Goal: Task Accomplishment & Management: Manage account settings

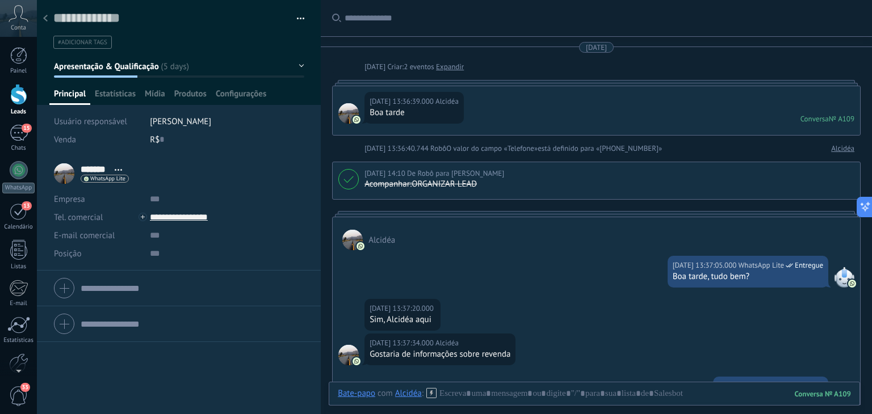
scroll to position [16, 0]
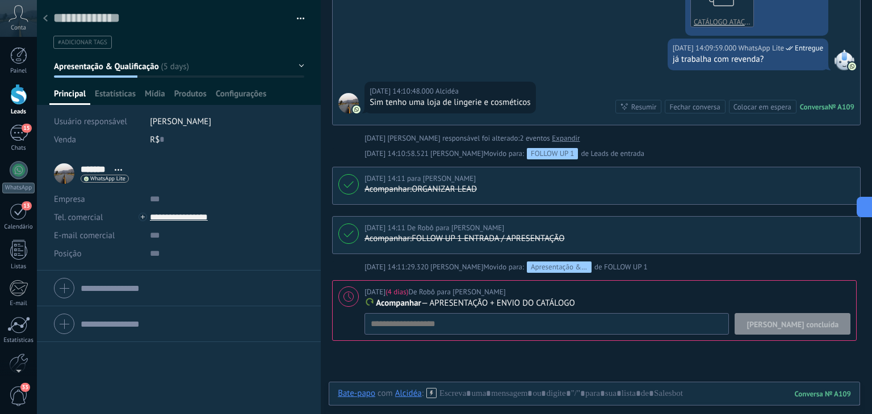
click at [802, 325] on span "[PERSON_NAME] concluída" at bounding box center [792, 325] width 92 height 8
click at [142, 65] on span "Apresentação & Qualificação" at bounding box center [106, 66] width 105 height 11
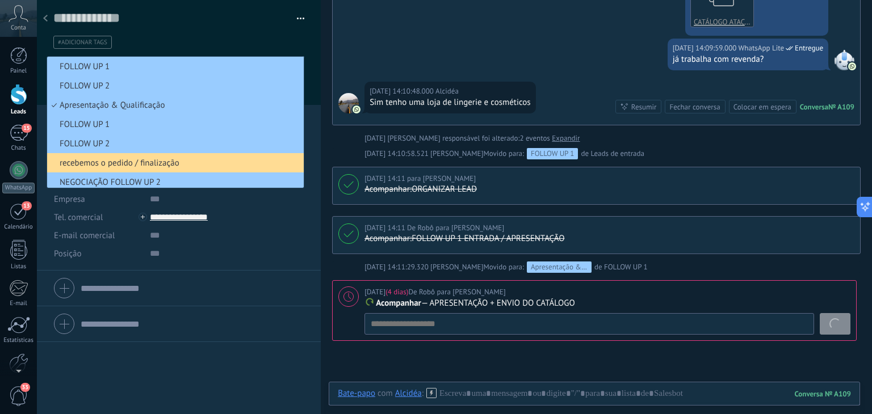
scroll to position [615, 0]
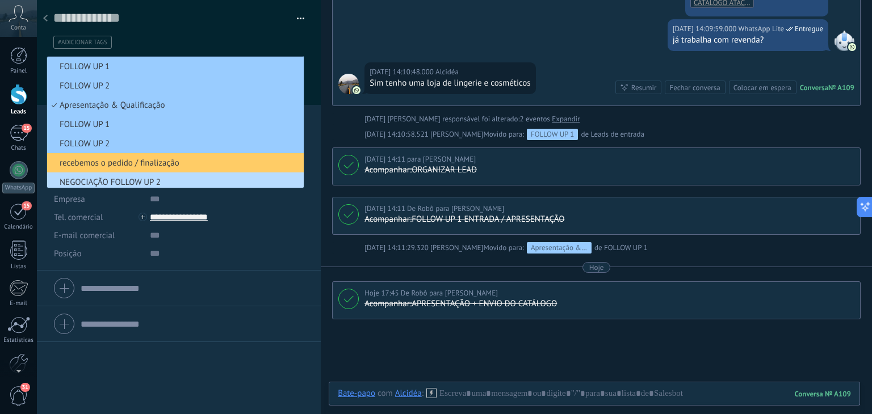
click at [138, 182] on span "NEGOCIAÇÃO FOLLOW UP 2" at bounding box center [173, 182] width 253 height 11
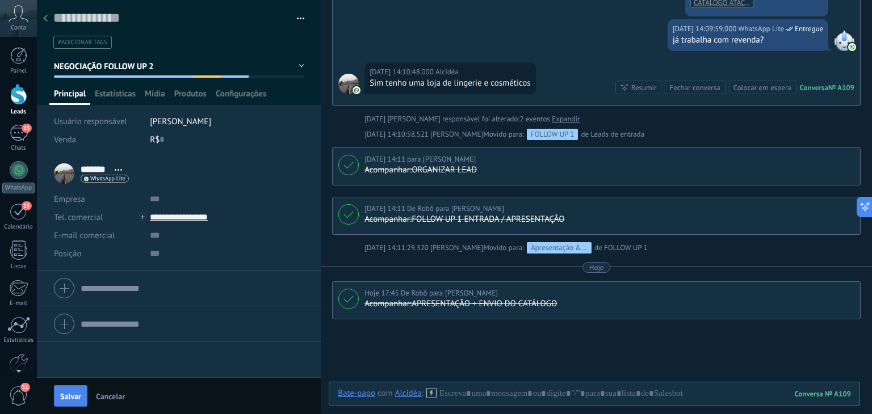
click at [72, 395] on span "Salvar" at bounding box center [70, 397] width 21 height 8
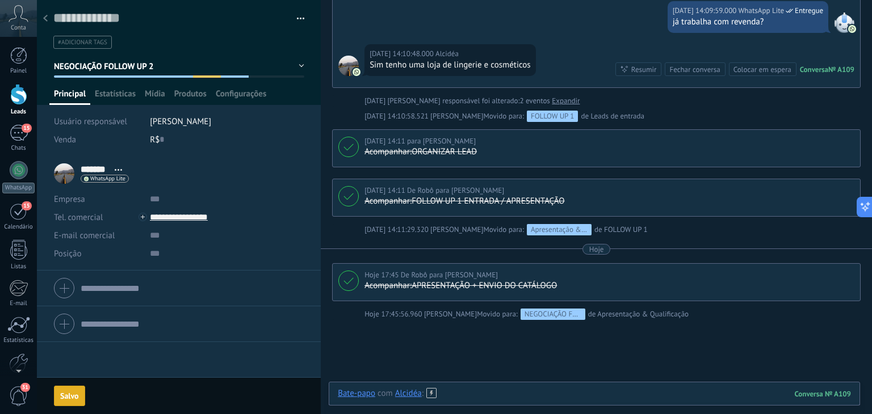
click at [513, 397] on div at bounding box center [594, 405] width 513 height 34
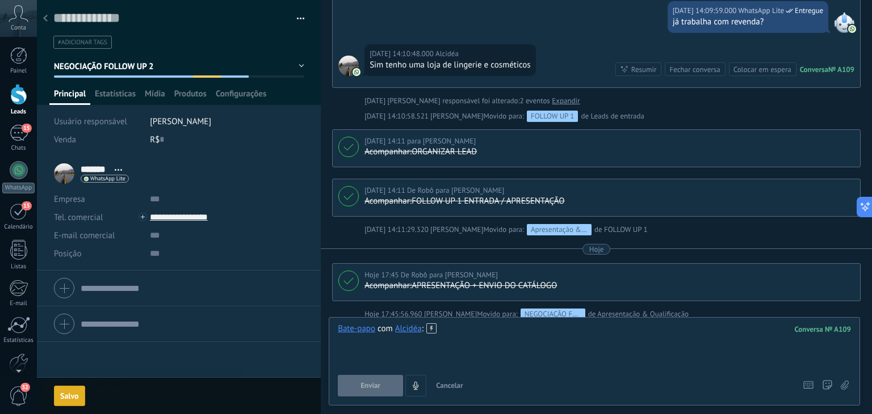
scroll to position [673, 0]
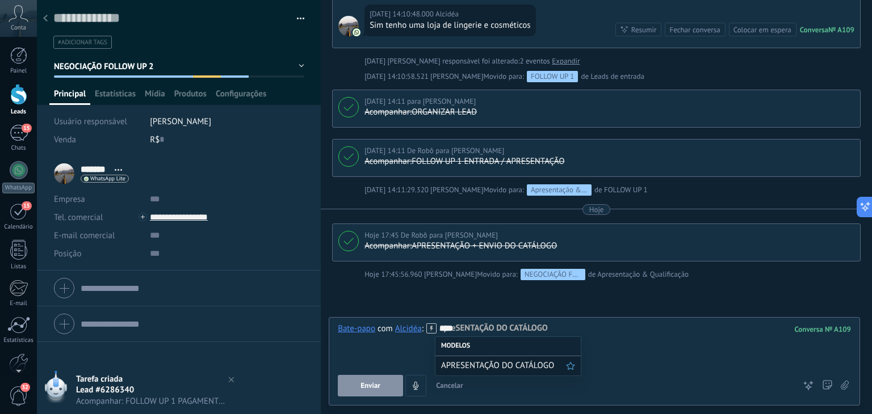
click at [538, 367] on span "APRESENTAÇÃO DO CATÁLOGO" at bounding box center [503, 365] width 125 height 11
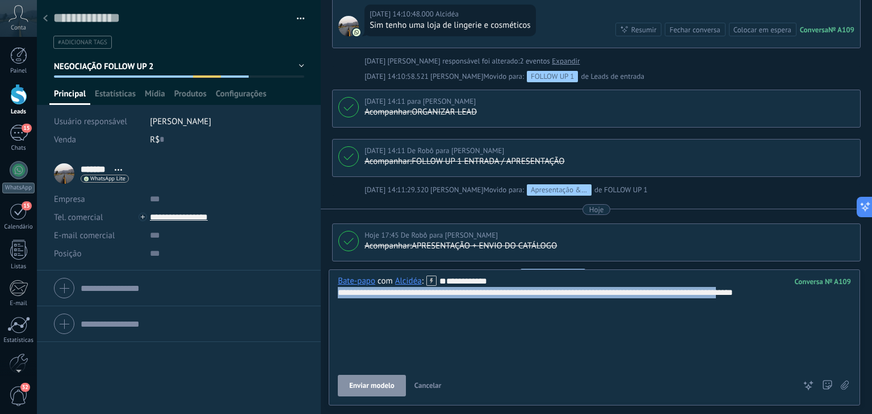
drag, startPoint x: 337, startPoint y: 317, endPoint x: 767, endPoint y: 319, distance: 429.6
click at [767, 319] on div "**********" at bounding box center [594, 321] width 513 height 91
copy div "**********"
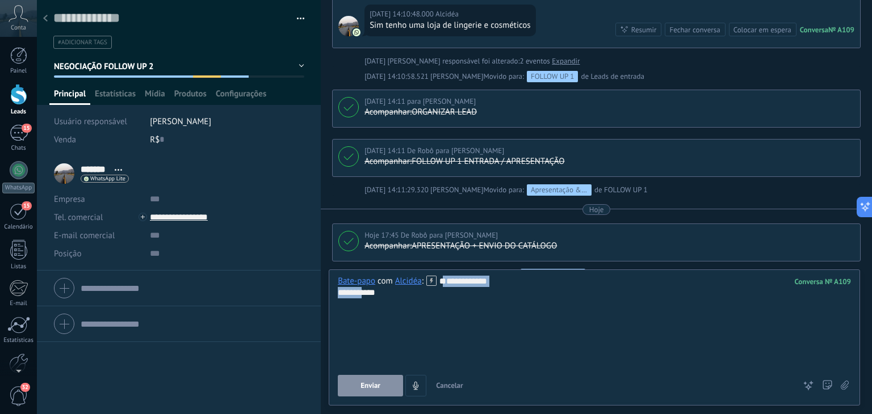
drag, startPoint x: 350, startPoint y: 309, endPoint x: 313, endPoint y: 296, distance: 38.8
click at [313, 296] on div "Salvar e criar Imprimir Gerenciar tags" at bounding box center [454, 207] width 835 height 414
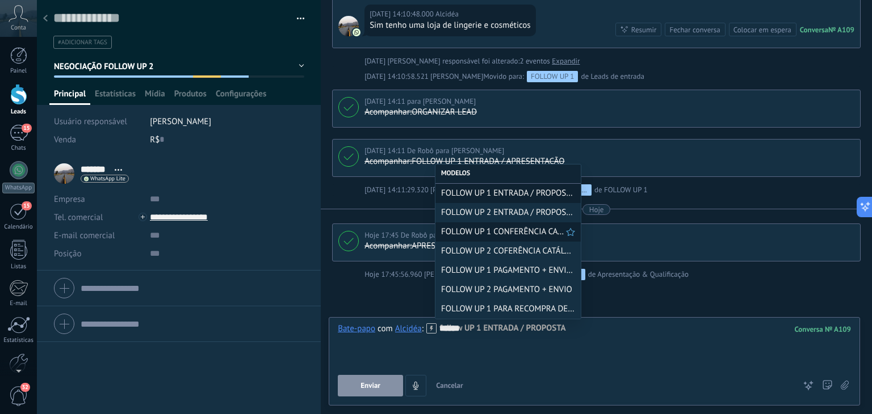
click at [532, 237] on span "FOLLOW UP 1 CONFERÊNCIA CATÁLOGO" at bounding box center [503, 231] width 125 height 11
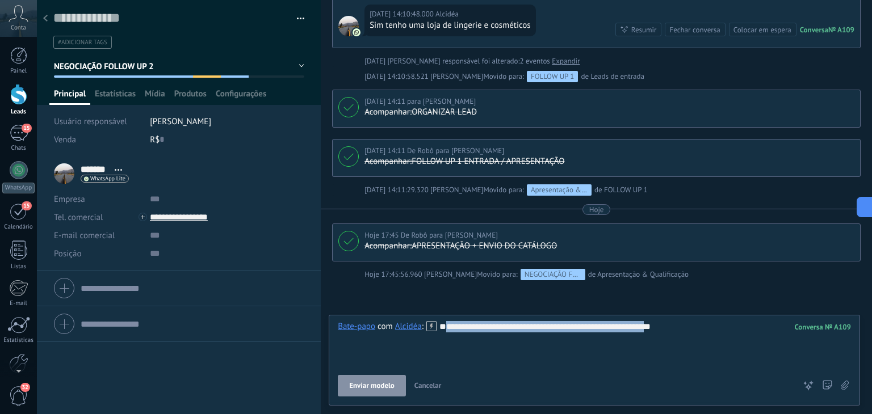
drag, startPoint x: 577, startPoint y: 351, endPoint x: 305, endPoint y: 346, distance: 271.9
click at [314, 350] on div "Salvar e criar Imprimir Gerenciar tags" at bounding box center [454, 207] width 835 height 414
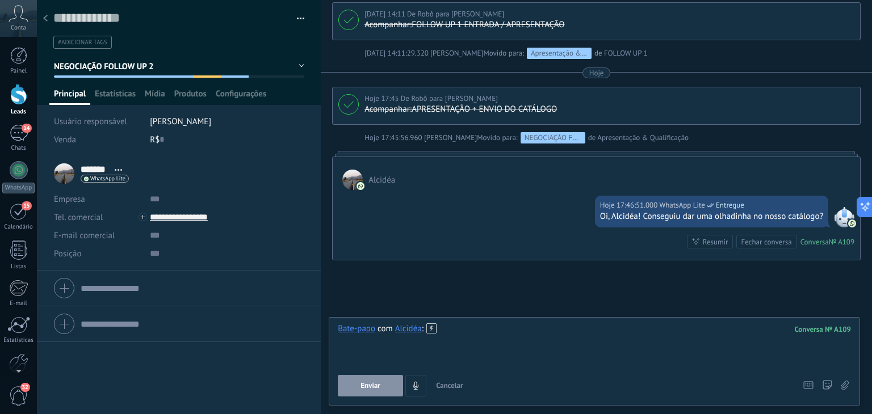
scroll to position [890, 0]
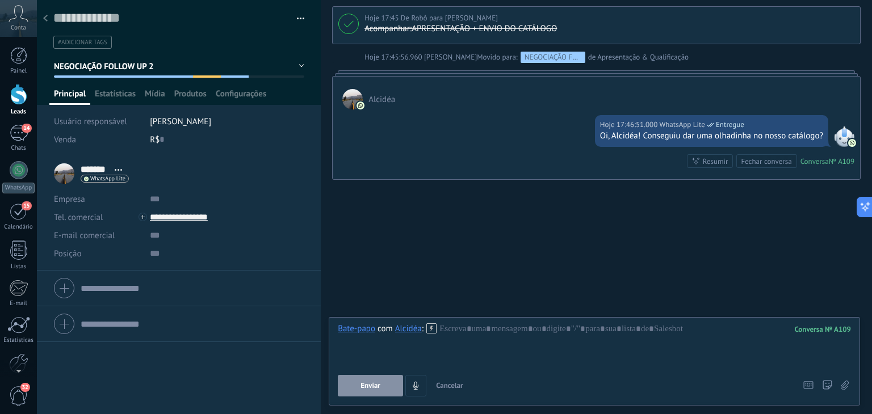
click at [459, 385] on span "Cancelar" at bounding box center [449, 386] width 27 height 10
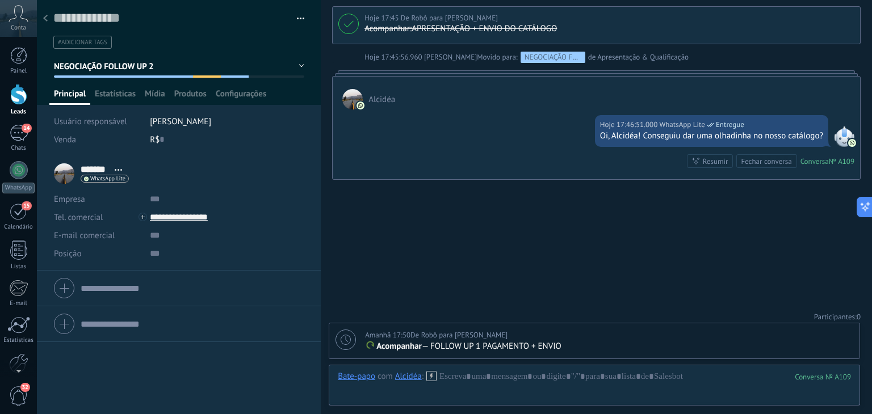
click at [384, 338] on span "Amanhã 17:50" at bounding box center [387, 335] width 45 height 10
type textarea "**********"
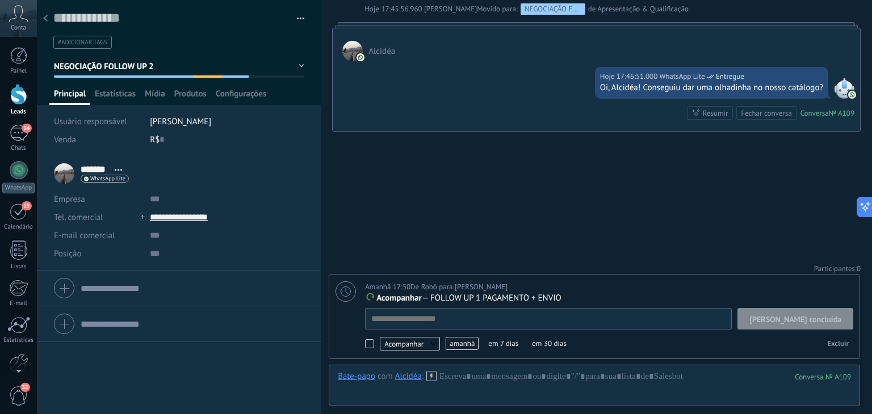
click at [453, 342] on span "amanhã" at bounding box center [461, 343] width 33 height 13
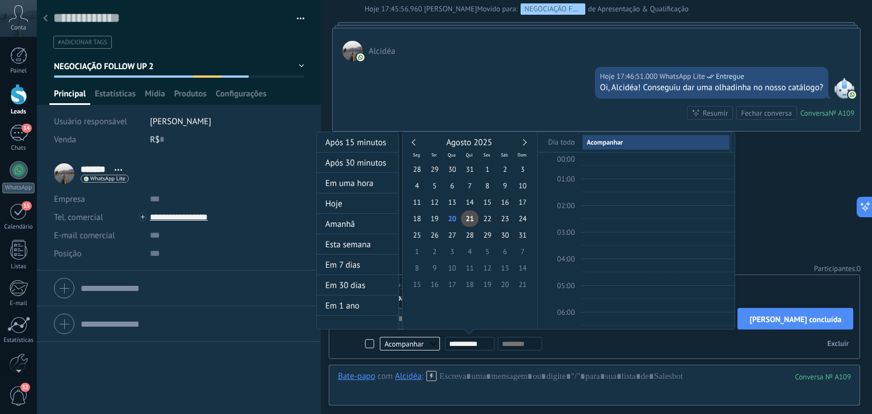
scroll to position [212, 0]
type input "**********"
click at [471, 238] on span "28" at bounding box center [470, 235] width 18 height 16
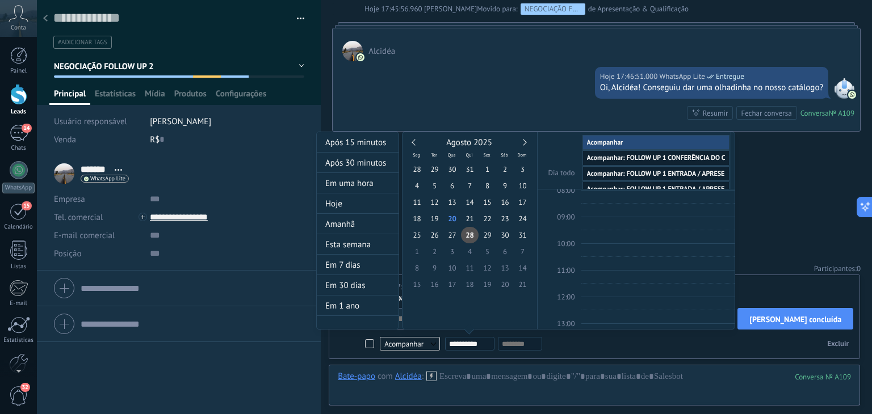
click at [777, 204] on div at bounding box center [436, 207] width 872 height 414
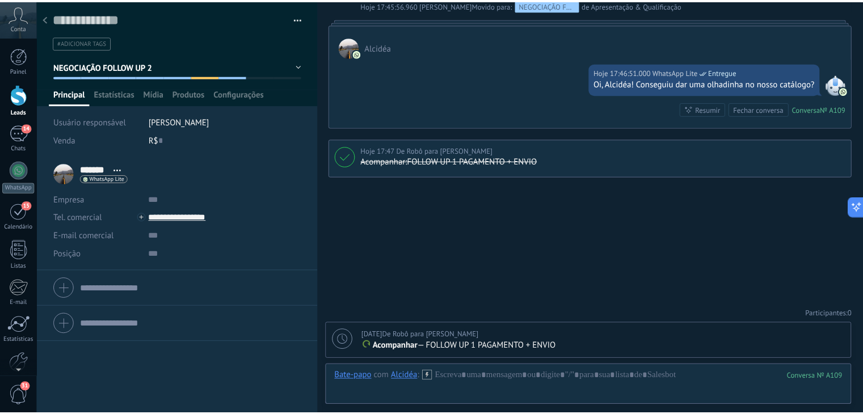
scroll to position [940, 0]
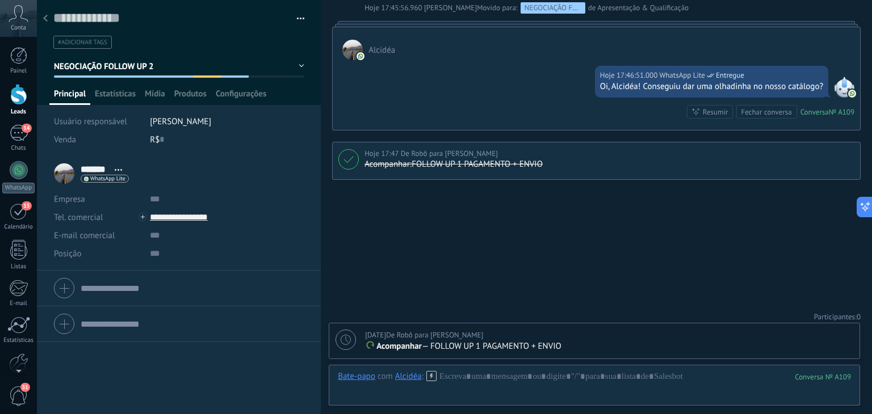
click at [49, 20] on div at bounding box center [45, 19] width 16 height 22
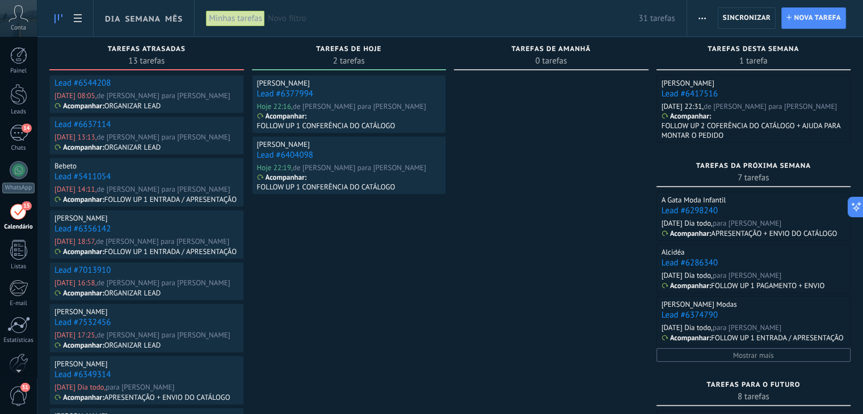
click at [89, 83] on link "Lead #6544208" at bounding box center [82, 83] width 56 height 11
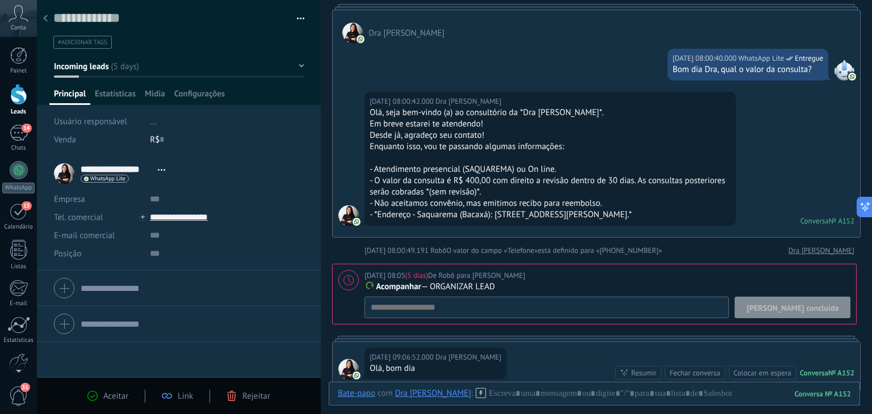
scroll to position [227, 0]
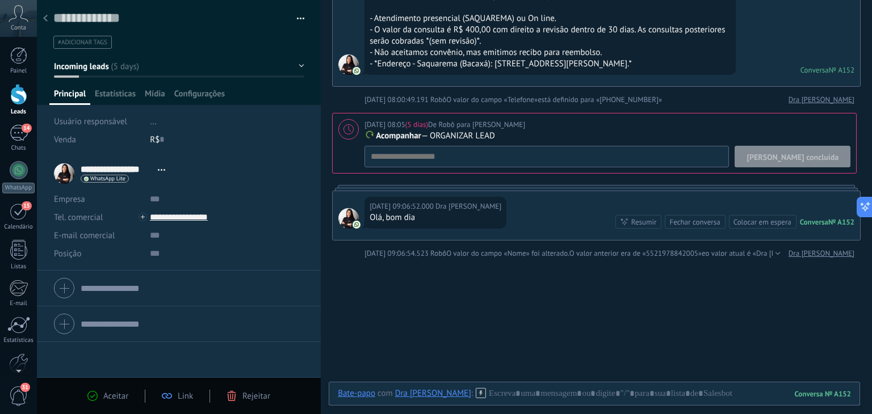
click at [239, 392] on div "Rejeitar" at bounding box center [248, 396] width 44 height 10
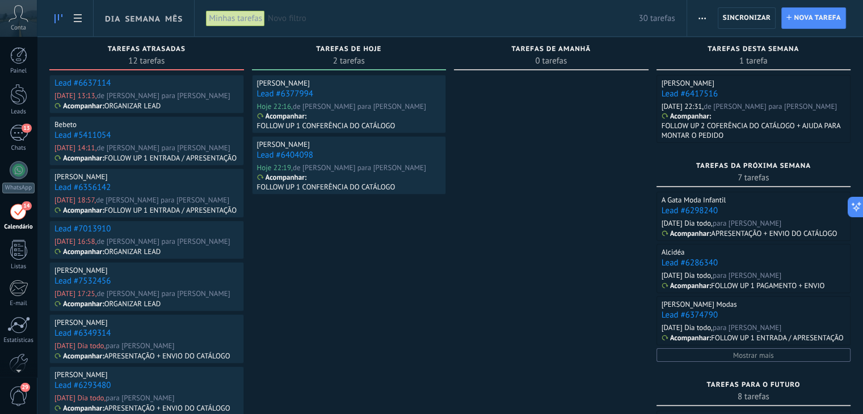
click at [86, 83] on link "Lead #6637114" at bounding box center [82, 83] width 56 height 11
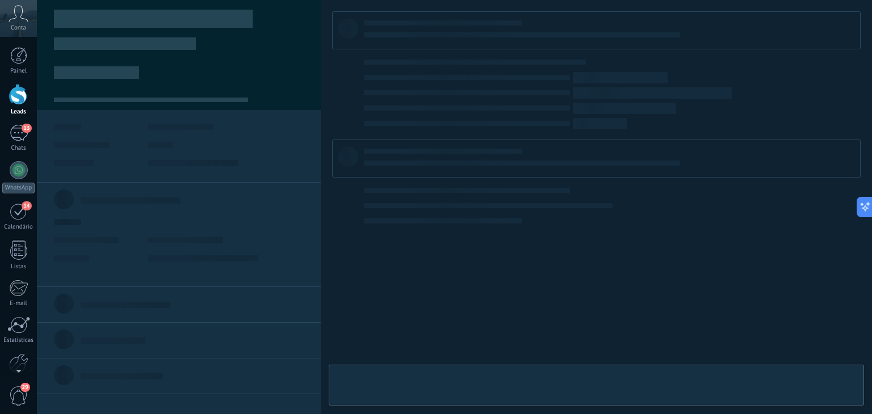
type textarea "**********"
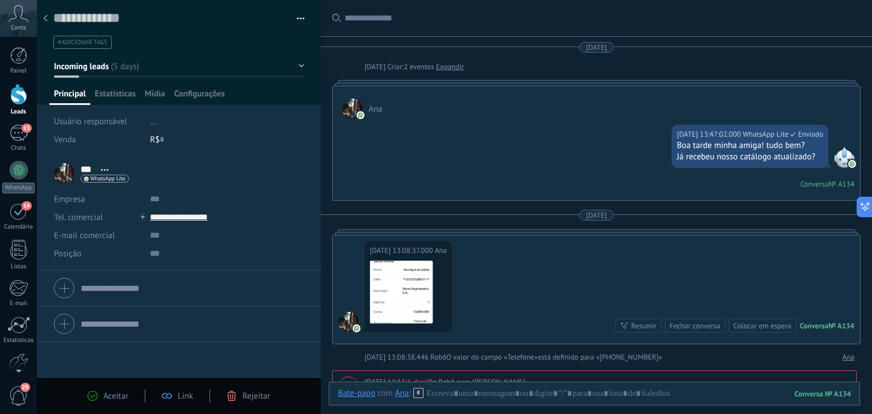
scroll to position [113, 0]
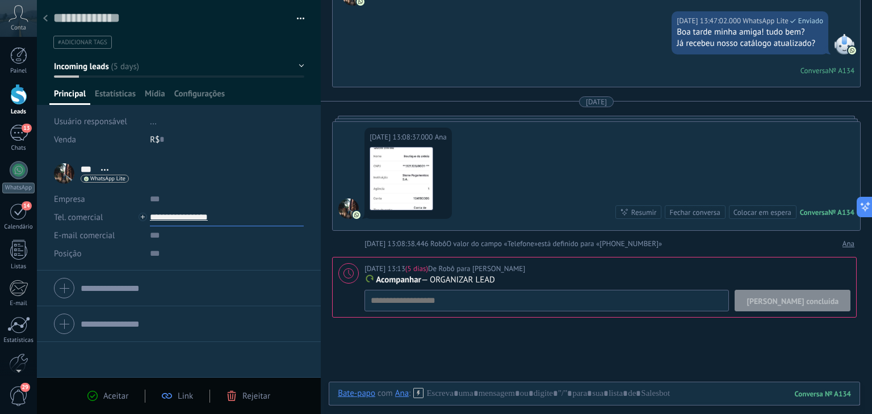
click at [188, 218] on input "**********" at bounding box center [227, 217] width 154 height 18
type input "**********"
click at [180, 273] on div "Copiar" at bounding box center [217, 275] width 134 height 19
click at [798, 297] on span "[PERSON_NAME] concluída" at bounding box center [792, 301] width 92 height 8
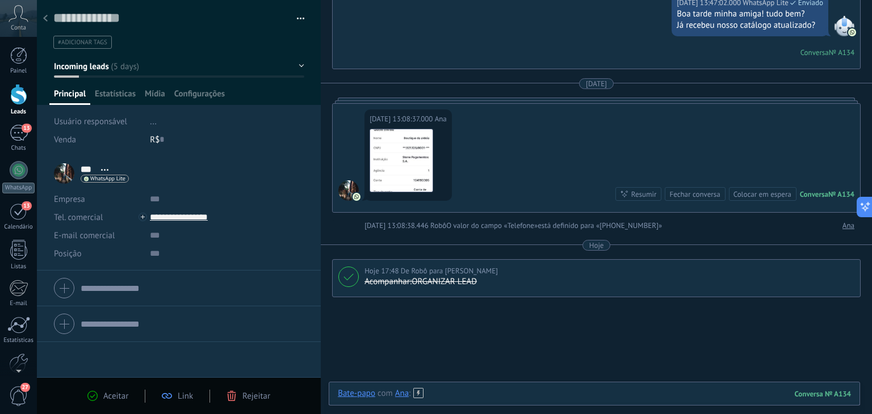
click at [445, 394] on div at bounding box center [594, 405] width 513 height 34
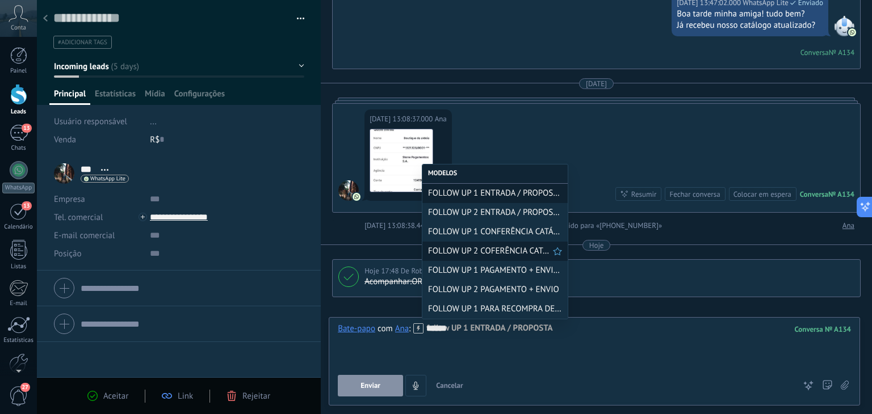
click at [483, 254] on span "FOLLOW UP 2 COFERÊNCIA CATÁLOGO" at bounding box center [490, 251] width 125 height 11
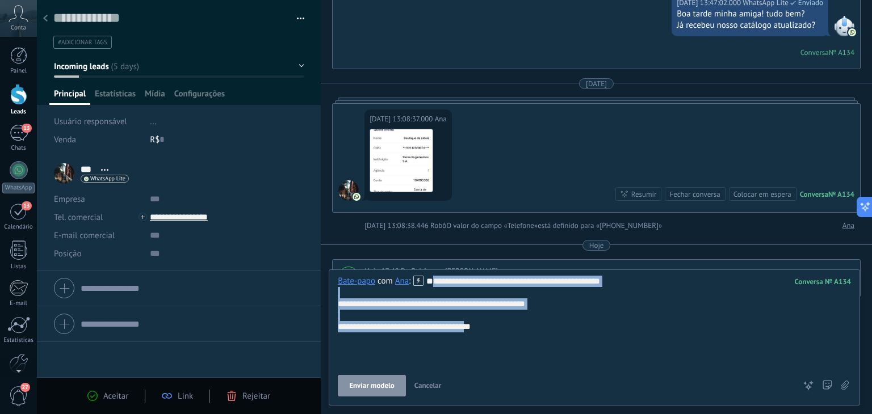
drag, startPoint x: 493, startPoint y: 354, endPoint x: 318, endPoint y: 304, distance: 182.5
click at [318, 304] on div "Salvar e criar Imprimir Gerenciar tags" at bounding box center [454, 207] width 835 height 414
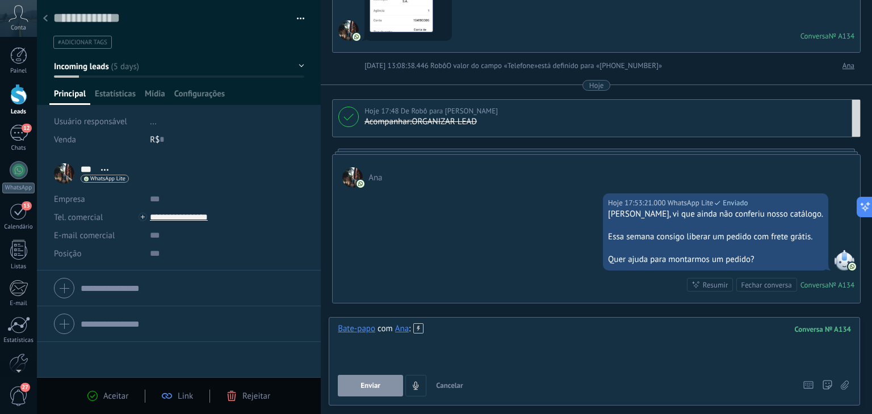
scroll to position [377, 0]
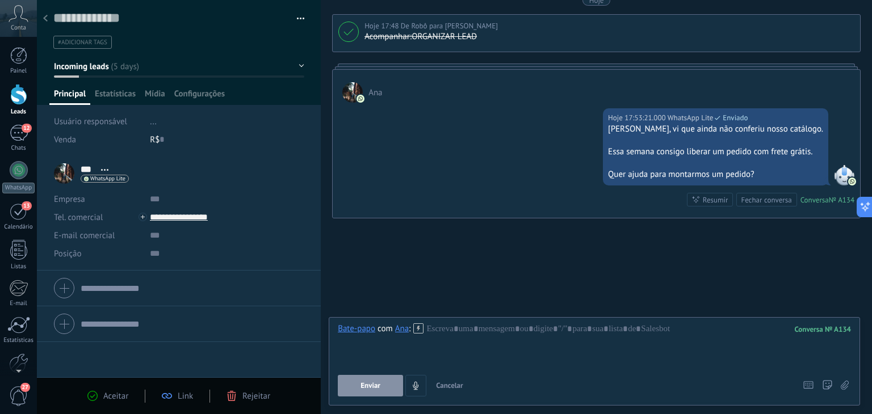
click at [455, 385] on span "Cancelar" at bounding box center [449, 386] width 27 height 10
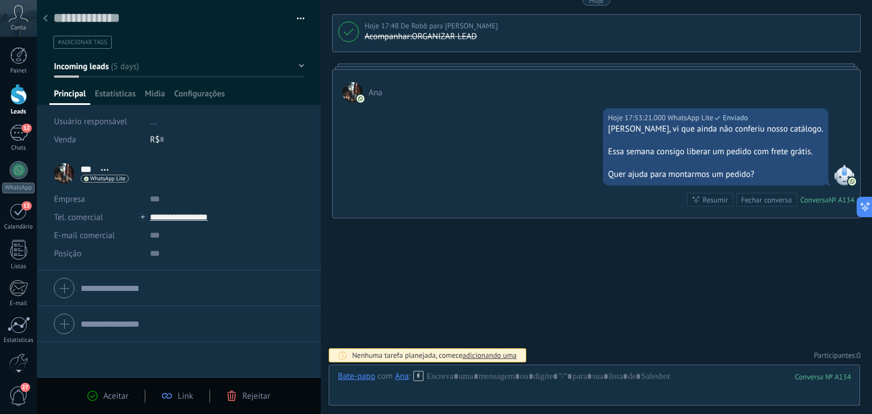
click at [123, 66] on button "Incoming leads" at bounding box center [179, 66] width 250 height 20
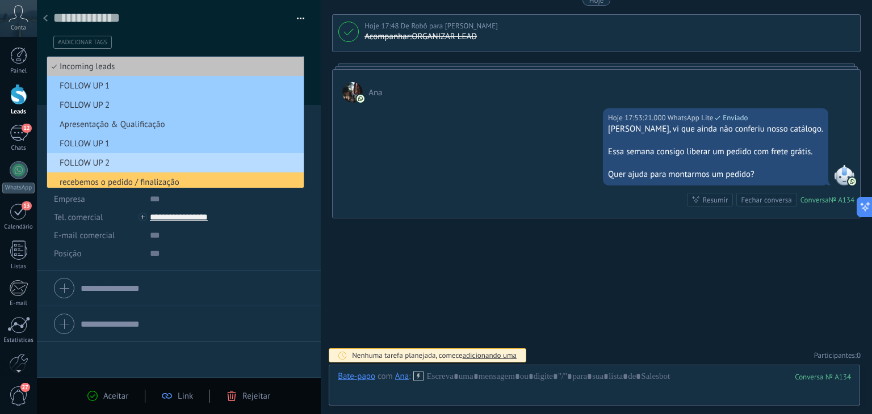
click at [120, 162] on span "FOLLOW UP 2" at bounding box center [173, 163] width 253 height 11
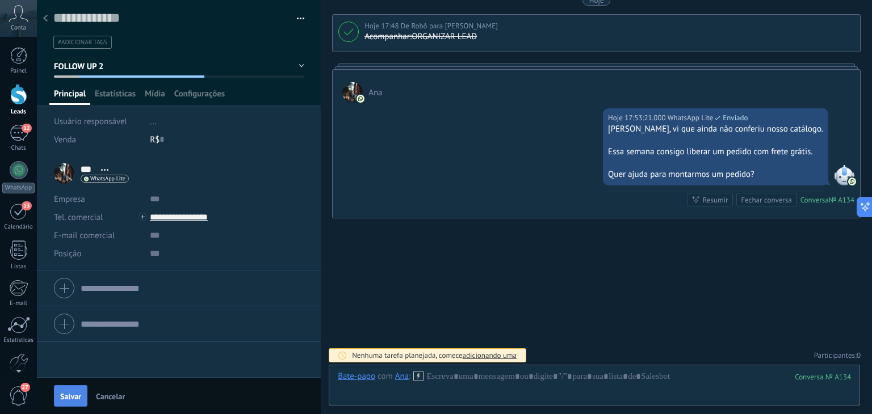
click at [70, 399] on span "Salvar" at bounding box center [70, 397] width 21 height 8
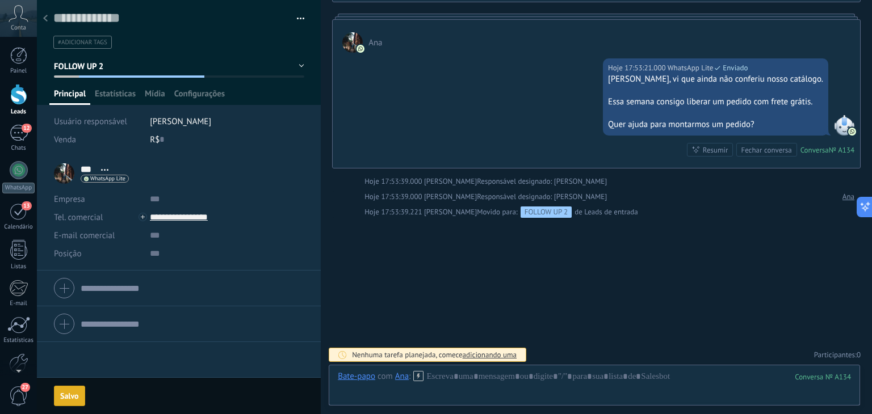
scroll to position [465, 0]
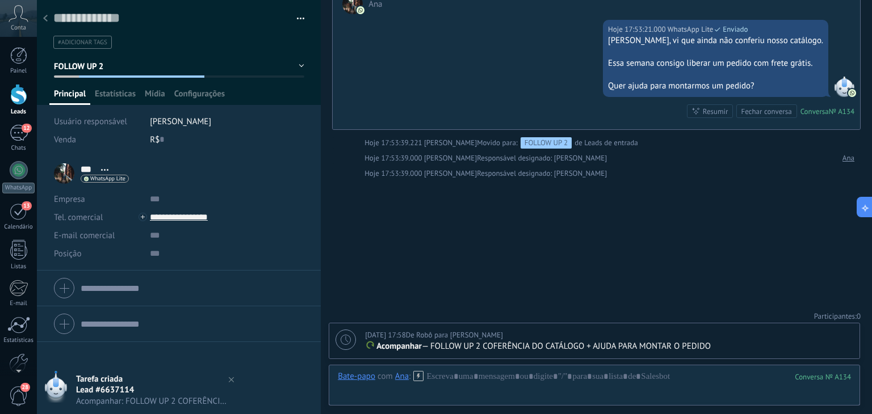
click at [367, 331] on span "[DATE] 17:58" at bounding box center [385, 335] width 41 height 10
type textarea "**********"
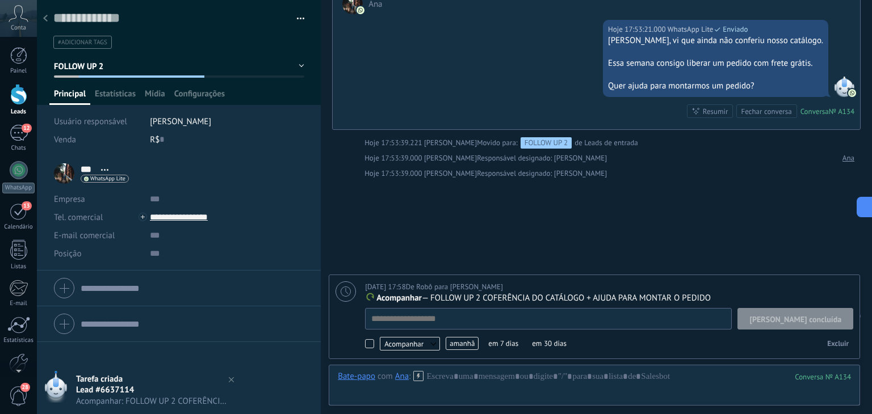
scroll to position [11, 0]
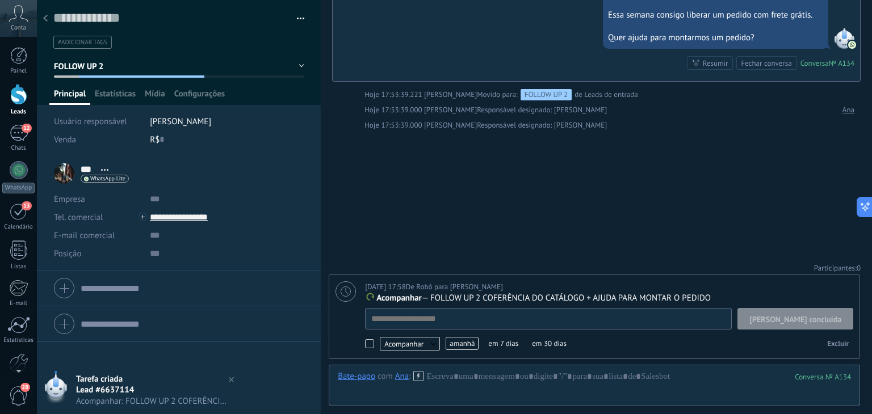
click at [453, 347] on span "amanhã" at bounding box center [461, 343] width 33 height 13
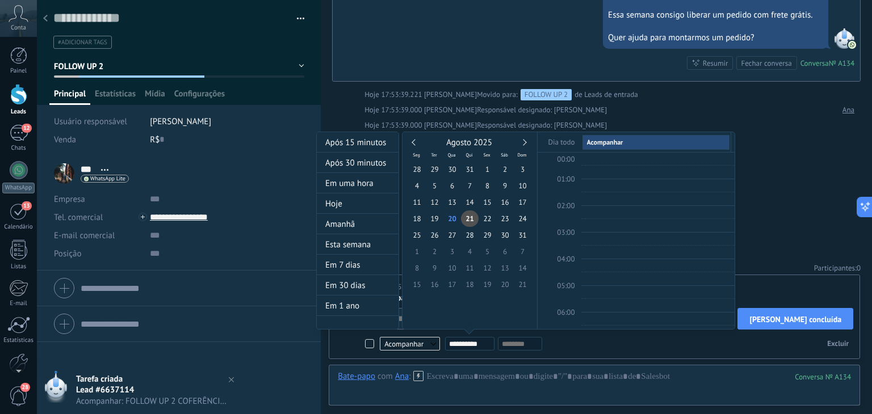
scroll to position [212, 0]
type input "**********"
click at [506, 237] on span "30" at bounding box center [505, 235] width 18 height 16
click at [816, 214] on div at bounding box center [436, 207] width 872 height 414
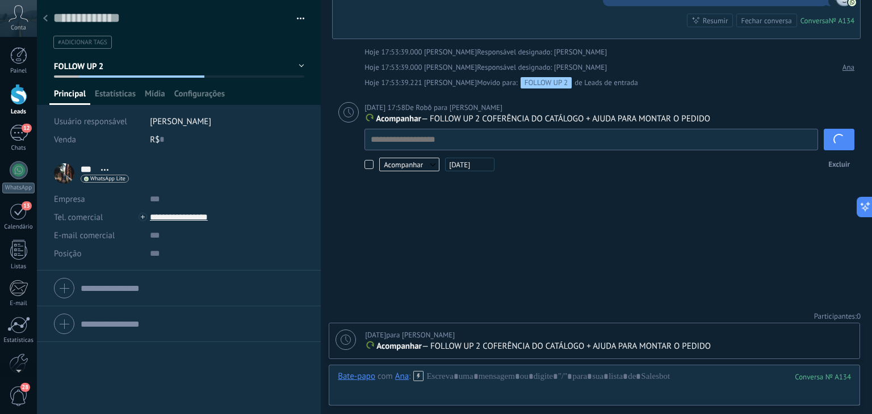
scroll to position [511, 0]
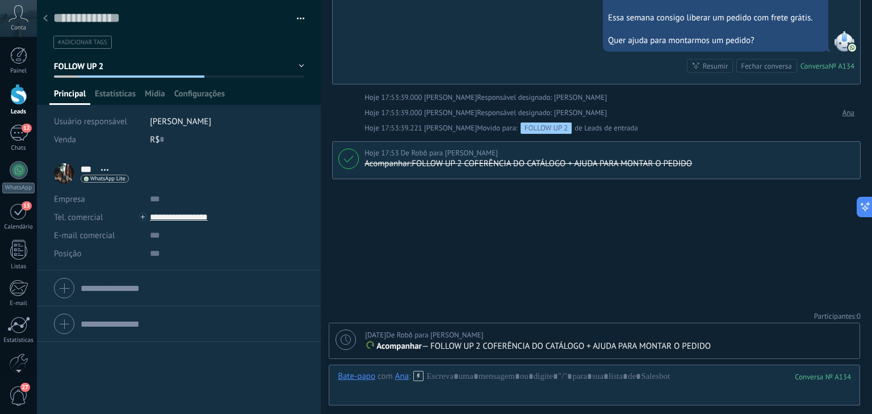
click at [45, 16] on icon at bounding box center [45, 18] width 5 height 7
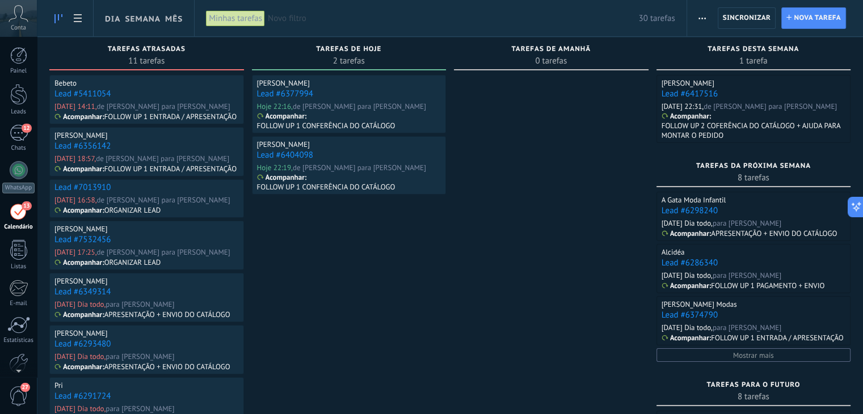
click at [86, 93] on link "Lead #5411054" at bounding box center [82, 94] width 56 height 11
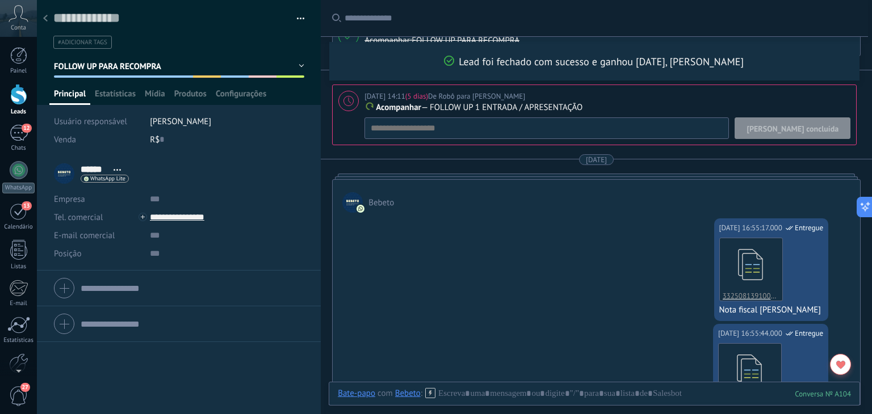
scroll to position [1181, 0]
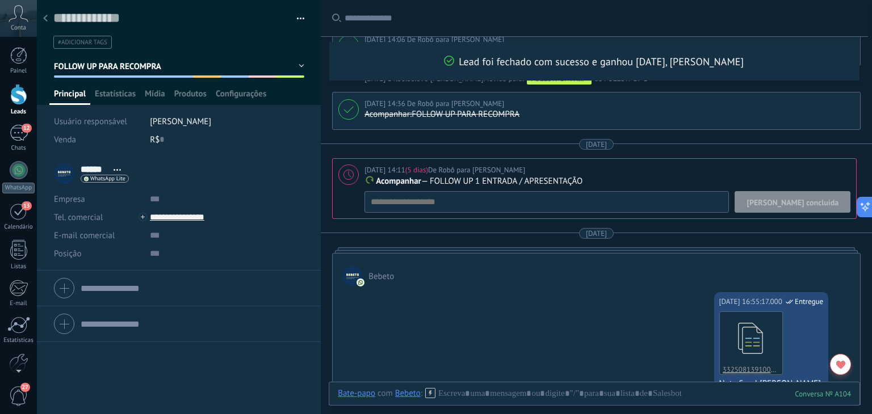
click at [806, 199] on span "[PERSON_NAME] concluída" at bounding box center [792, 203] width 92 height 8
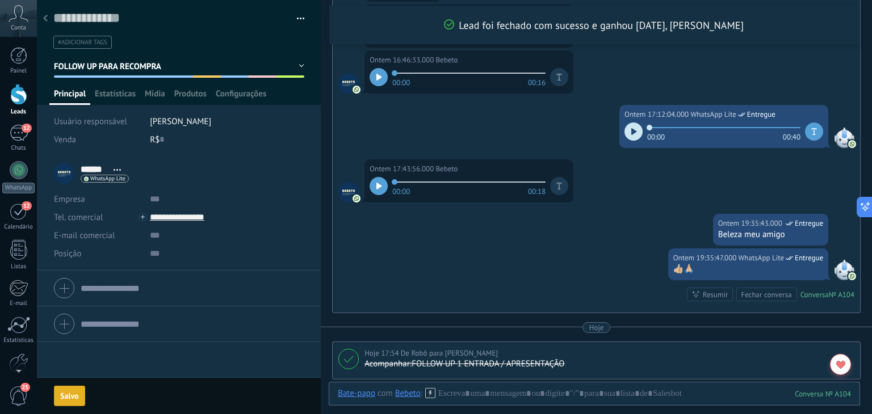
scroll to position [2407, 0]
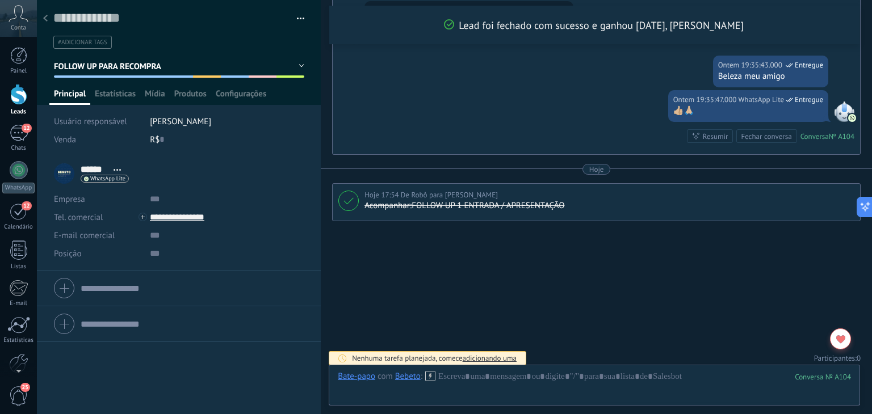
click at [147, 64] on span "FOLLOW UP PARA RECOMPRA" at bounding box center [108, 66] width 108 height 11
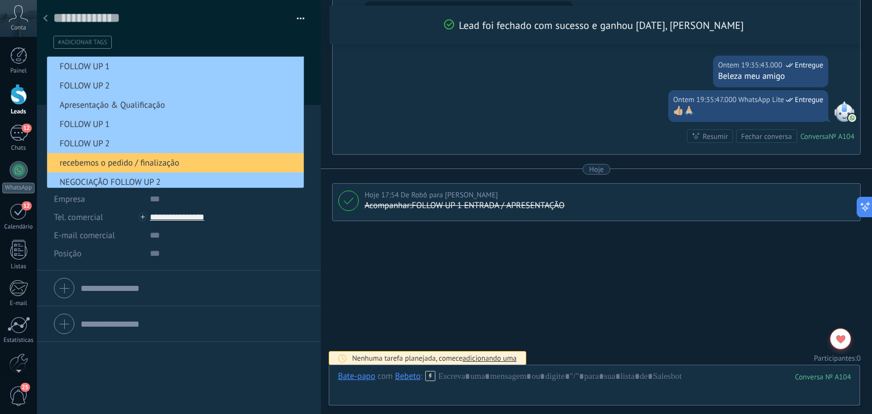
scroll to position [63, 0]
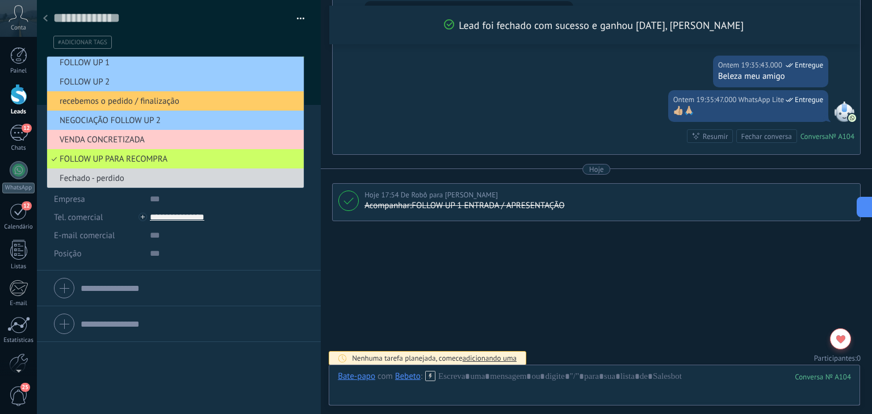
click at [42, 19] on div at bounding box center [45, 19] width 16 height 22
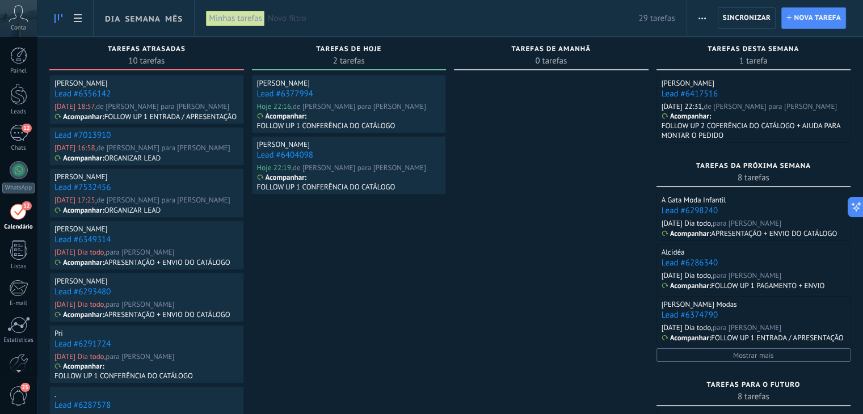
click at [85, 95] on link "Lead #6356142" at bounding box center [82, 94] width 56 height 11
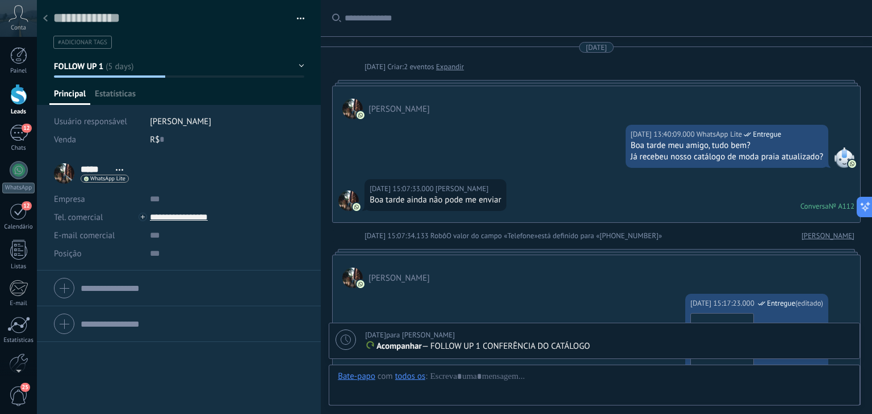
scroll to position [670, 0]
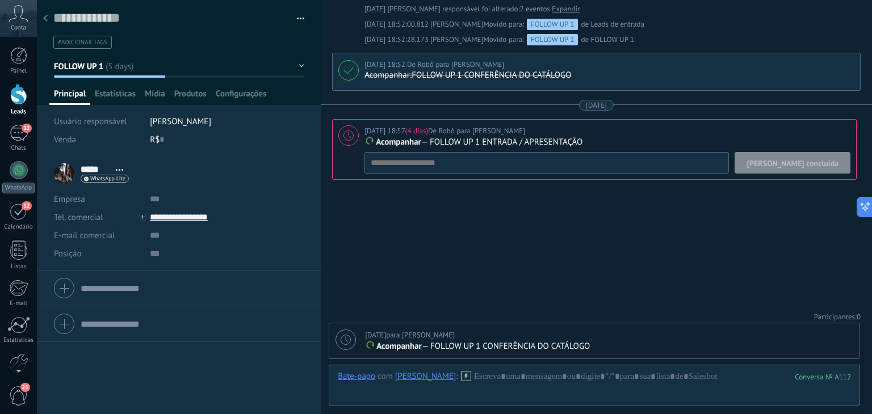
click at [813, 165] on span "[PERSON_NAME] concluída" at bounding box center [792, 163] width 92 height 8
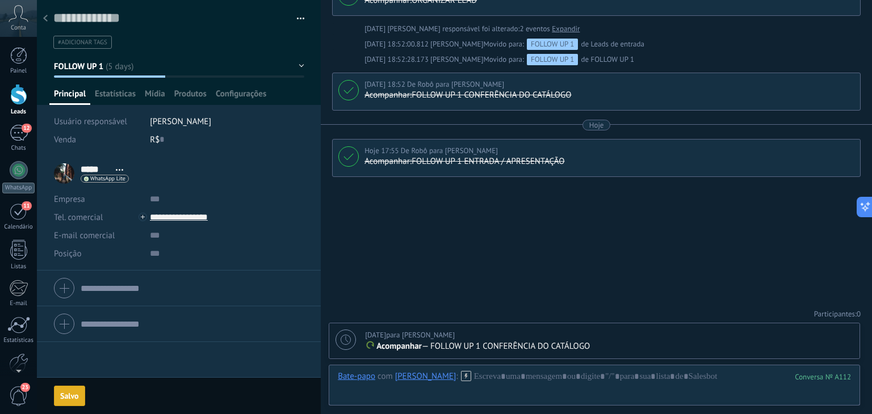
scroll to position [647, 0]
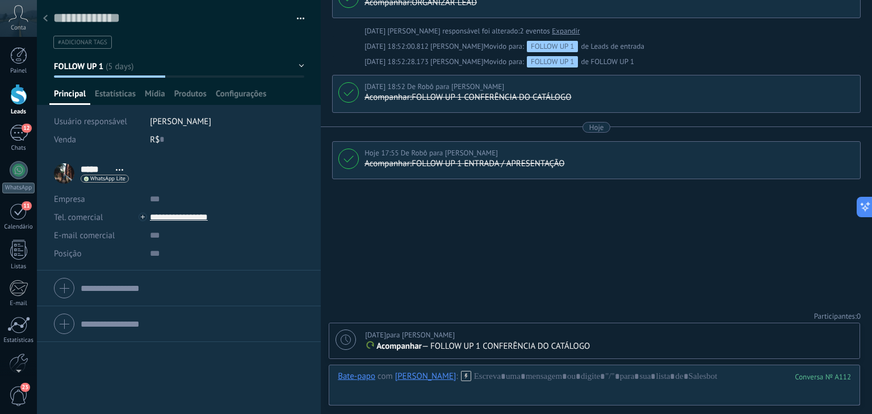
click at [46, 22] on icon at bounding box center [45, 18] width 5 height 7
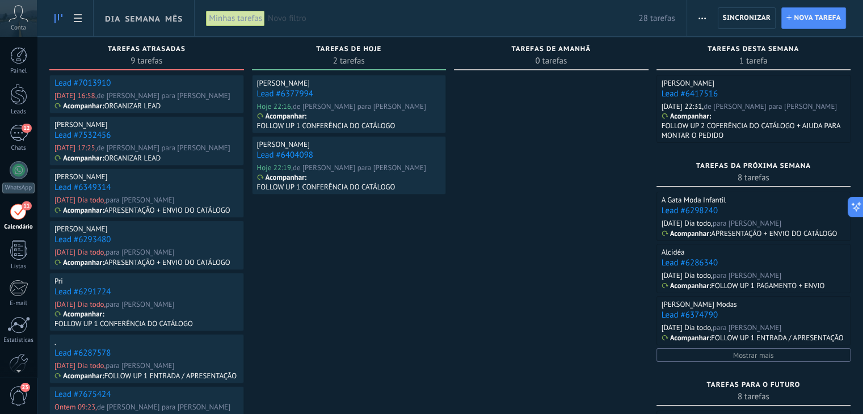
click at [85, 83] on link "Lead #7013910" at bounding box center [82, 83] width 56 height 11
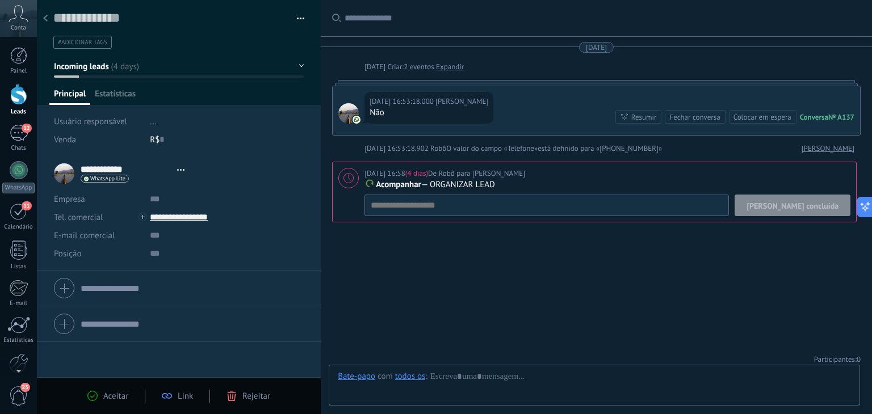
type textarea "**********"
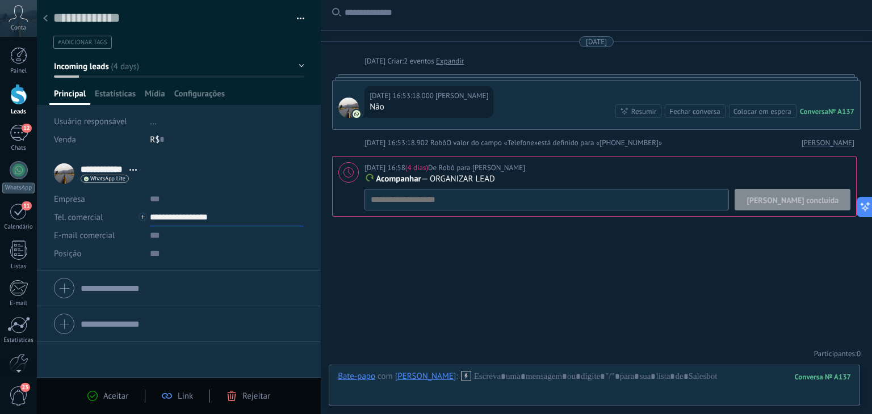
click at [182, 217] on input "**********" at bounding box center [227, 217] width 154 height 18
type input "**********"
click at [180, 271] on div "Copiar" at bounding box center [217, 275] width 134 height 19
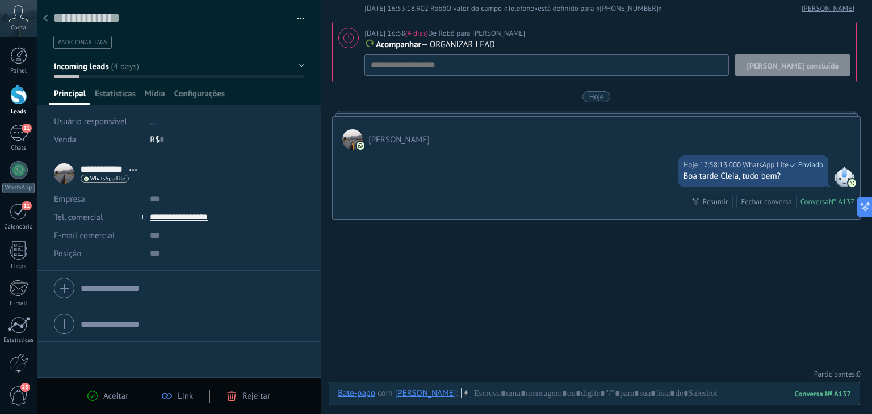
scroll to position [143, 0]
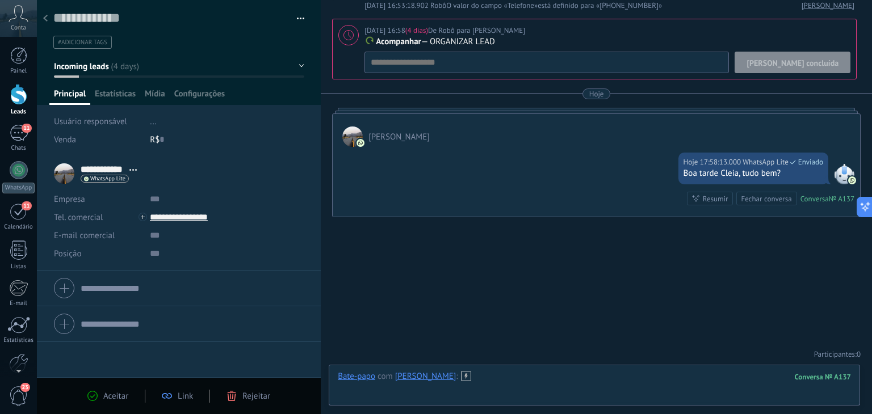
click at [494, 384] on div at bounding box center [594, 388] width 513 height 34
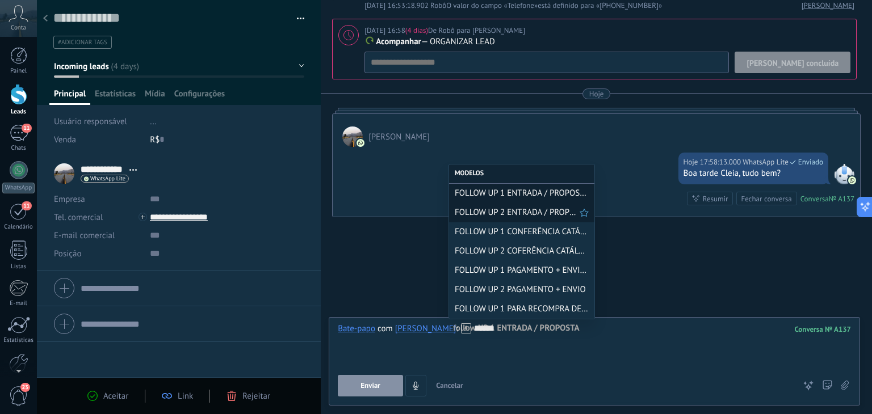
click at [509, 217] on span "FOLLOW UP 2 ENTRADA / PROPOSTA" at bounding box center [517, 212] width 125 height 11
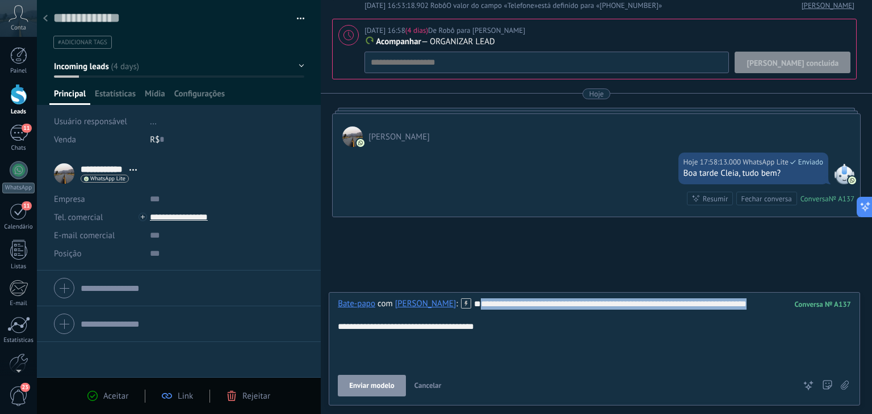
drag, startPoint x: 615, startPoint y: 327, endPoint x: 334, endPoint y: 323, distance: 280.9
click at [334, 323] on div "**********" at bounding box center [594, 348] width 531 height 113
copy div "**********"
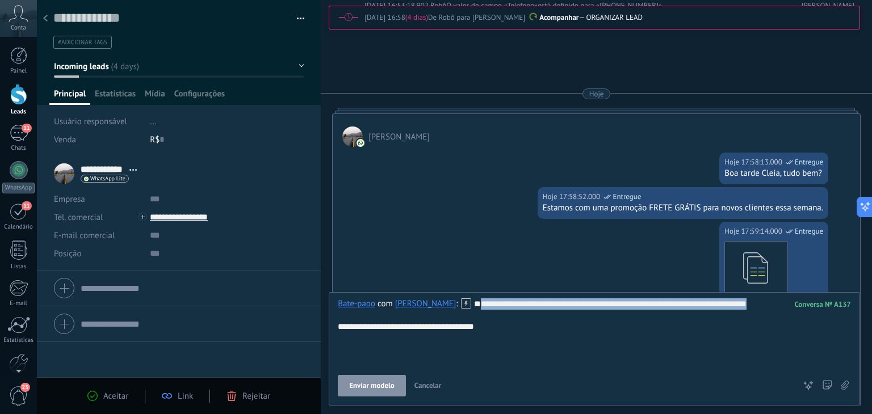
scroll to position [352, 0]
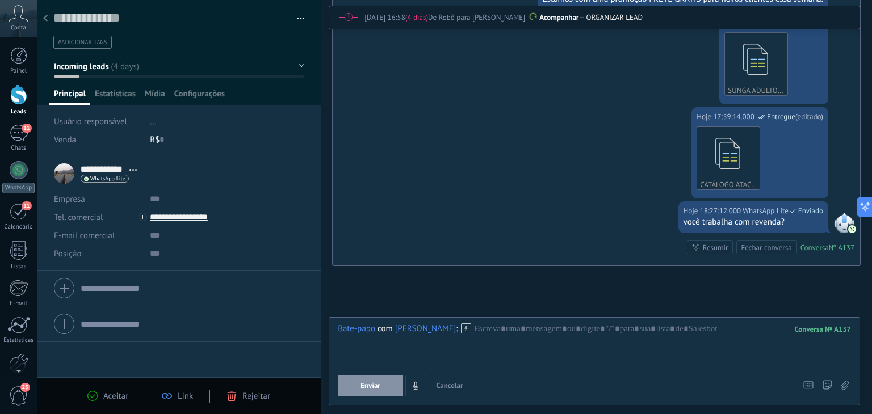
click at [445, 384] on span "Cancelar" at bounding box center [449, 386] width 27 height 10
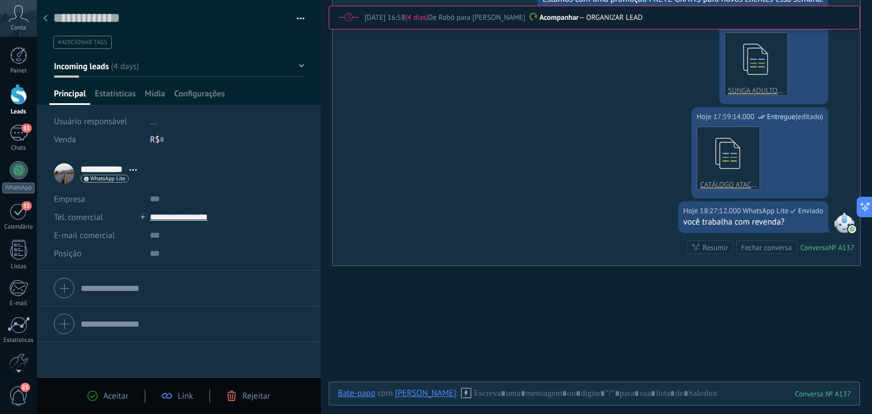
scroll to position [0, 0]
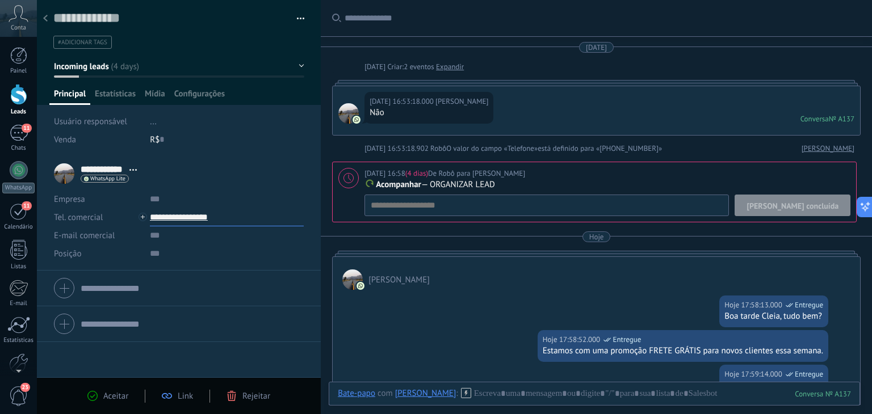
click at [188, 216] on input "**********" at bounding box center [227, 217] width 154 height 18
type input "**********"
click at [187, 273] on div "Copiar" at bounding box center [217, 275] width 134 height 19
click at [830, 202] on span "[PERSON_NAME] concluída" at bounding box center [792, 206] width 92 height 8
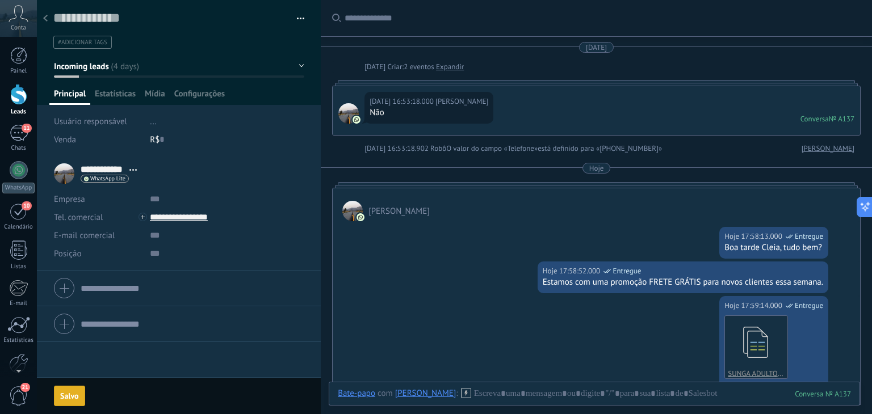
scroll to position [2, 0]
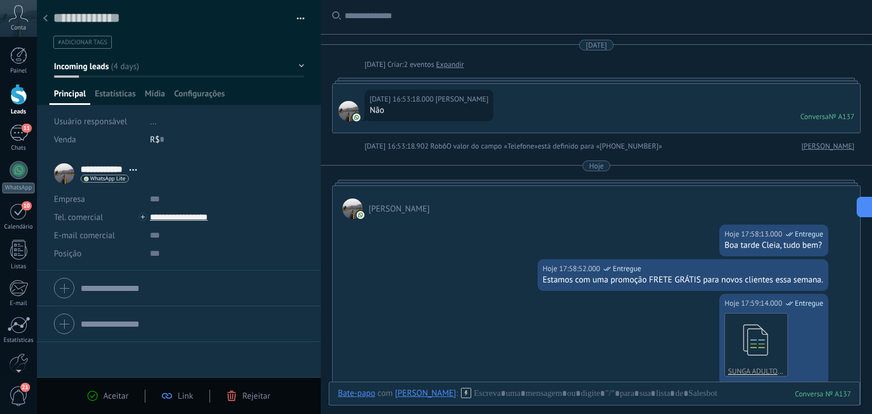
click at [103, 69] on span "Incoming leads" at bounding box center [81, 66] width 55 height 11
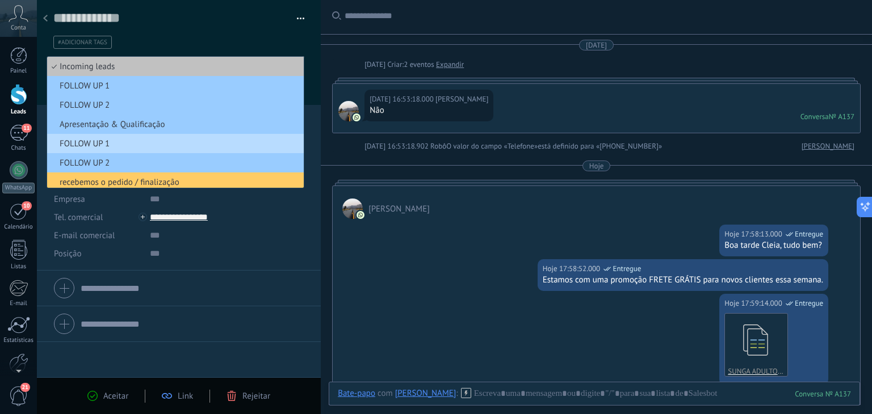
click at [113, 143] on span "FOLLOW UP 1" at bounding box center [173, 143] width 253 height 11
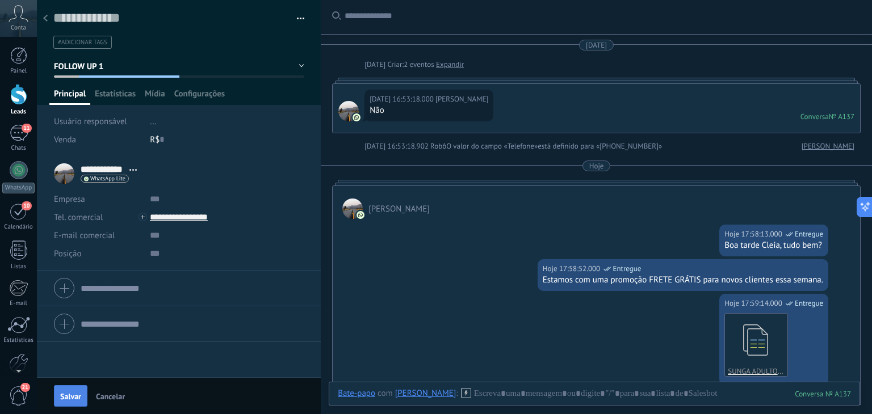
click at [77, 390] on button "Salvar" at bounding box center [70, 396] width 33 height 22
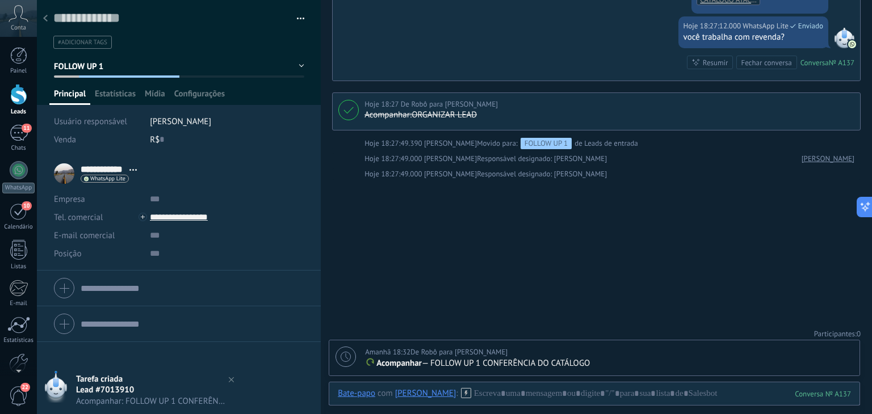
scroll to position [469, 0]
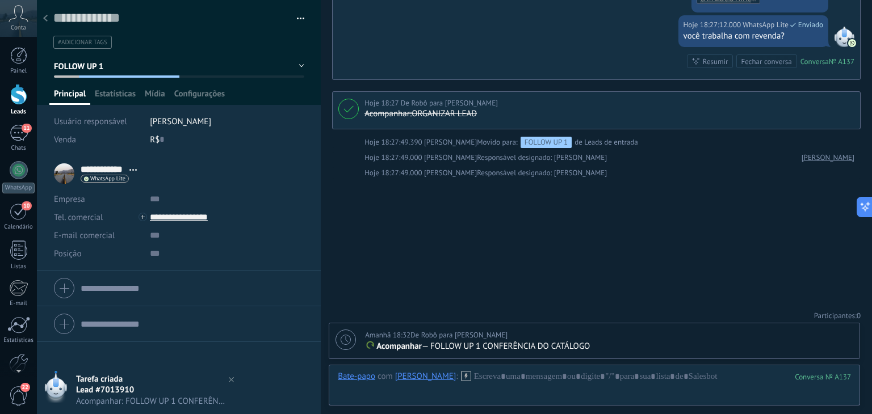
click at [343, 341] on icon at bounding box center [345, 340] width 10 height 10
type textarea "**********"
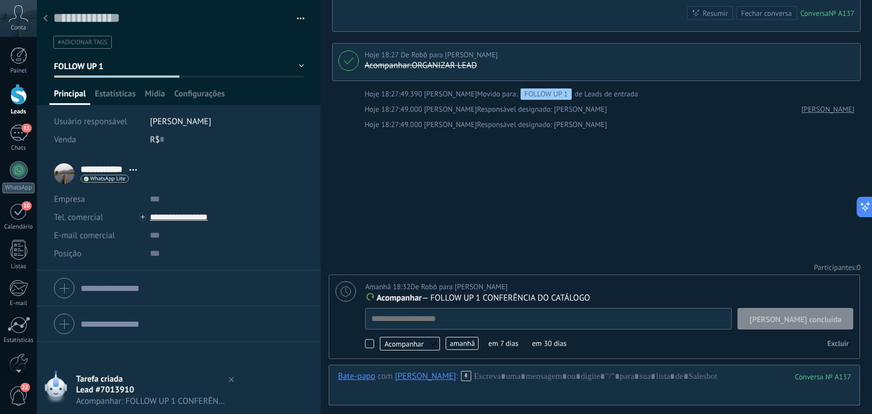
click at [457, 341] on span "amanhã" at bounding box center [461, 343] width 33 height 13
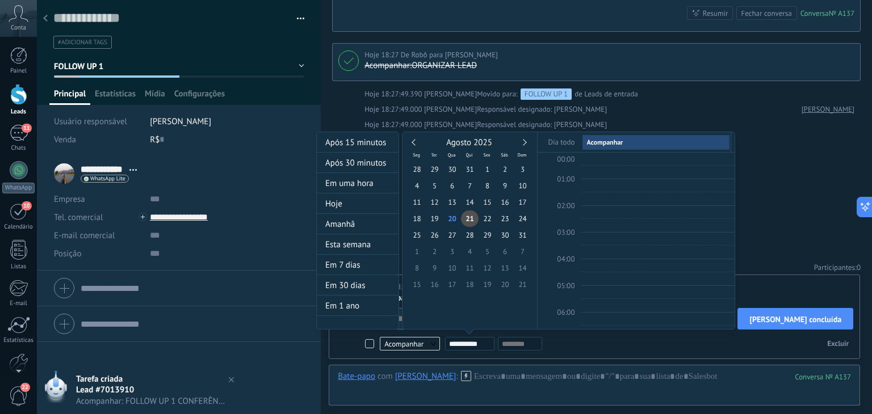
scroll to position [212, 0]
type input "**********"
click at [436, 234] on span "26" at bounding box center [435, 235] width 18 height 16
click at [783, 205] on div at bounding box center [436, 207] width 872 height 414
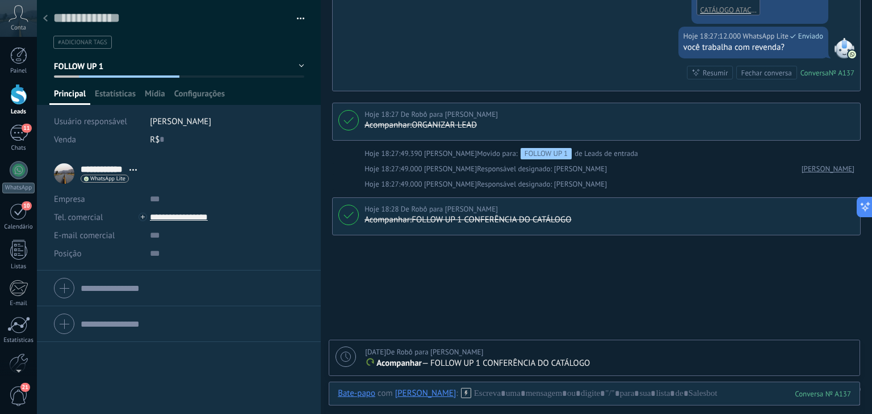
scroll to position [515, 0]
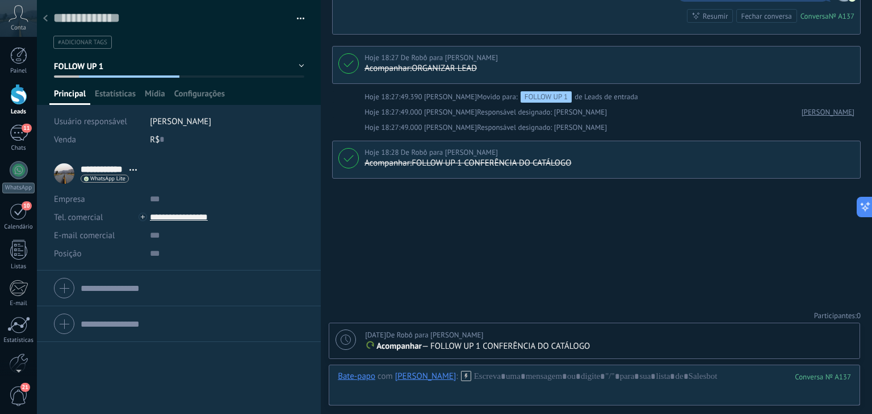
click at [47, 15] on icon at bounding box center [45, 18] width 5 height 7
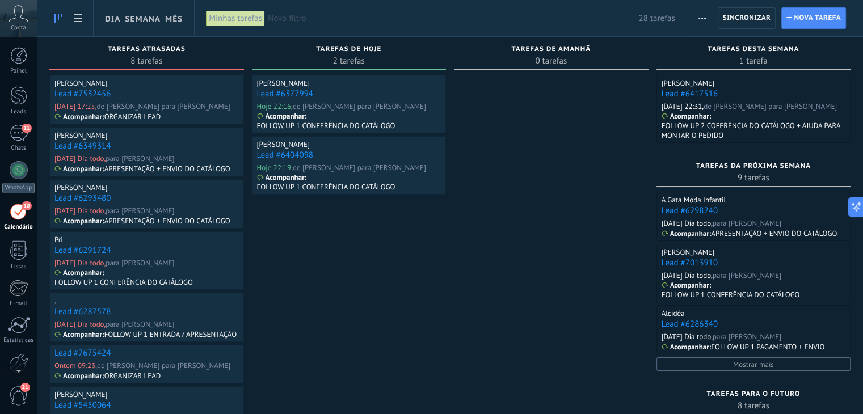
click at [207, 100] on div "[PERSON_NAME] Lead #7532456 [DATE] 17:25, de Robô para [PERSON_NAME] rio Acompa…" at bounding box center [146, 99] width 195 height 49
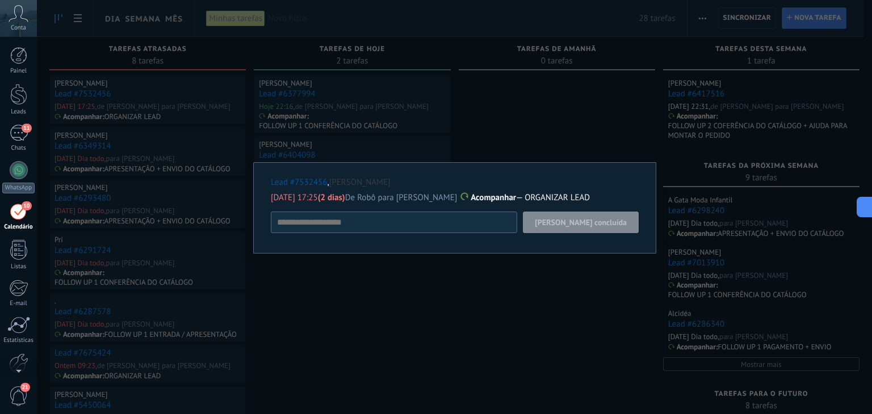
click at [568, 292] on div "Lead #7532456 , [PERSON_NAME] [DATE] 17:25 (2 dias) De Robô para [PERSON_NAME] …" at bounding box center [454, 207] width 835 height 414
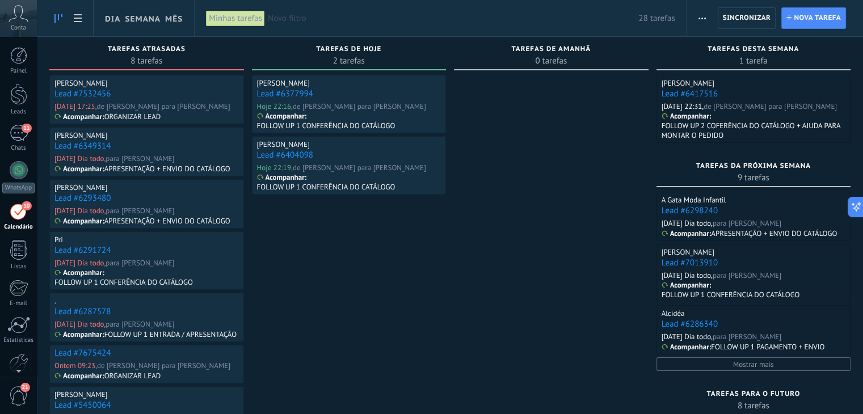
click at [70, 94] on link "Lead #7532456" at bounding box center [82, 94] width 56 height 11
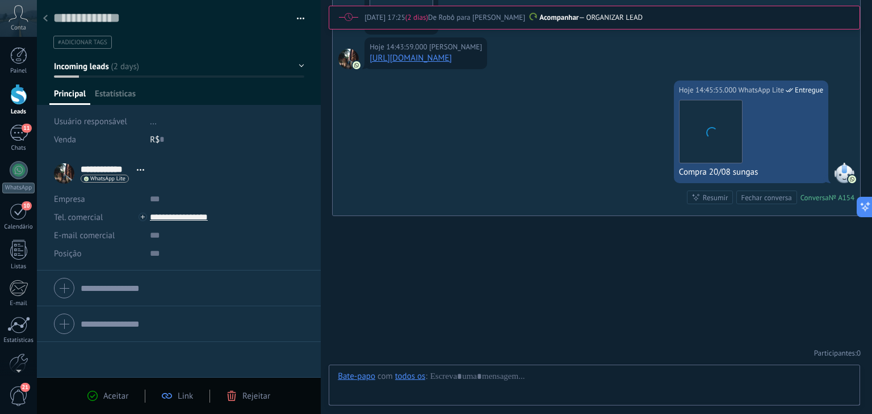
scroll to position [16, 0]
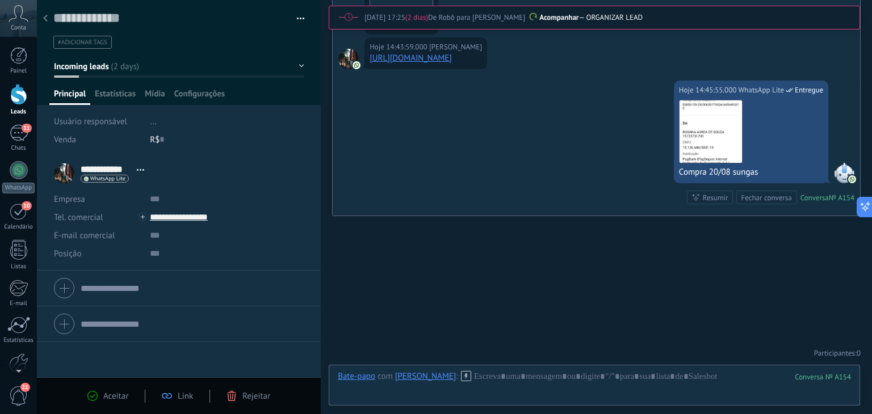
click at [118, 398] on span "Aceitar" at bounding box center [115, 396] width 25 height 11
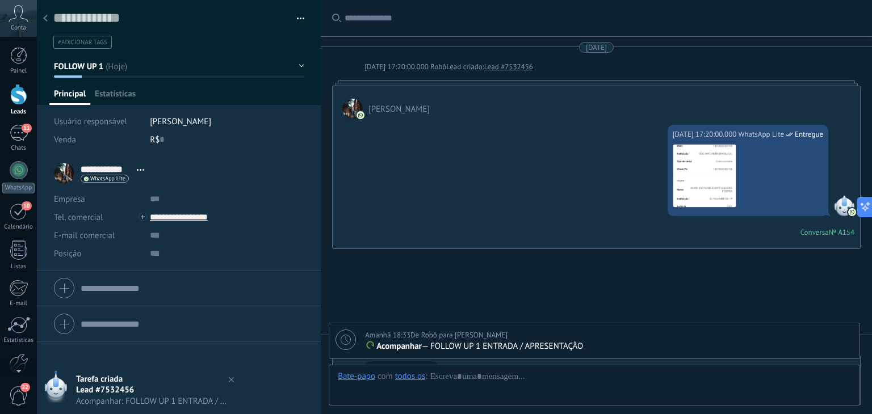
scroll to position [501, 0]
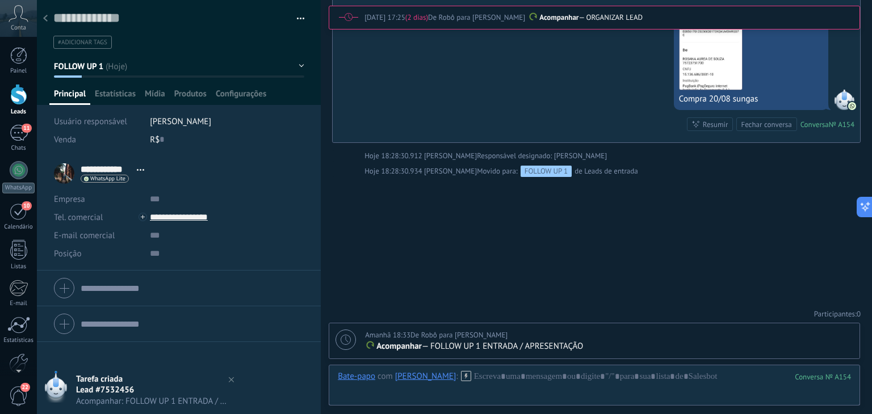
click at [48, 20] on div at bounding box center [45, 19] width 16 height 22
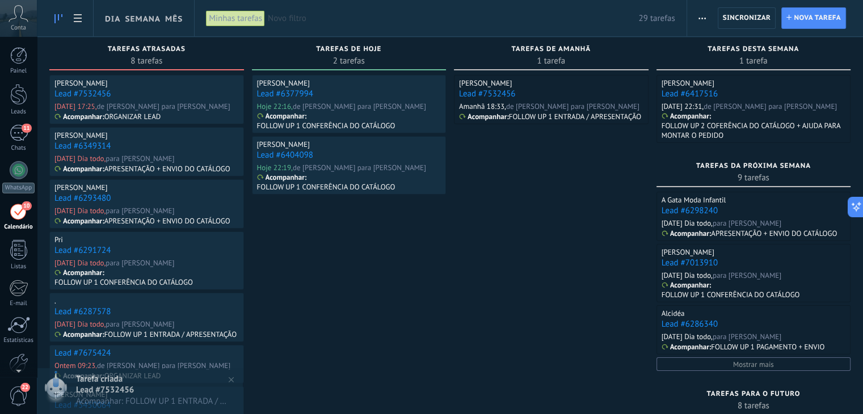
click at [86, 94] on link "Lead #7532456" at bounding box center [82, 94] width 56 height 11
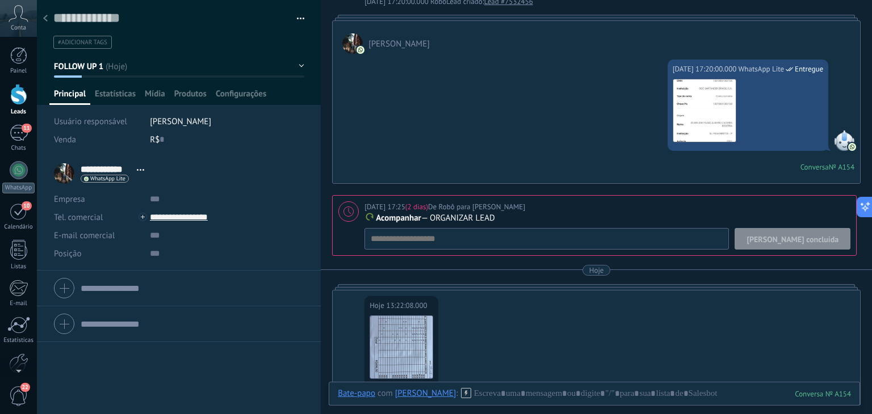
scroll to position [113, 0]
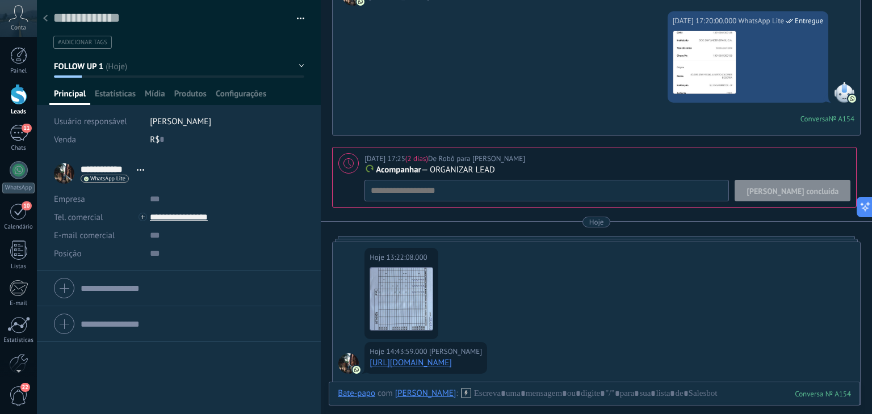
click at [818, 196] on button "[PERSON_NAME] concluída" at bounding box center [792, 191] width 116 height 22
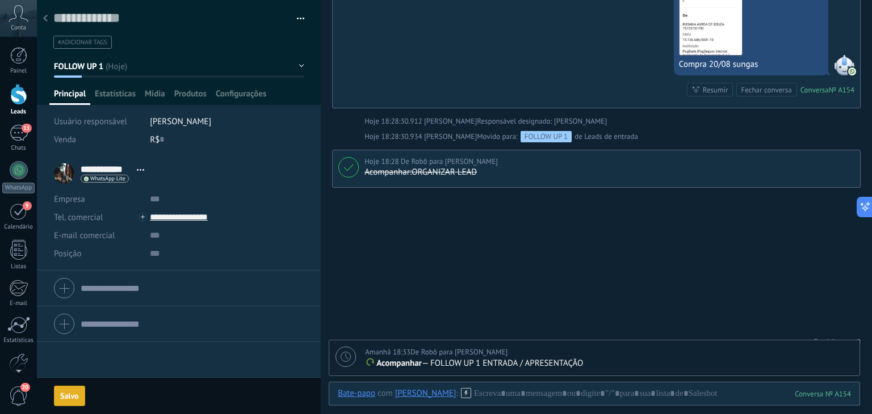
scroll to position [474, 0]
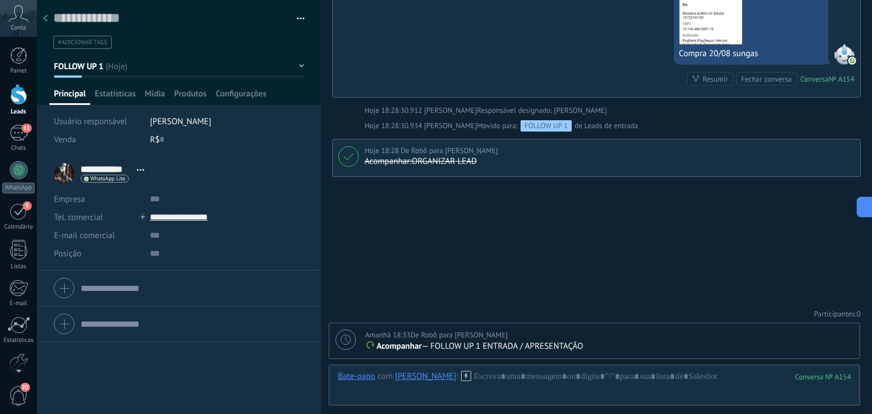
click at [296, 18] on button "button" at bounding box center [296, 18] width 16 height 17
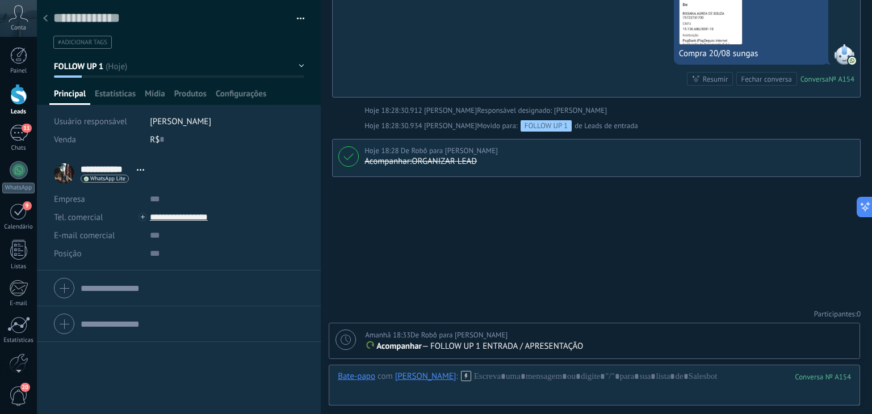
click at [342, 346] on div at bounding box center [345, 340] width 20 height 20
type textarea "**********"
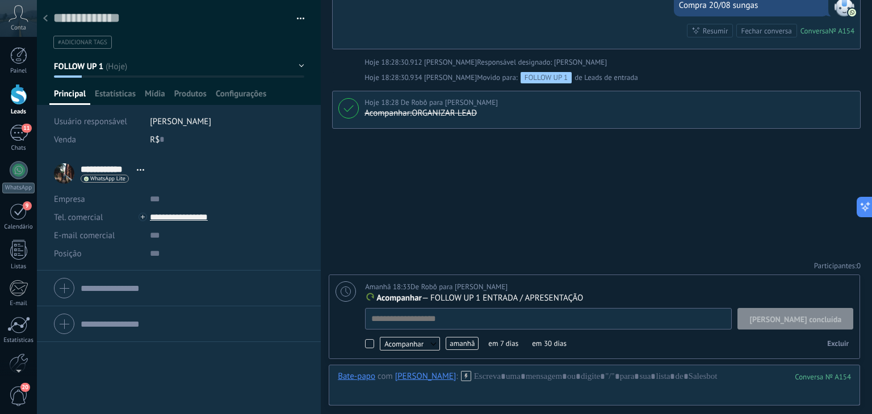
scroll to position [11, 0]
click at [454, 346] on span "amanhã" at bounding box center [461, 343] width 33 height 13
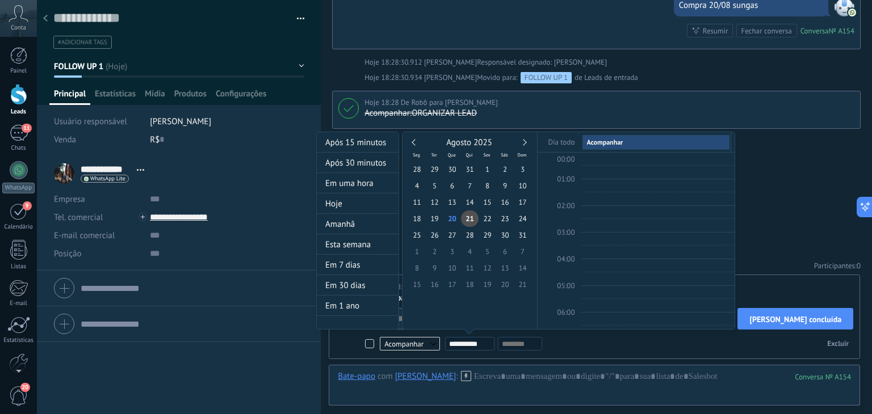
scroll to position [212, 0]
click at [520, 139] on div "Agosto 2025" at bounding box center [469, 143] width 123 height 10
click at [524, 143] on link at bounding box center [523, 142] width 6 height 6
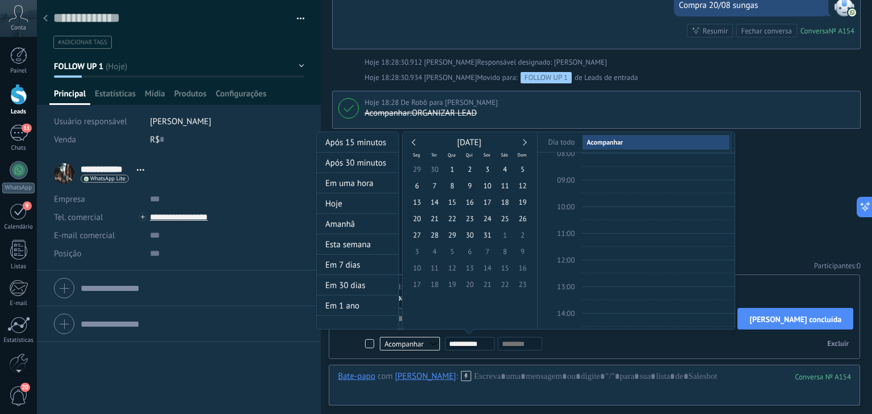
click at [524, 143] on link at bounding box center [523, 142] width 6 height 6
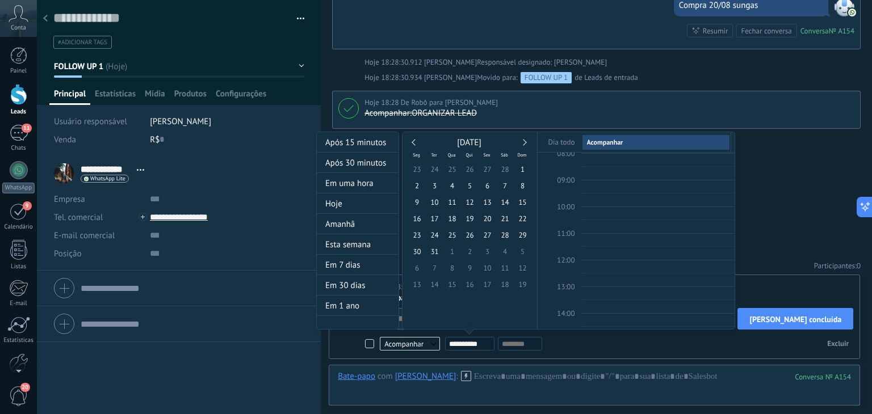
click at [524, 143] on link at bounding box center [523, 142] width 6 height 6
type input "**********"
click at [468, 235] on span "30" at bounding box center [470, 235] width 18 height 16
click at [786, 212] on div at bounding box center [436, 207] width 872 height 414
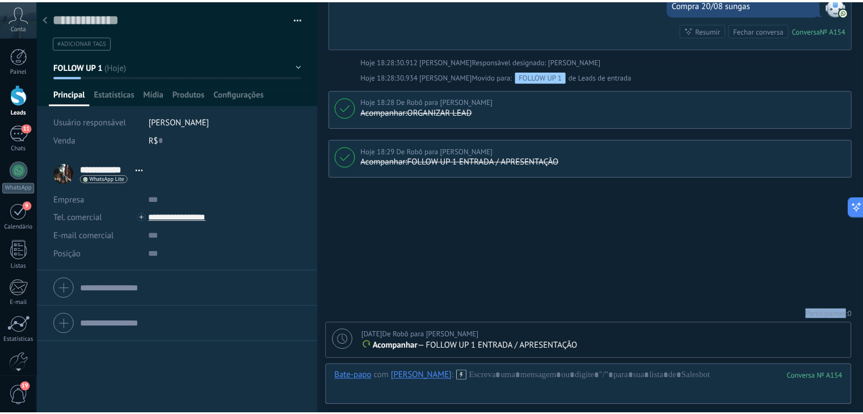
scroll to position [523, 0]
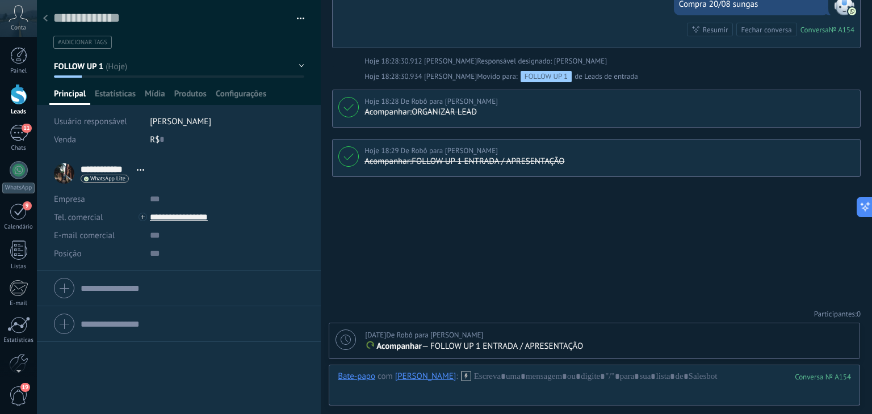
click at [45, 16] on icon at bounding box center [45, 18] width 5 height 7
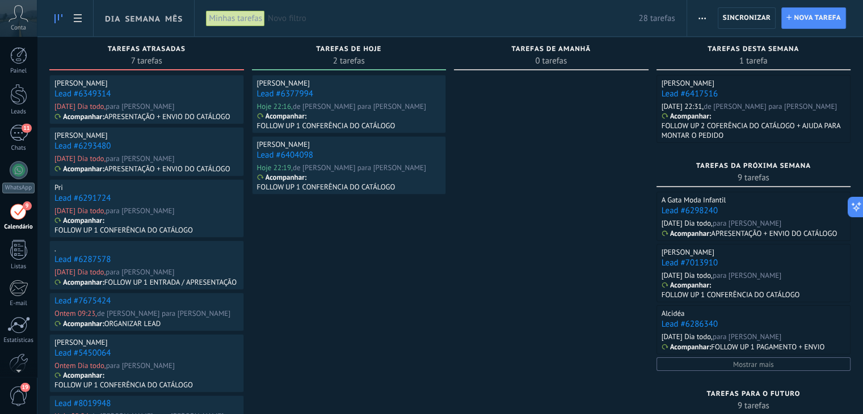
click at [65, 94] on link "Lead #6349314" at bounding box center [82, 94] width 56 height 11
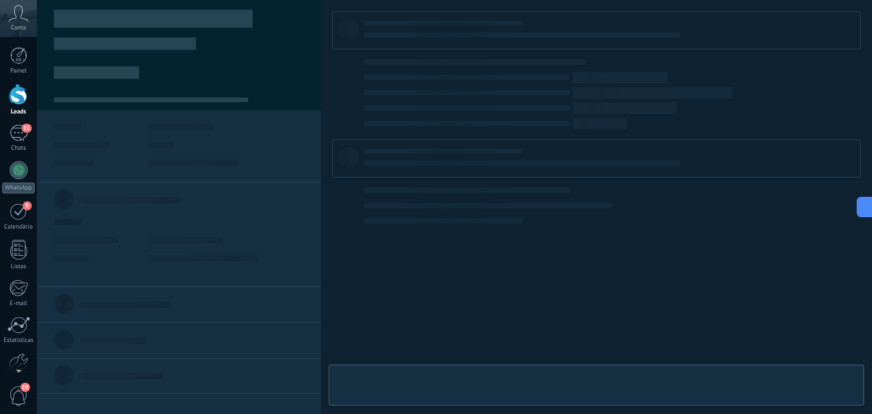
type textarea "**********"
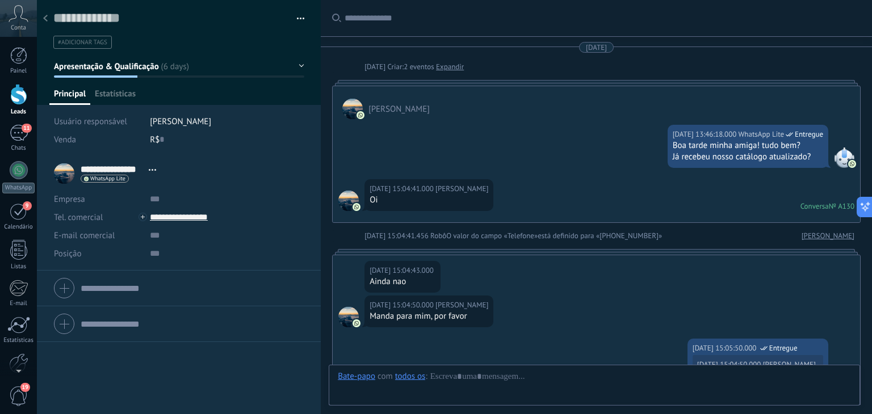
scroll to position [660, 0]
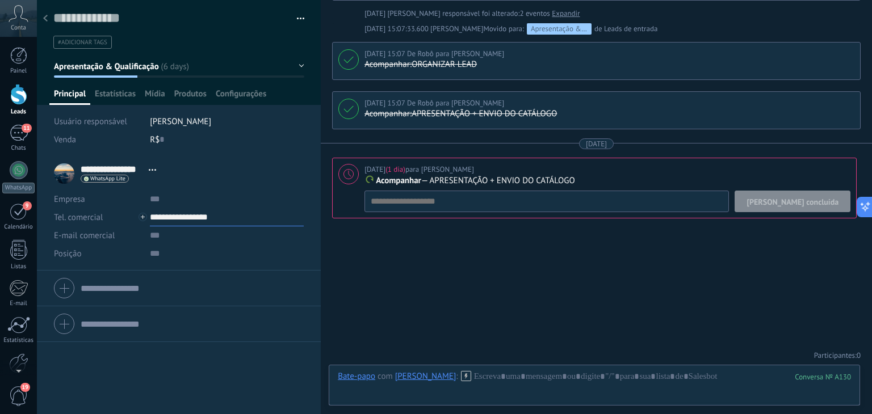
click at [183, 219] on input "**********" at bounding box center [227, 217] width 154 height 18
type input "**********"
click at [187, 279] on div "Copiar" at bounding box center [217, 275] width 134 height 19
click at [789, 202] on span "[PERSON_NAME] concluída" at bounding box center [792, 202] width 92 height 8
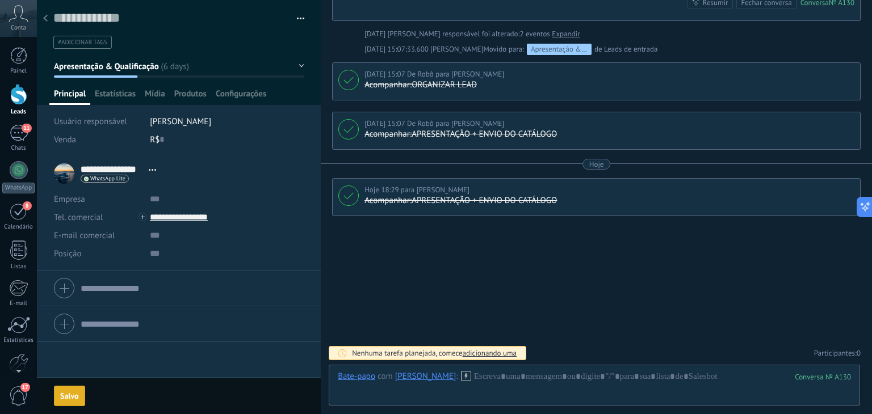
scroll to position [637, 0]
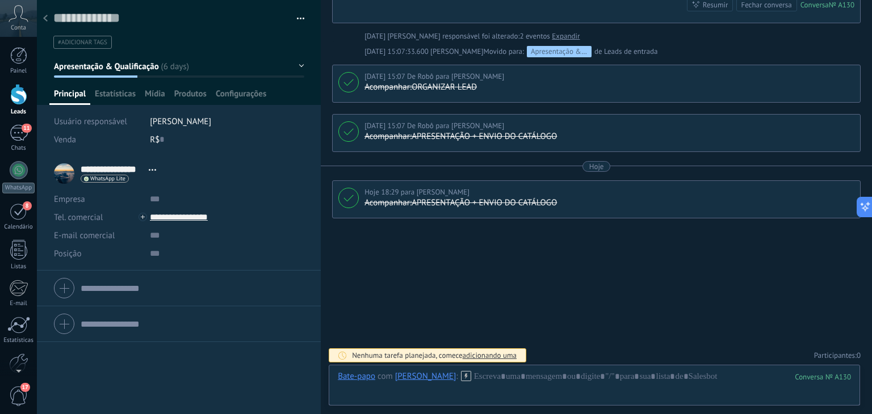
click at [137, 64] on span "Apresentação & Qualificação" at bounding box center [106, 66] width 105 height 11
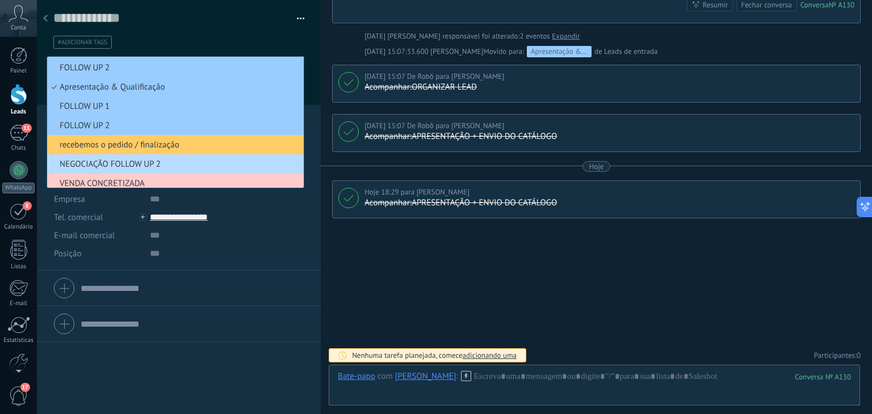
scroll to position [0, 0]
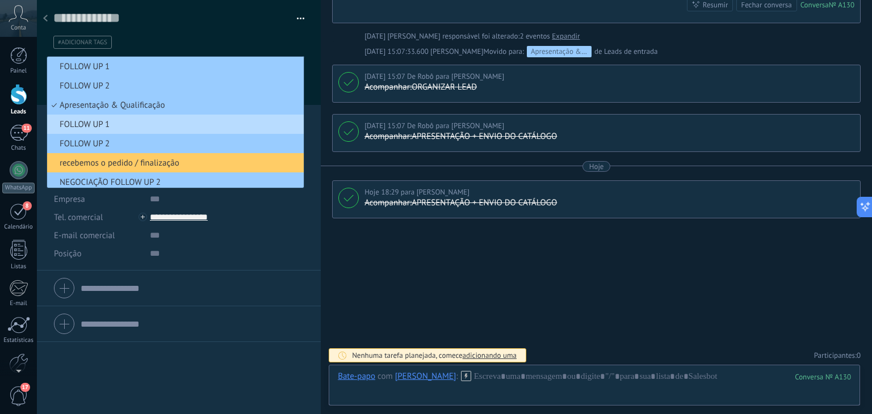
click at [135, 129] on span "FOLLOW UP 1" at bounding box center [173, 124] width 253 height 11
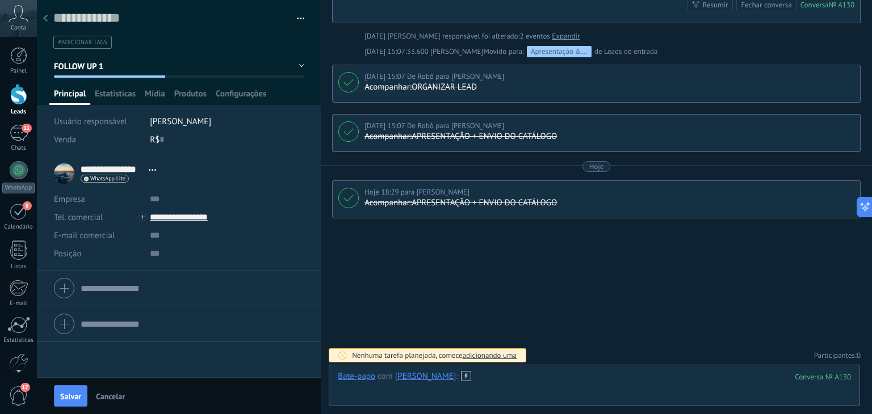
click at [512, 380] on div at bounding box center [594, 388] width 513 height 34
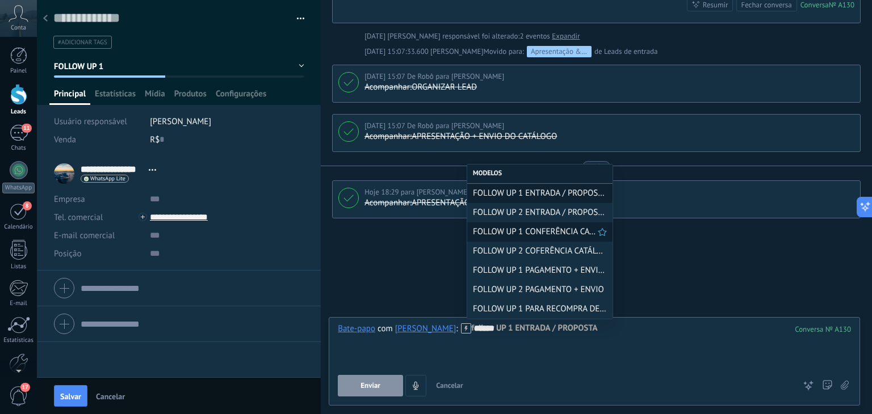
click at [531, 233] on span "FOLLOW UP 1 CONFERÊNCIA CATÁLOGO" at bounding box center [535, 231] width 125 height 11
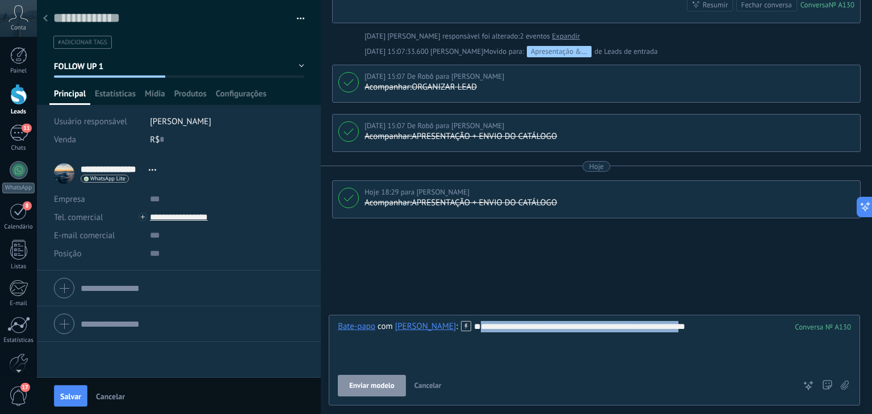
drag, startPoint x: 583, startPoint y: 351, endPoint x: 334, endPoint y: 349, distance: 249.1
click at [334, 349] on div "**********" at bounding box center [594, 360] width 531 height 91
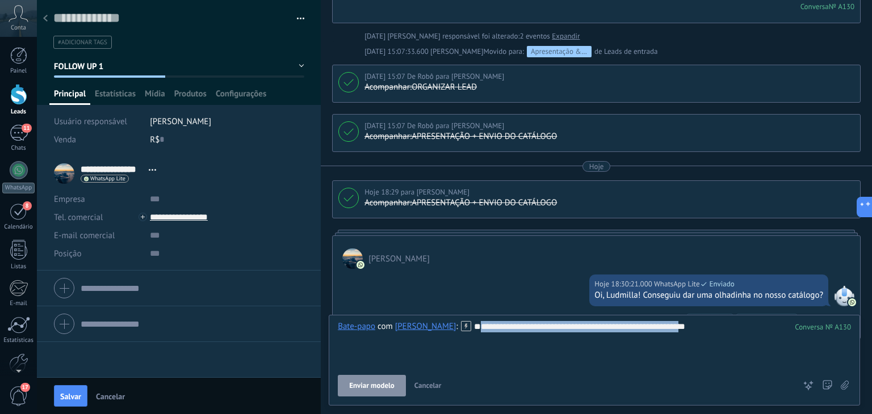
scroll to position [758, 0]
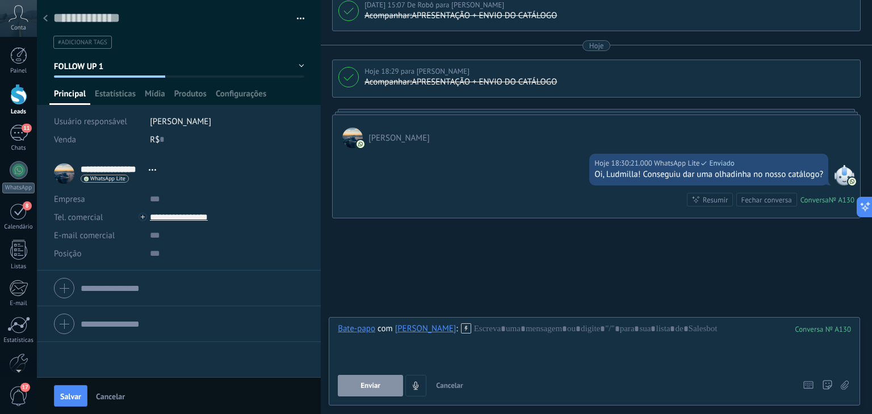
click at [450, 380] on button "Cancelar" at bounding box center [449, 386] width 36 height 22
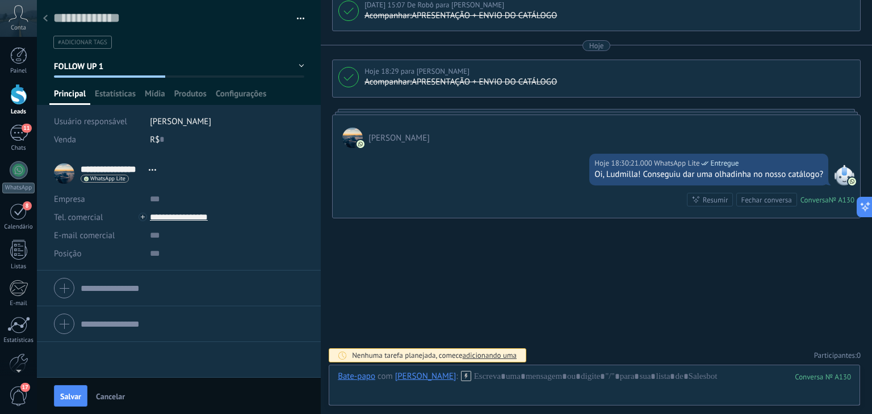
click at [85, 68] on span "FOLLOW UP 1" at bounding box center [79, 66] width 50 height 11
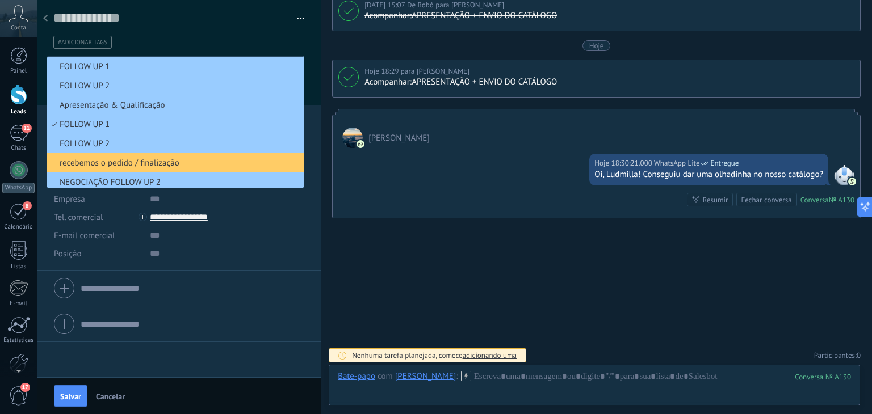
scroll to position [3, 0]
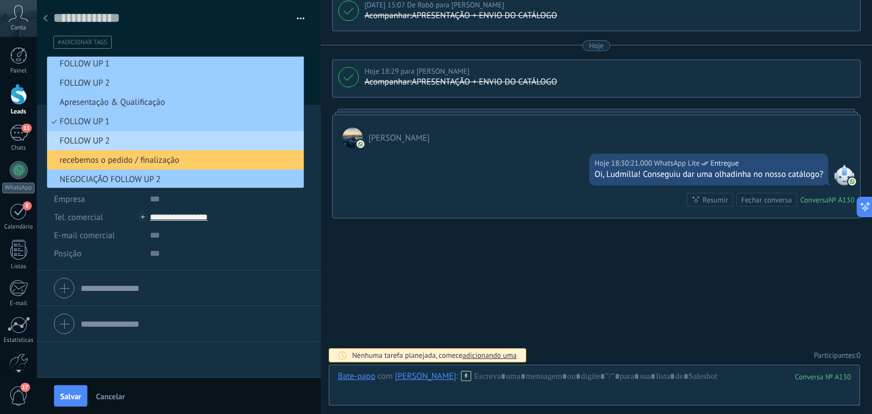
click at [112, 142] on span "FOLLOW UP 2" at bounding box center [173, 141] width 253 height 11
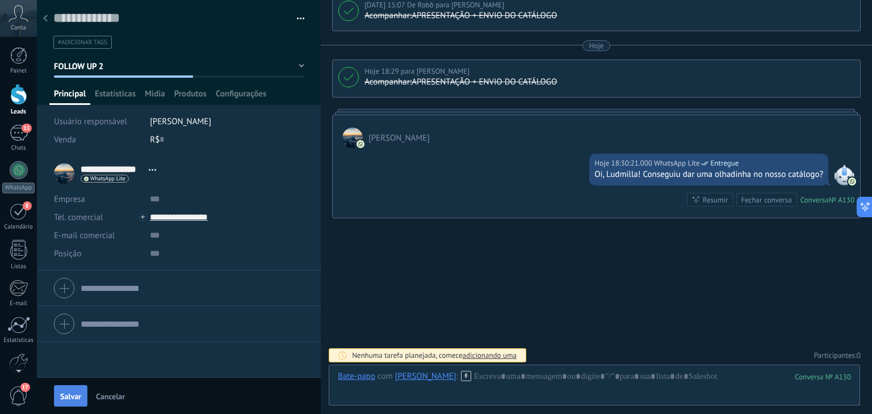
click at [64, 400] on span "Salvar" at bounding box center [70, 397] width 21 height 8
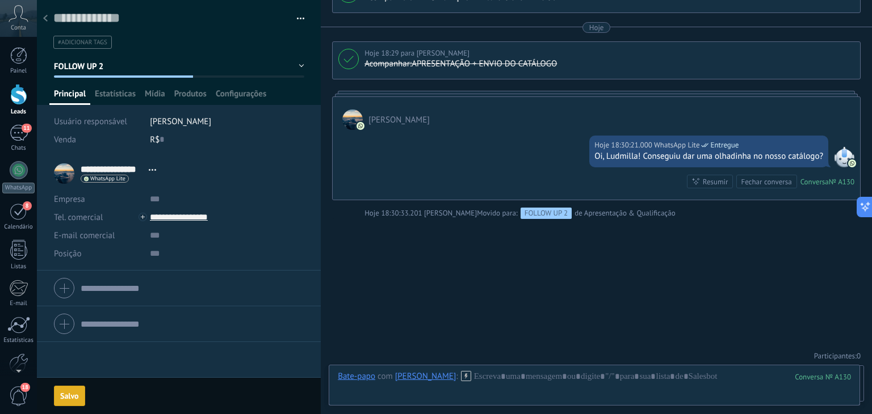
scroll to position [815, 0]
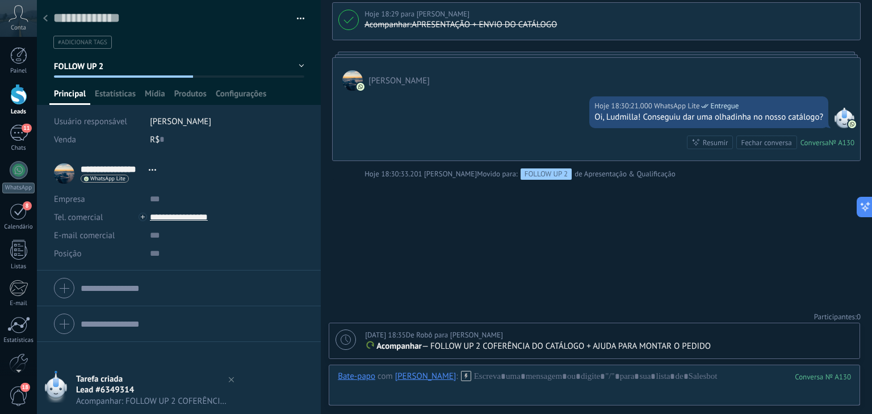
click at [350, 342] on icon at bounding box center [345, 340] width 10 height 10
type textarea "**********"
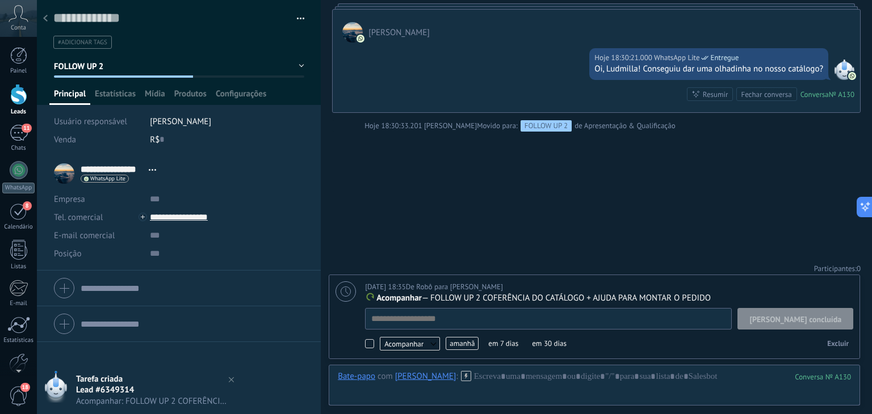
click at [447, 345] on span "amanhã" at bounding box center [461, 343] width 33 height 13
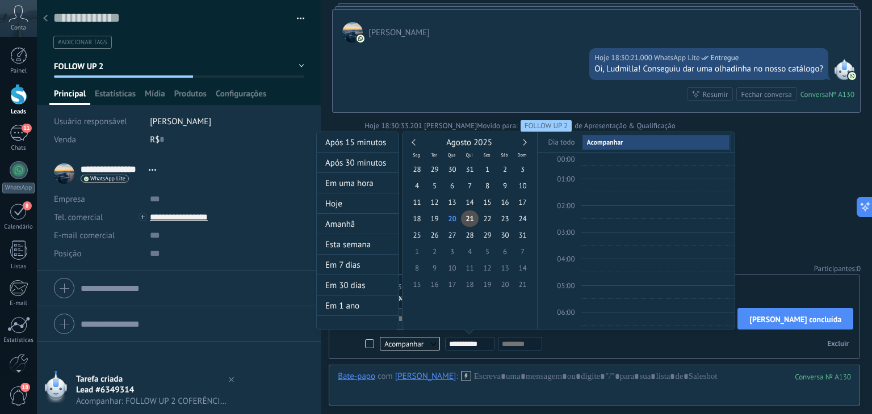
scroll to position [212, 0]
type input "**********"
click at [469, 239] on span "28" at bounding box center [470, 235] width 18 height 16
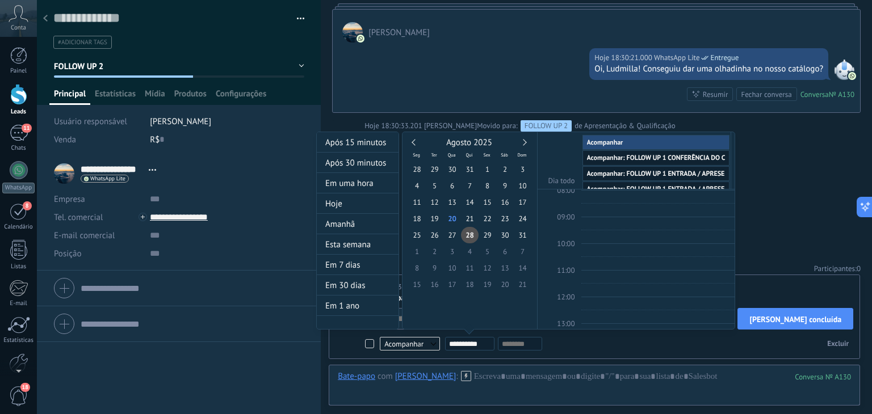
click at [790, 215] on div at bounding box center [436, 207] width 872 height 414
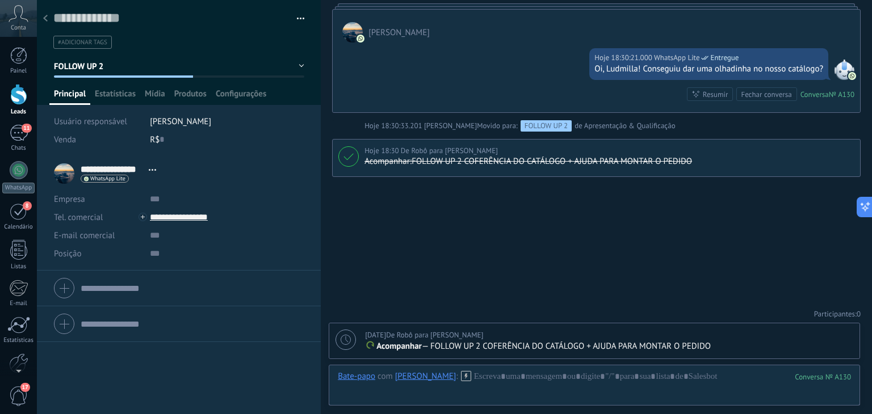
scroll to position [861, 0]
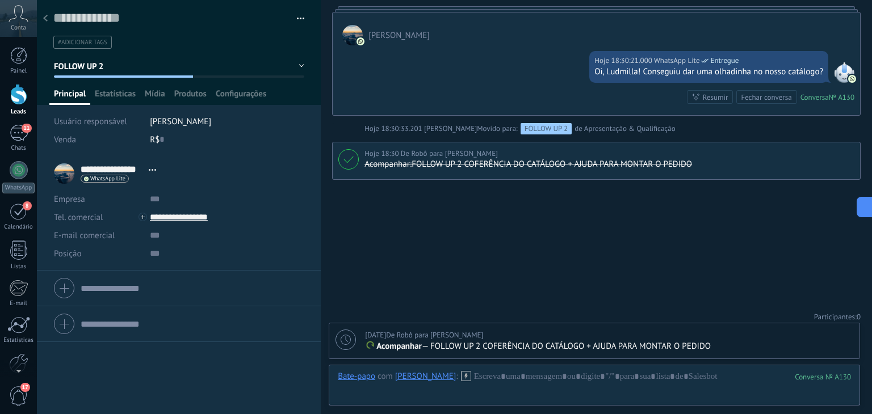
click at [47, 20] on icon at bounding box center [45, 18] width 5 height 7
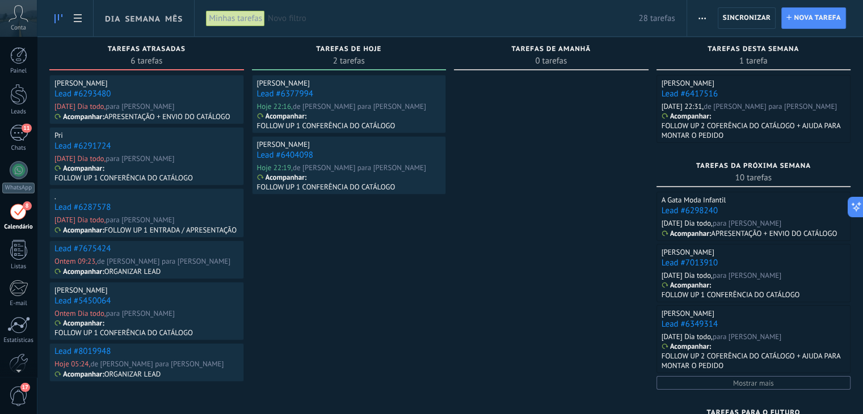
click at [73, 92] on link "Lead #6293480" at bounding box center [82, 94] width 56 height 11
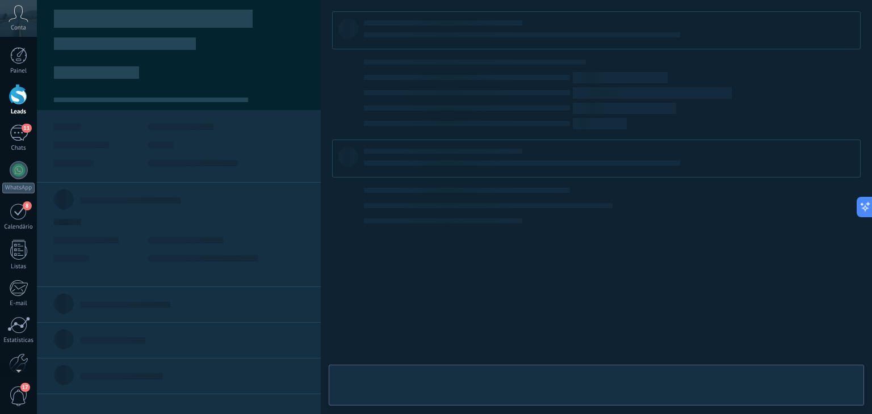
type textarea "**********"
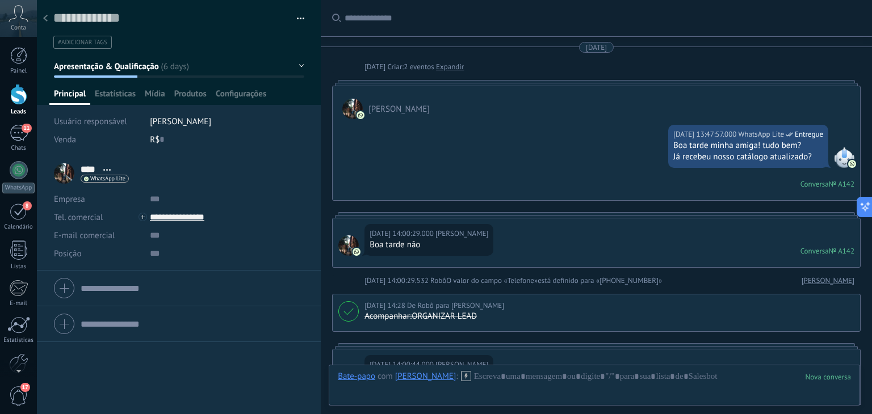
scroll to position [867, 0]
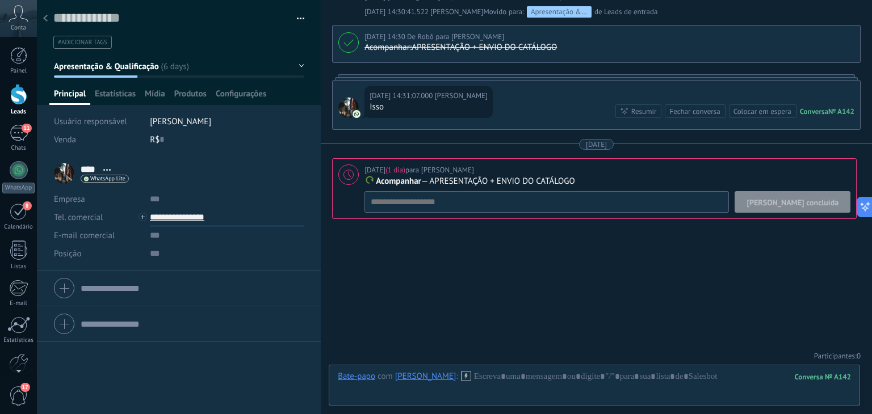
click at [182, 221] on input "**********" at bounding box center [227, 217] width 154 height 18
type input "**********"
click at [175, 273] on div "Copiar" at bounding box center [217, 275] width 134 height 19
click at [148, 66] on span "Apresentação & Qualificação" at bounding box center [106, 66] width 105 height 11
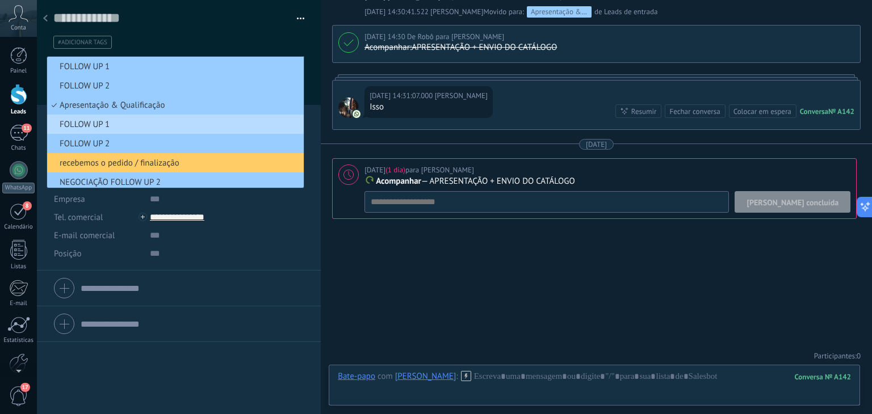
click at [142, 124] on span "FOLLOW UP 1" at bounding box center [173, 124] width 253 height 11
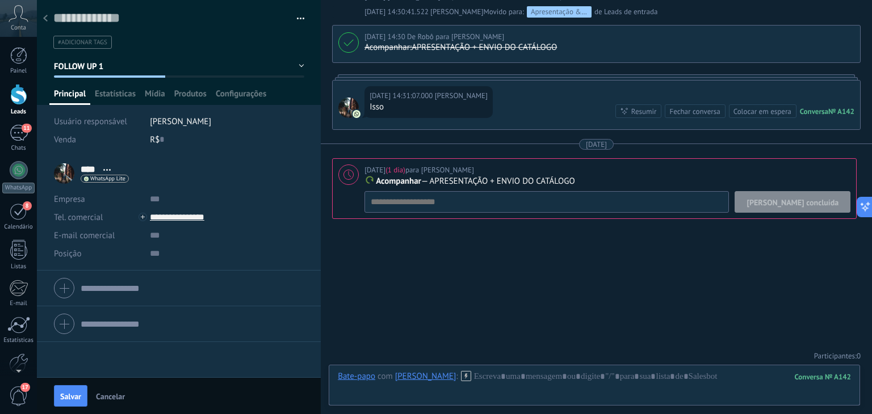
click at [92, 58] on button "FOLLOW UP 1" at bounding box center [179, 66] width 250 height 20
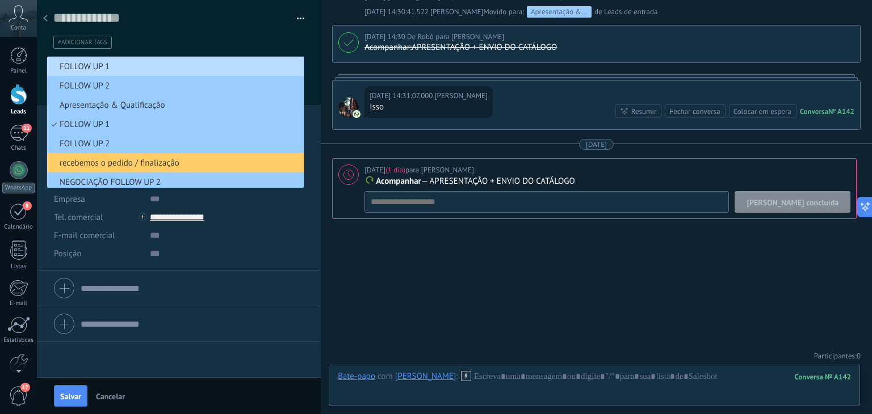
scroll to position [3, 0]
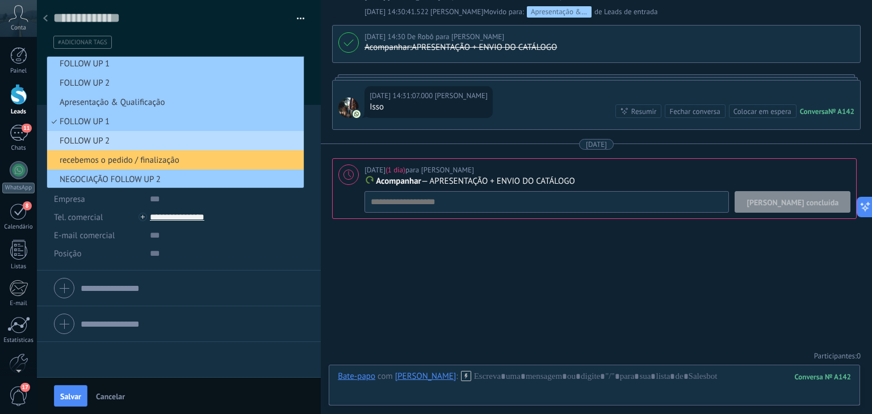
click at [100, 144] on span "FOLLOW UP 2" at bounding box center [173, 141] width 253 height 11
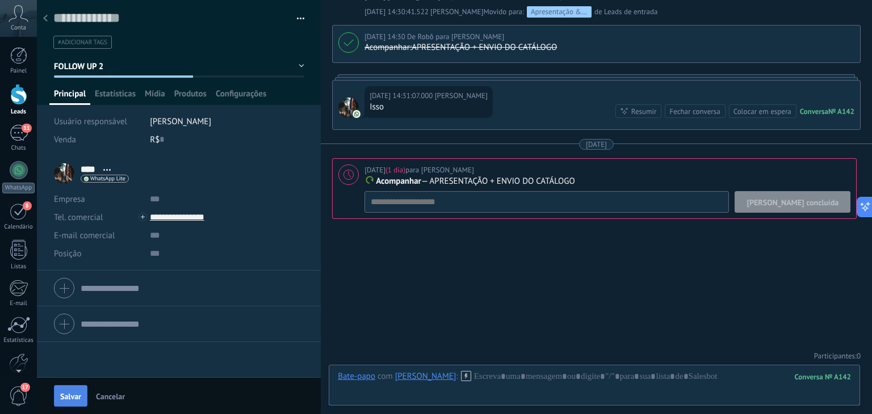
click at [66, 393] on span "Salvar" at bounding box center [70, 397] width 21 height 8
click at [483, 381] on div at bounding box center [594, 388] width 513 height 34
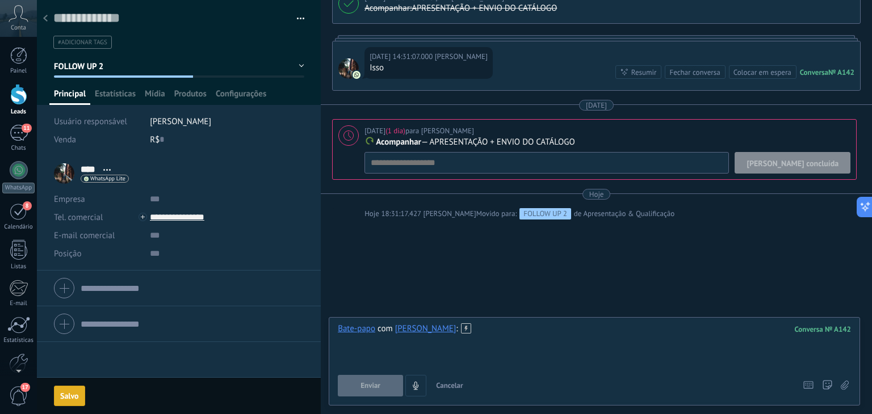
scroll to position [945, 0]
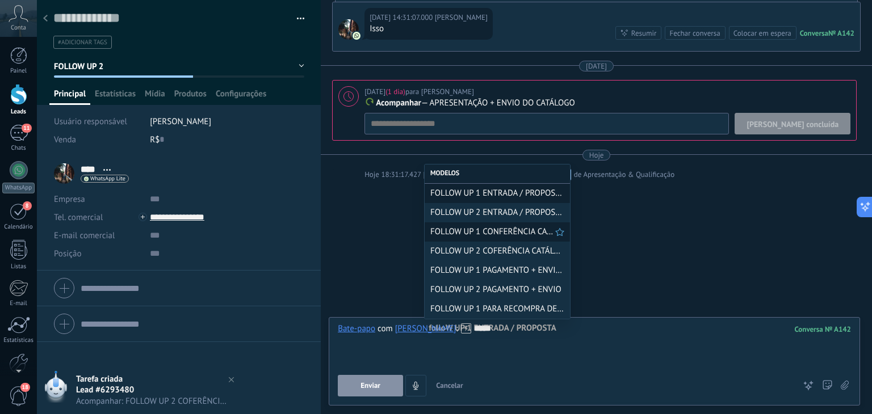
click at [508, 233] on span "FOLLOW UP 1 CONFERÊNCIA CATÁLOGO" at bounding box center [492, 231] width 125 height 11
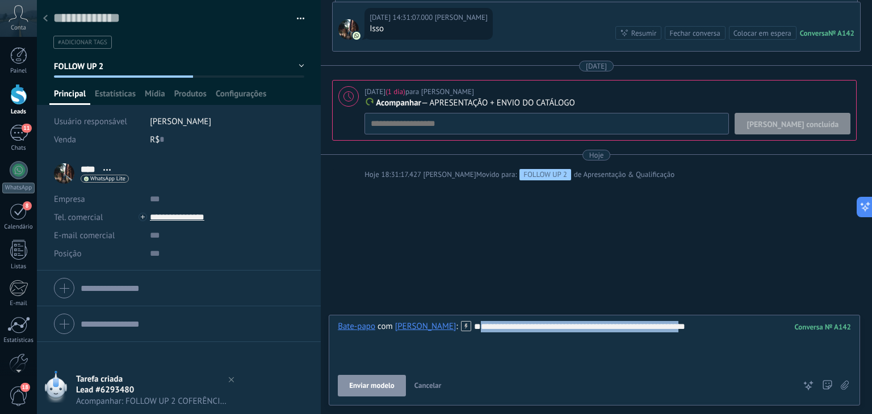
drag, startPoint x: 571, startPoint y: 350, endPoint x: 333, endPoint y: 348, distance: 238.9
click at [333, 348] on div "**********" at bounding box center [594, 360] width 531 height 91
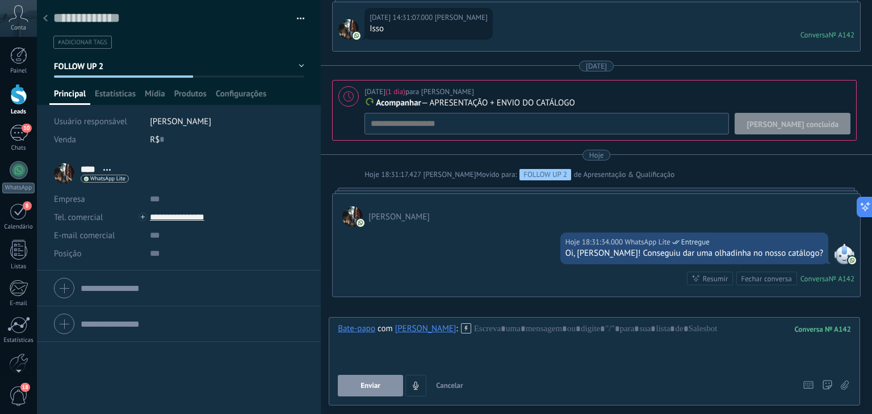
click at [448, 384] on span "Cancelar" at bounding box center [449, 386] width 27 height 10
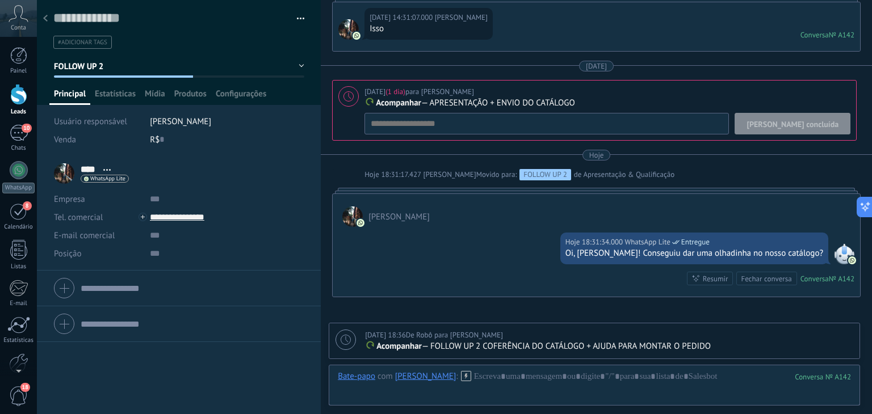
click at [348, 337] on icon at bounding box center [345, 340] width 10 height 10
type textarea "**********"
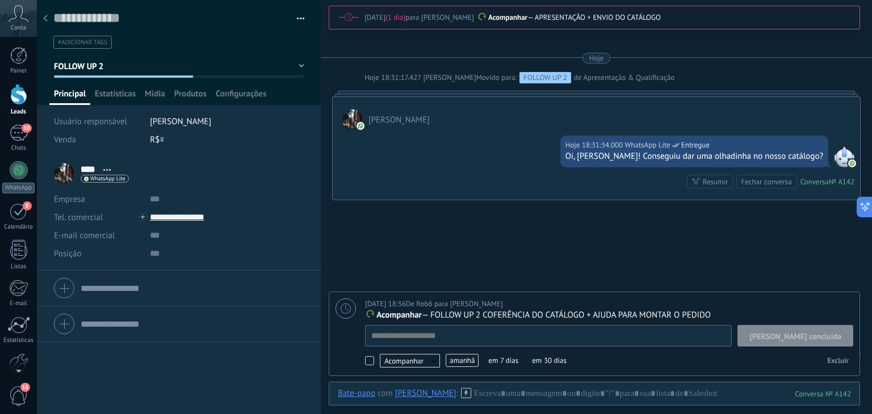
scroll to position [11, 0]
click at [459, 359] on span "amanhã" at bounding box center [461, 360] width 33 height 13
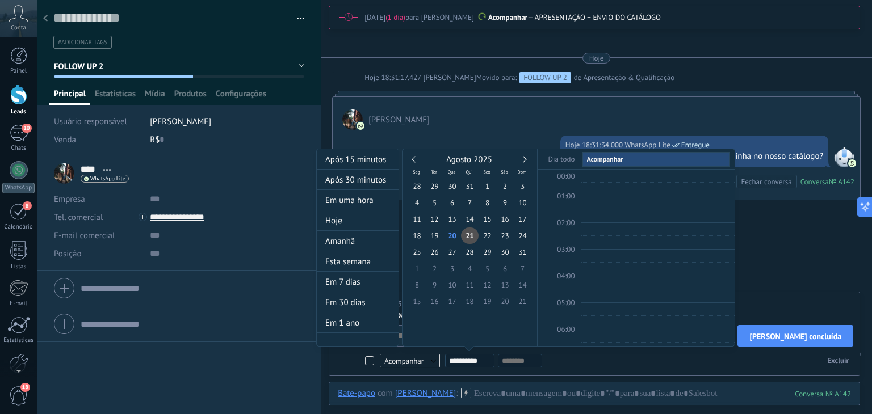
scroll to position [212, 0]
type input "**********"
click at [466, 254] on span "28" at bounding box center [470, 252] width 18 height 16
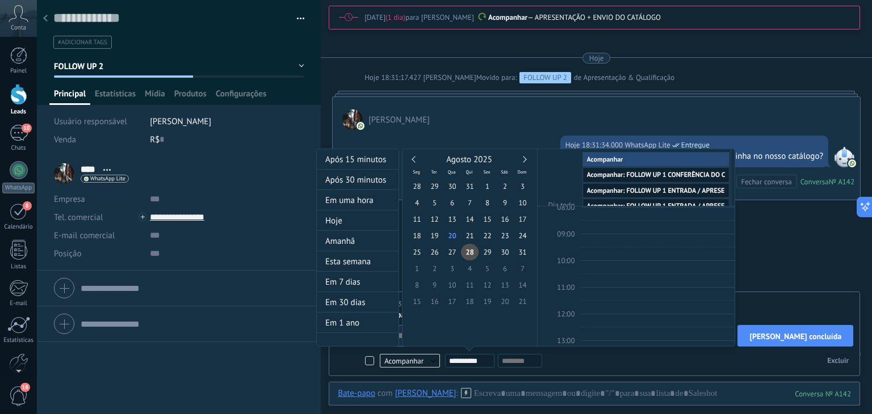
click at [799, 239] on div at bounding box center [436, 207] width 872 height 414
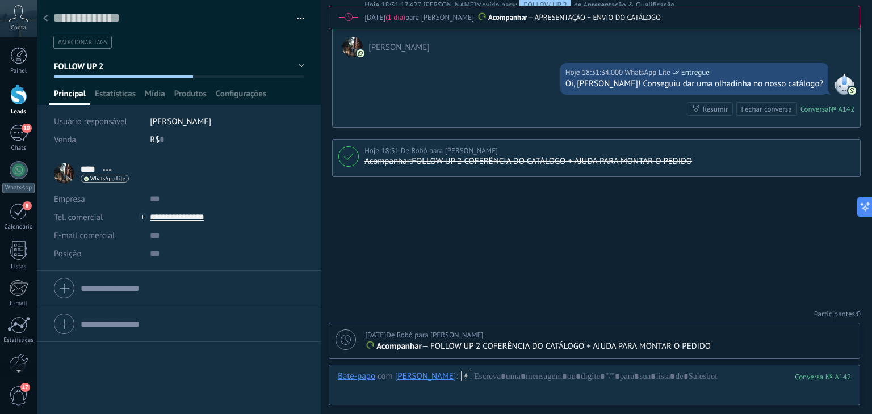
scroll to position [1111, 0]
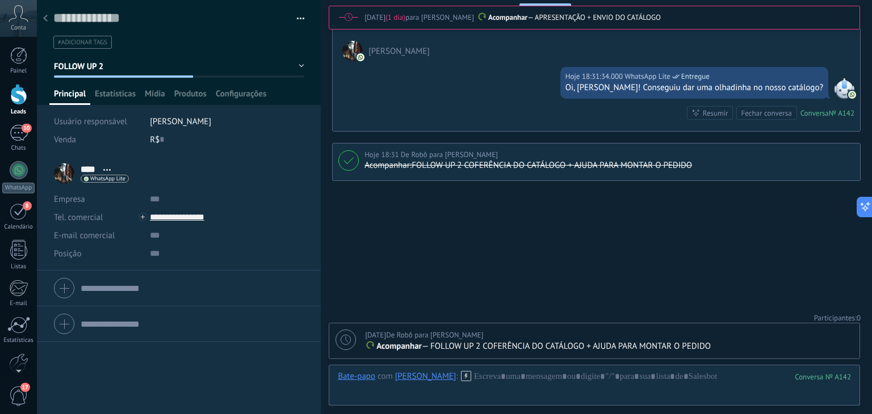
click at [47, 16] on use at bounding box center [45, 18] width 5 height 7
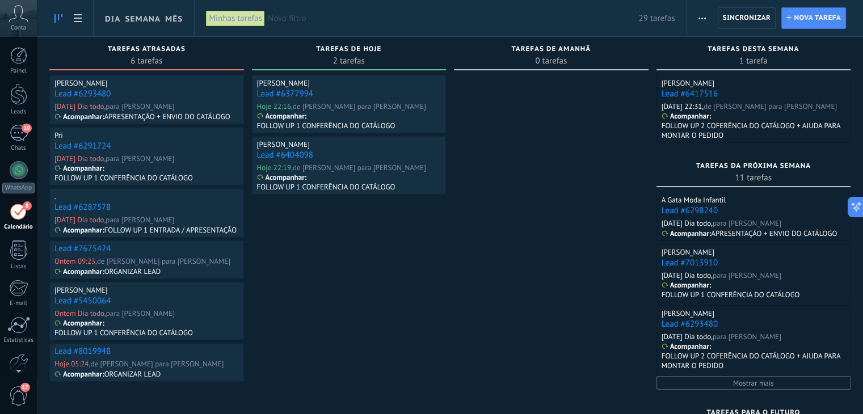
drag, startPoint x: 90, startPoint y: 96, endPoint x: 109, endPoint y: 95, distance: 19.3
click at [90, 96] on link "Lead #6293480" at bounding box center [82, 94] width 56 height 11
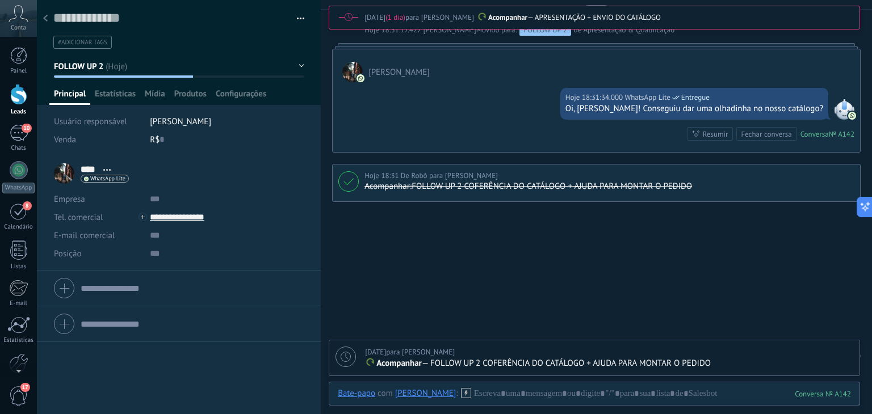
scroll to position [827, 0]
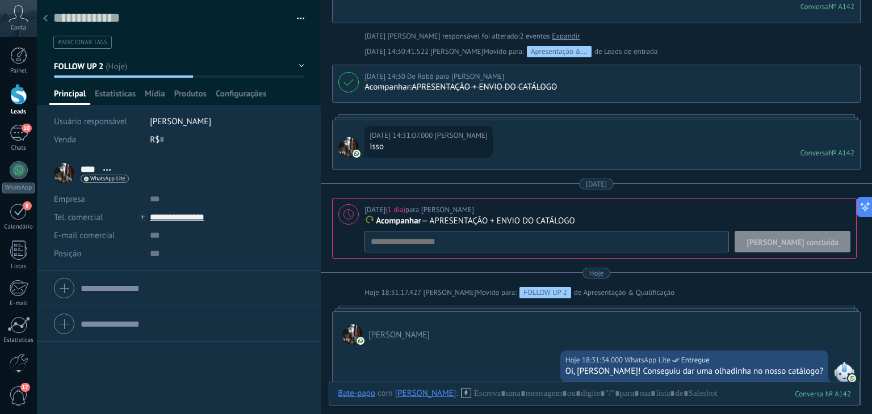
click at [821, 239] on span "[PERSON_NAME] concluída" at bounding box center [792, 242] width 92 height 8
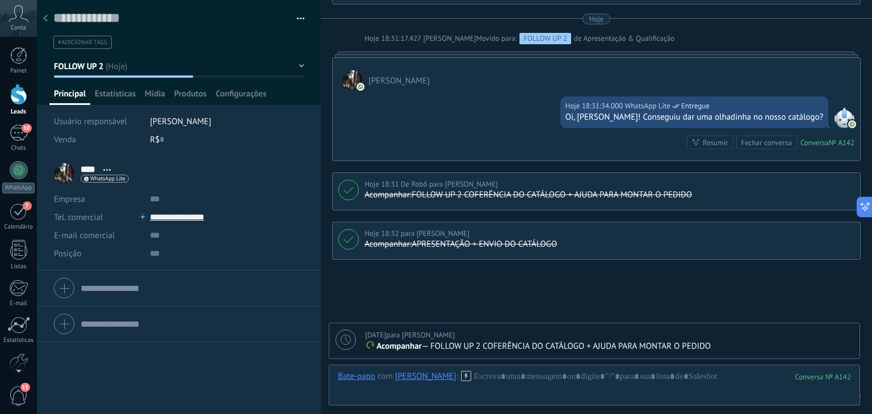
scroll to position [1071, 0]
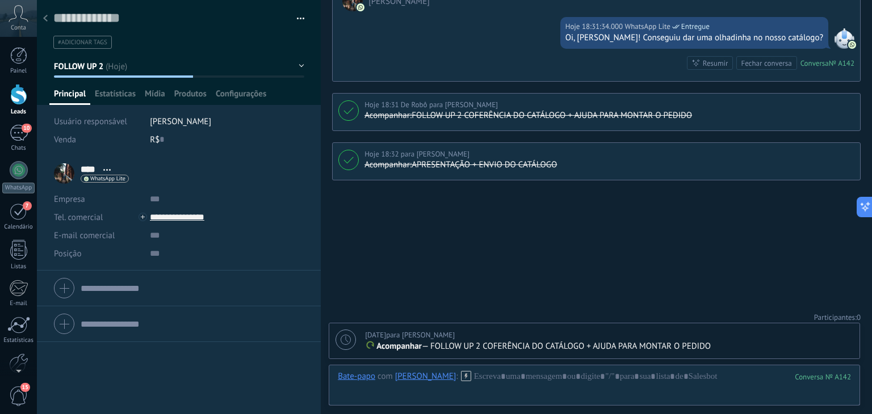
click at [45, 19] on use at bounding box center [45, 18] width 5 height 7
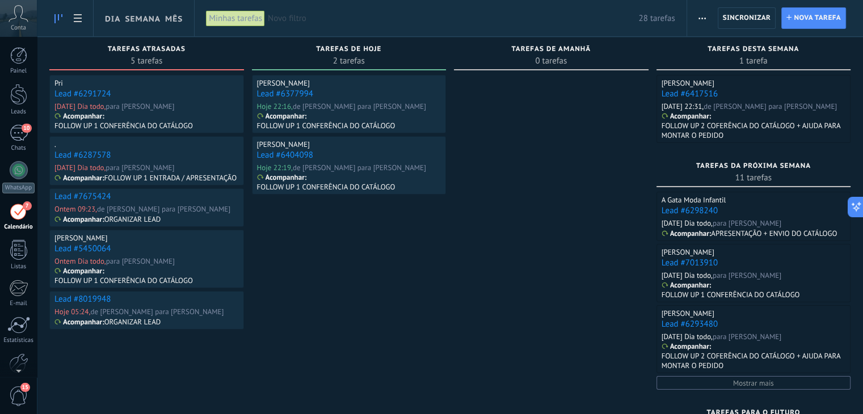
click at [79, 92] on link "Lead #6291724" at bounding box center [82, 94] width 56 height 11
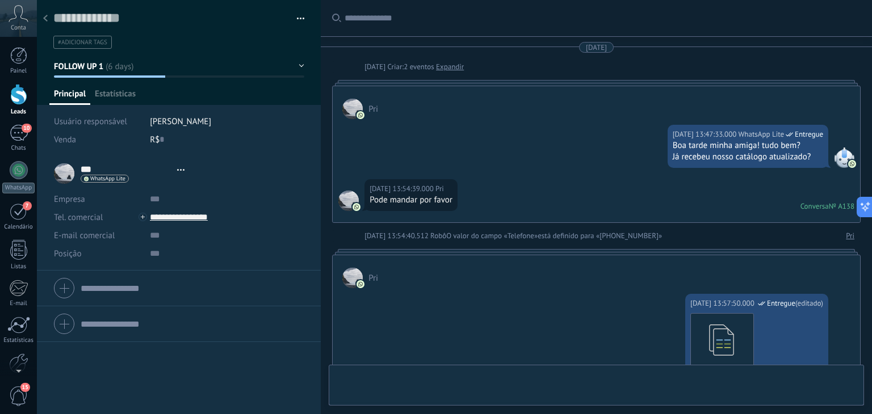
type textarea "**********"
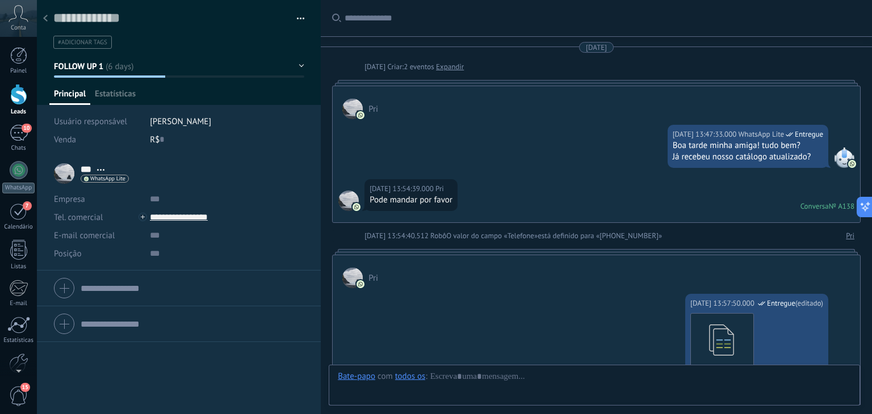
scroll to position [561, 0]
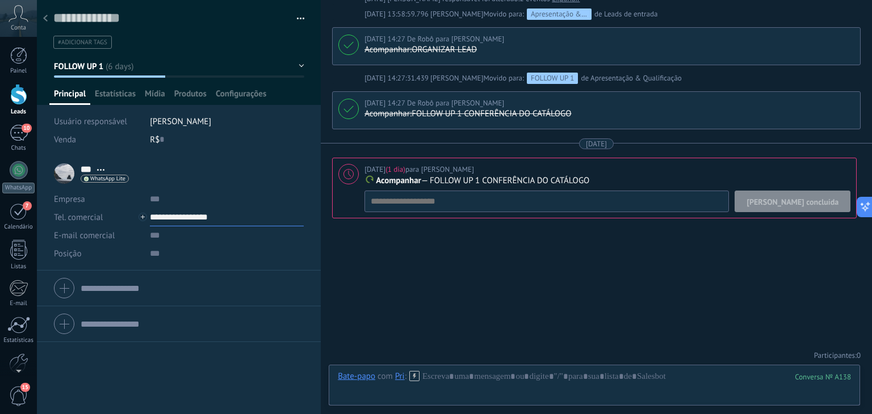
click at [197, 212] on input "**********" at bounding box center [227, 217] width 154 height 18
type input "**********"
click at [188, 274] on div "Copiar" at bounding box center [217, 275] width 134 height 19
copy div "a"
click at [802, 207] on button "[PERSON_NAME] concluída" at bounding box center [792, 202] width 116 height 22
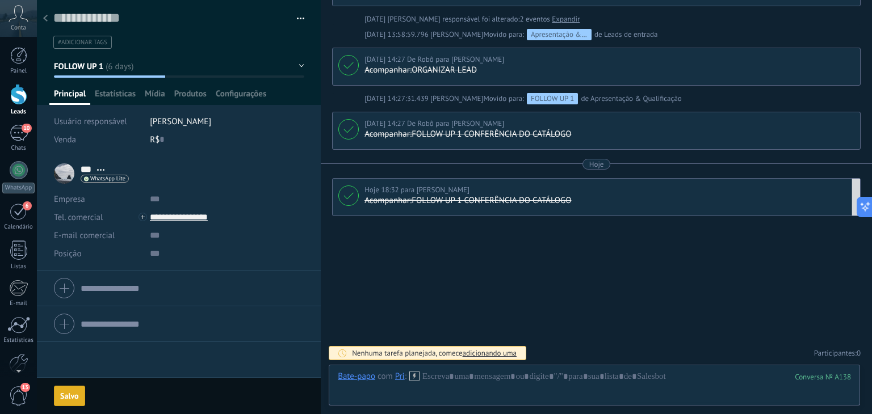
scroll to position [539, 0]
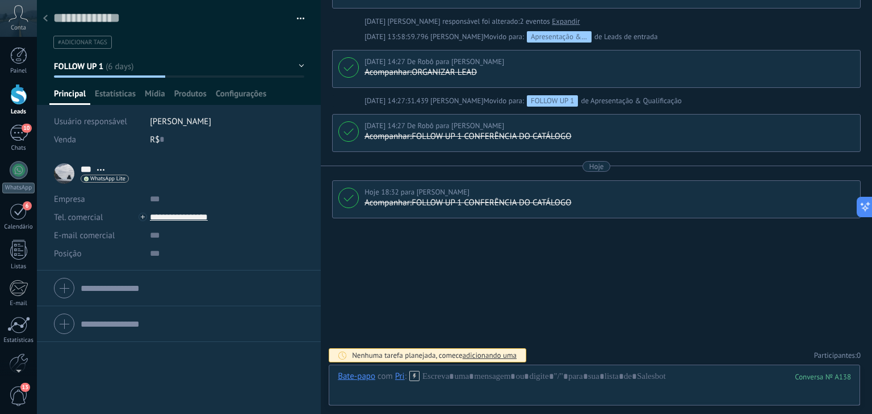
click at [133, 66] on button "FOLLOW UP 1" at bounding box center [179, 66] width 250 height 20
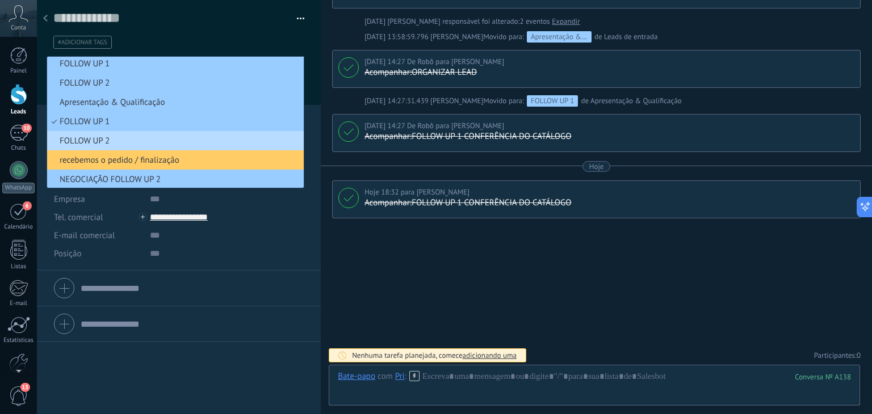
click at [119, 137] on span "FOLLOW UP 2" at bounding box center [173, 141] width 253 height 11
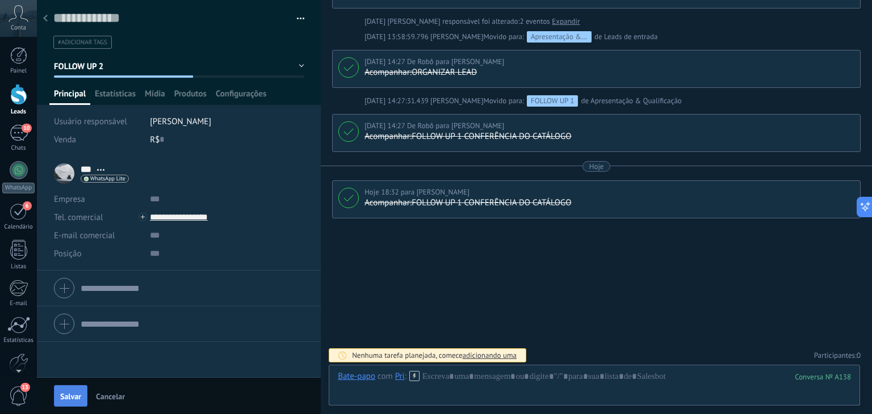
click at [62, 396] on span "Salvar" at bounding box center [70, 397] width 21 height 8
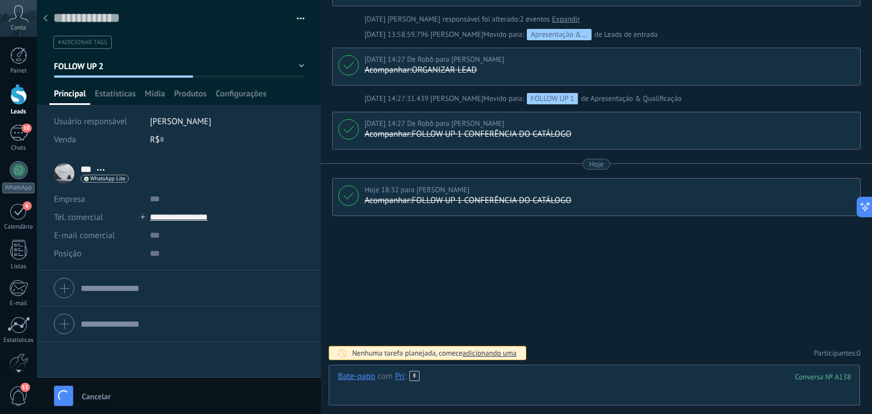
click at [487, 381] on div at bounding box center [594, 388] width 513 height 34
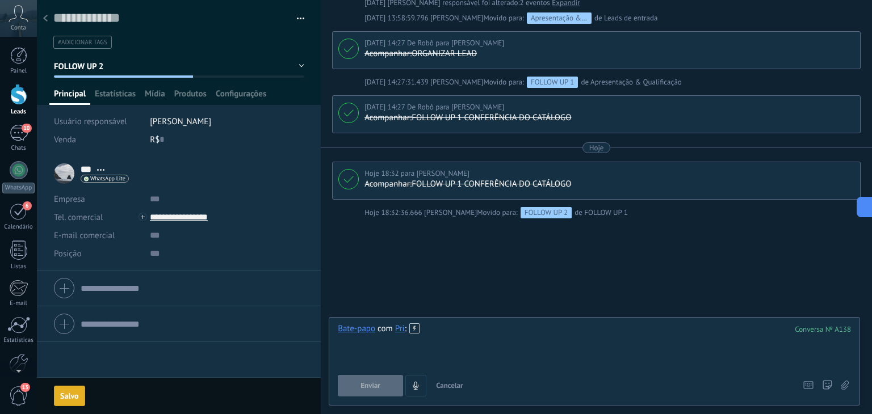
scroll to position [596, 0]
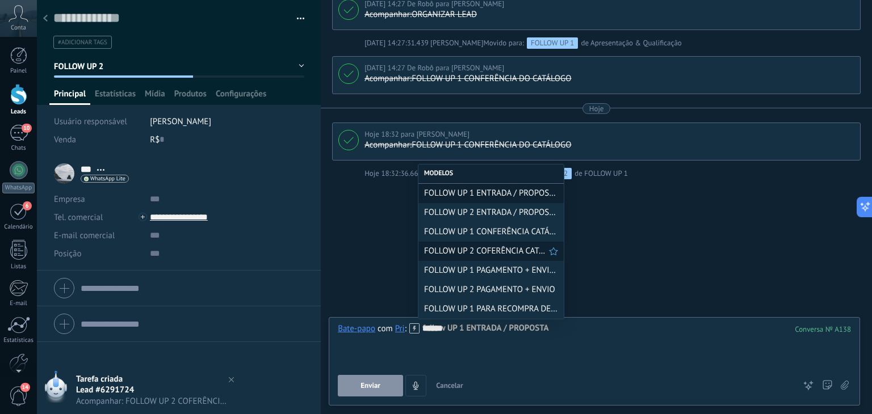
click at [491, 252] on span "FOLLOW UP 2 COFERÊNCIA CATÁLOGO" at bounding box center [486, 251] width 125 height 11
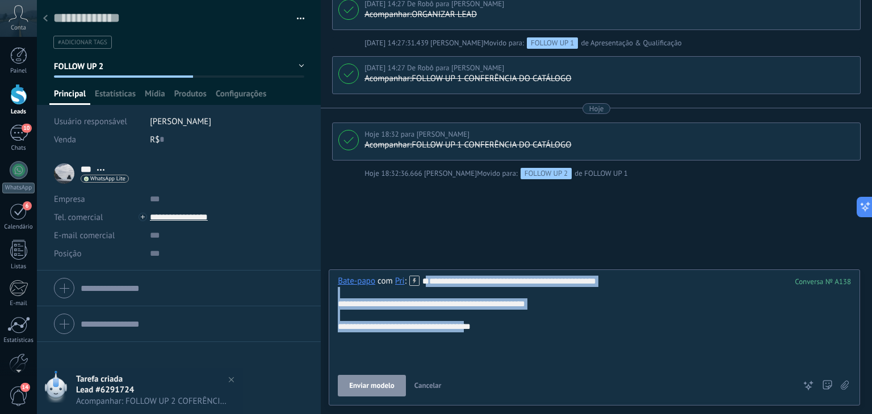
drag, startPoint x: 502, startPoint y: 354, endPoint x: 323, endPoint y: 297, distance: 187.0
click at [323, 297] on div "Salvar e criar Imprimir Gerenciar tags" at bounding box center [454, 207] width 835 height 414
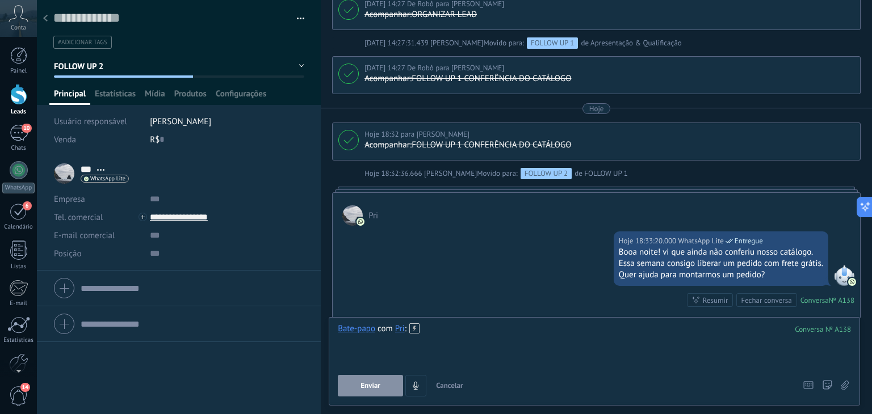
scroll to position [735, 0]
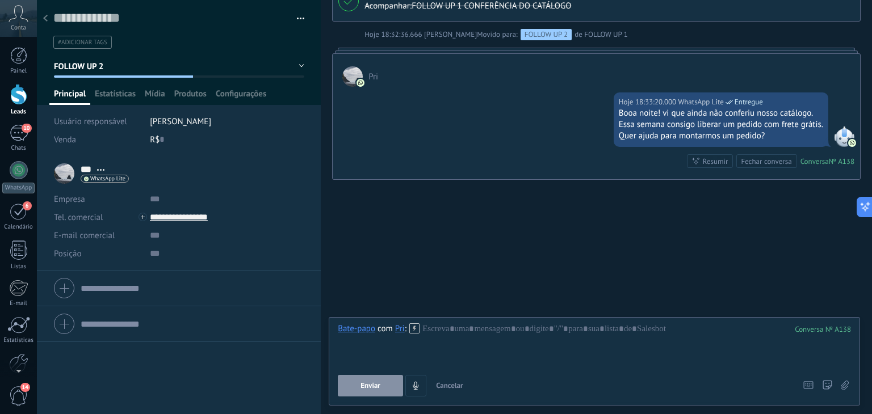
click at [450, 381] on span "Cancelar" at bounding box center [449, 386] width 27 height 10
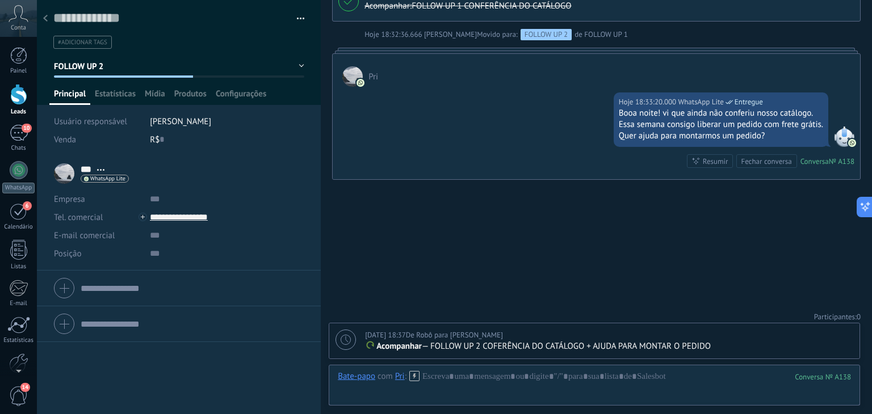
click at [340, 340] on icon at bounding box center [345, 340] width 10 height 10
type textarea "**********"
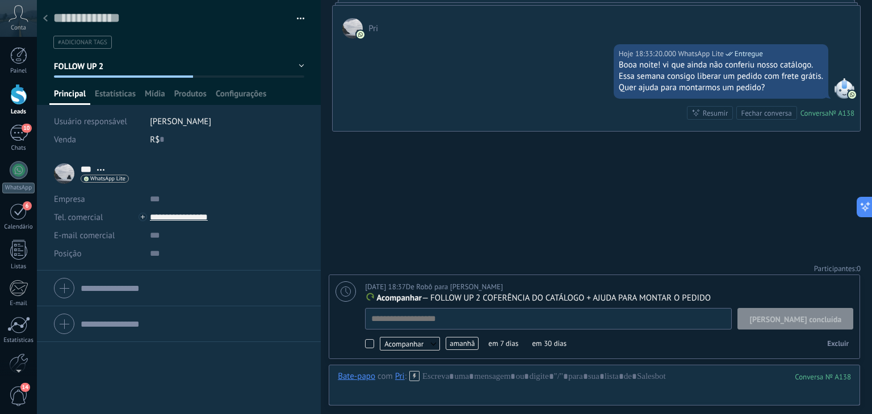
click at [469, 343] on span "amanhã" at bounding box center [461, 343] width 33 height 13
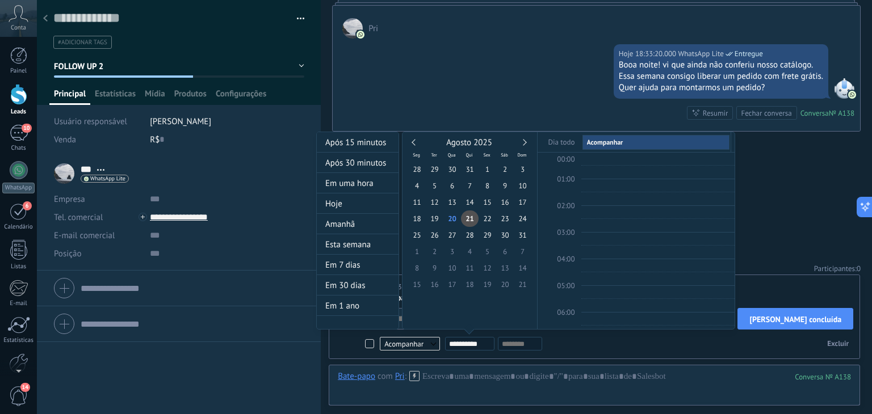
scroll to position [212, 0]
type input "**********"
click at [472, 252] on span "4" at bounding box center [470, 251] width 18 height 16
click at [466, 256] on span "4" at bounding box center [470, 251] width 18 height 16
click at [523, 142] on link at bounding box center [523, 142] width 6 height 6
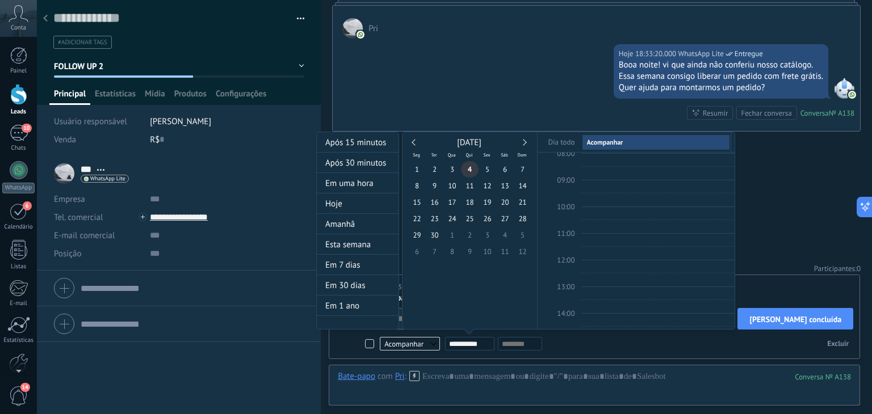
click at [470, 169] on span "4" at bounding box center [470, 169] width 18 height 16
click at [768, 192] on div at bounding box center [436, 207] width 872 height 414
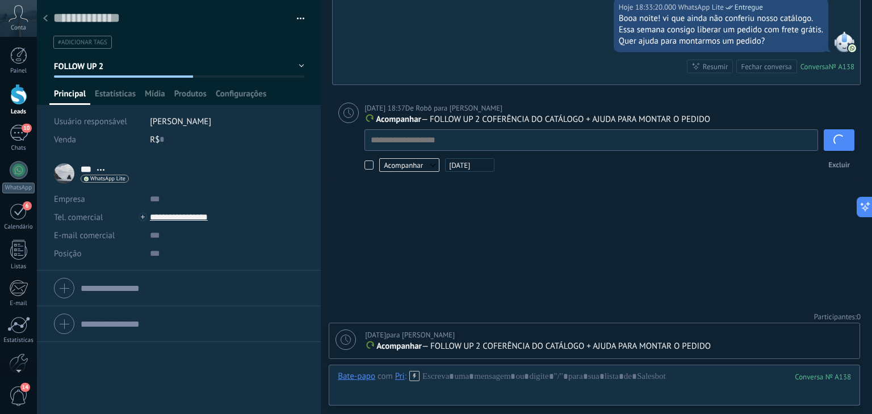
scroll to position [785, 0]
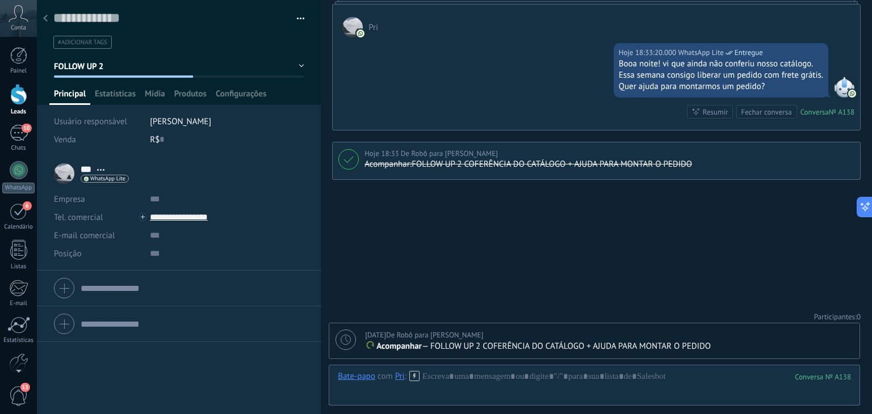
click at [49, 14] on div at bounding box center [45, 19] width 16 height 22
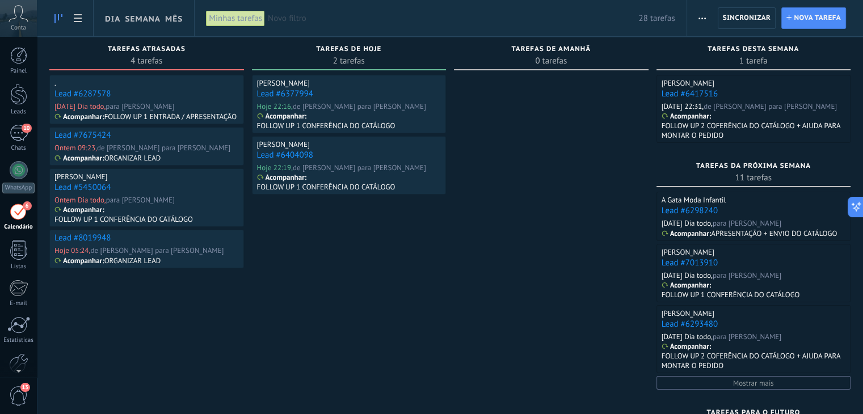
click at [70, 92] on link "Lead #6287578" at bounding box center [82, 94] width 56 height 11
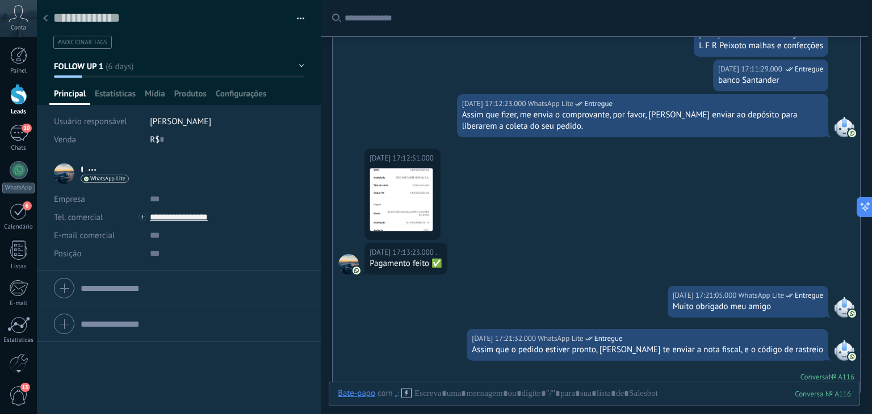
scroll to position [1546, 0]
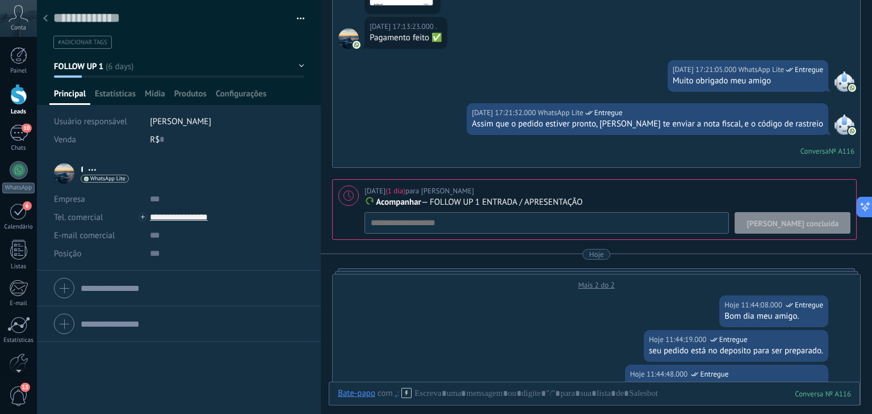
click at [803, 220] on span "[PERSON_NAME] concluída" at bounding box center [792, 224] width 92 height 8
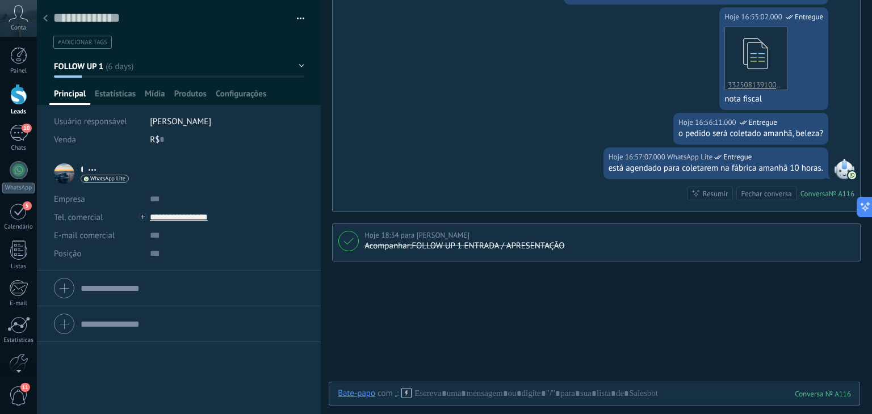
scroll to position [2034, 0]
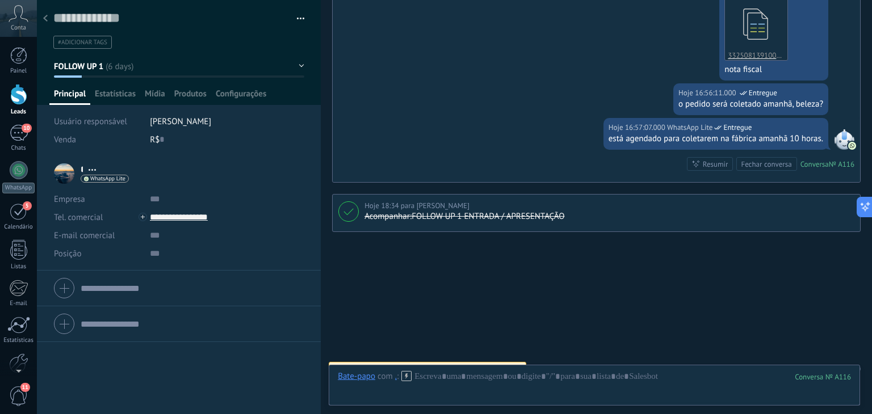
click at [115, 69] on button "FOLLOW UP 1" at bounding box center [179, 66] width 250 height 20
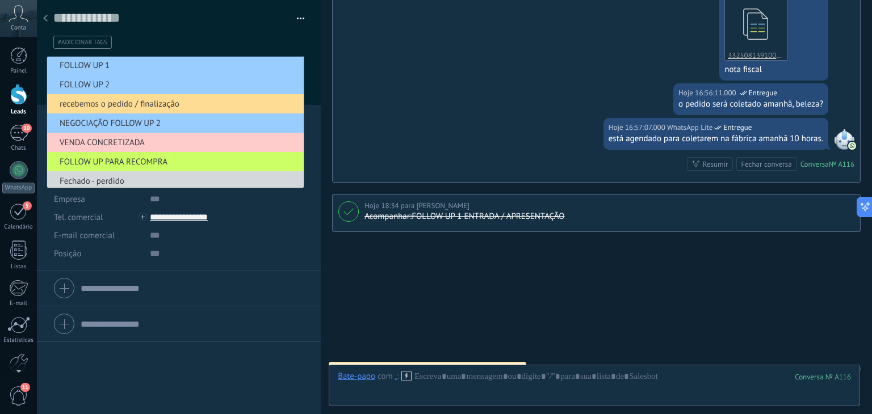
scroll to position [63, 0]
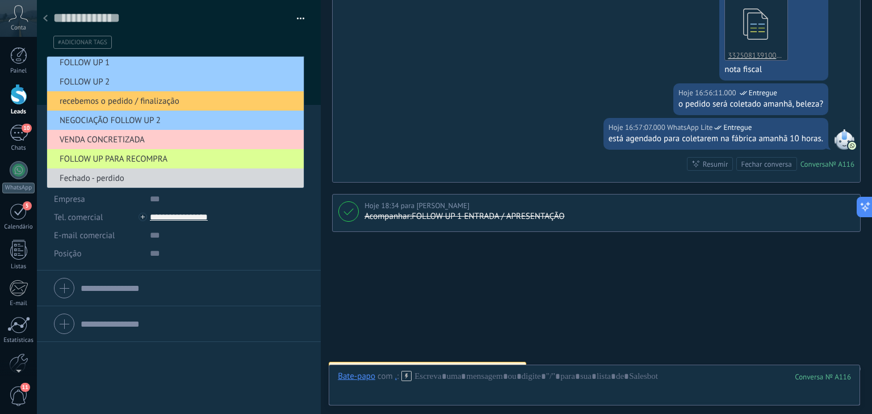
click at [129, 164] on li "FOLLOW UP PARA RECOMPRA" at bounding box center [175, 158] width 256 height 19
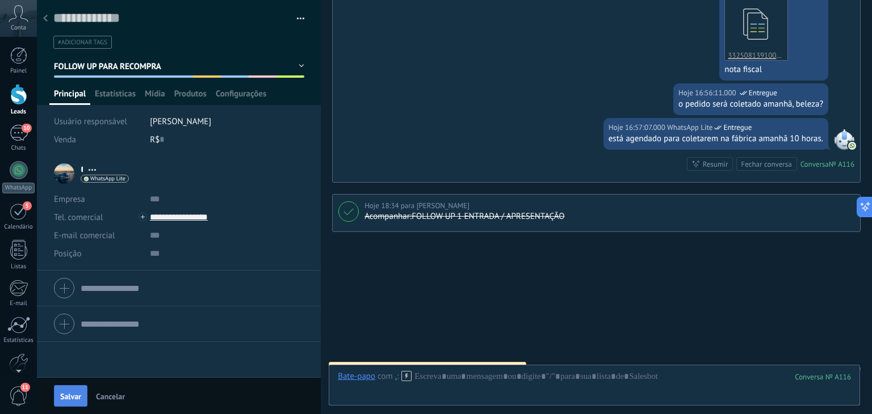
click at [67, 398] on span "Salvar" at bounding box center [70, 397] width 21 height 8
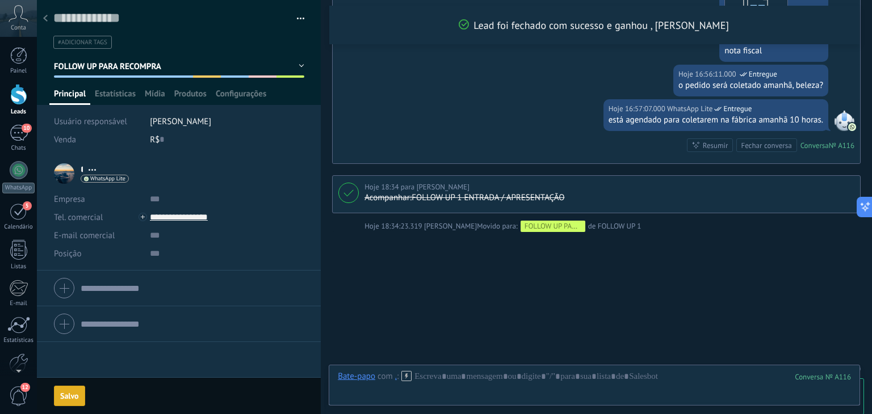
scroll to position [2139, 0]
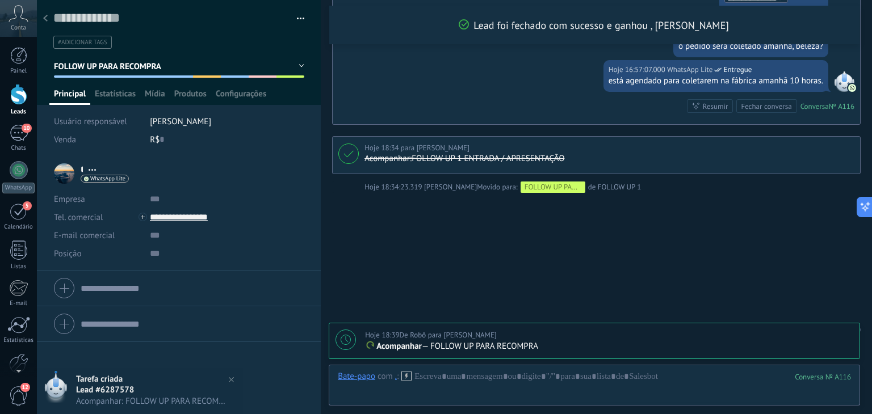
click at [343, 341] on icon at bounding box center [345, 340] width 10 height 10
type textarea "**********"
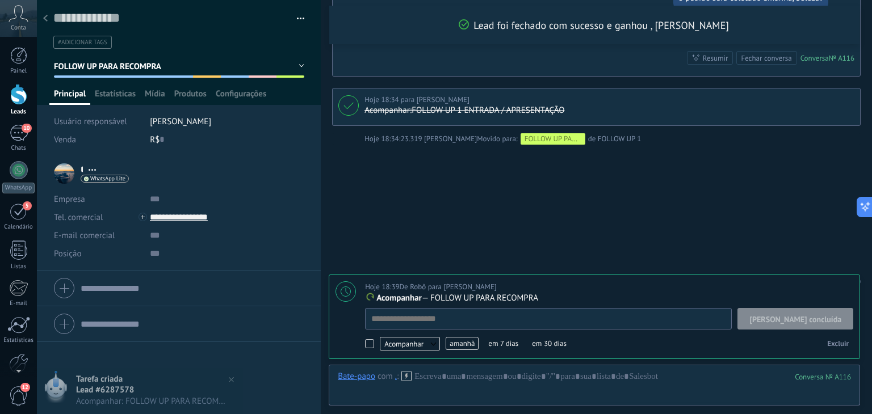
scroll to position [11, 0]
click at [460, 347] on span "amanhã" at bounding box center [461, 343] width 33 height 13
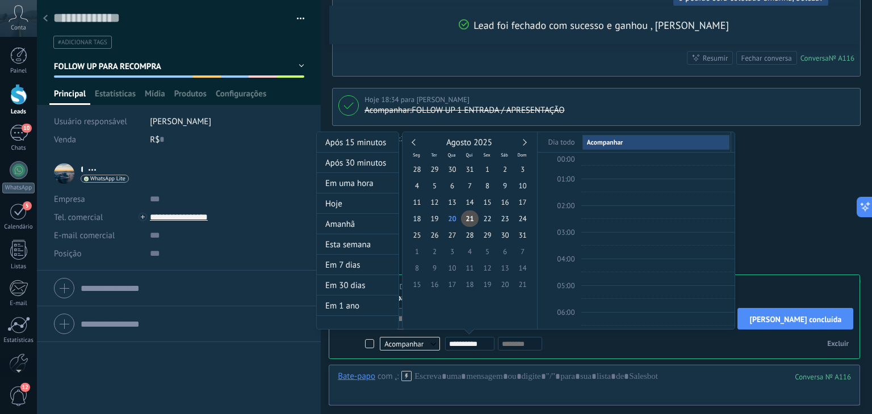
scroll to position [212, 0]
click at [525, 141] on link at bounding box center [523, 142] width 6 height 6
click at [434, 236] on span "30" at bounding box center [435, 235] width 18 height 16
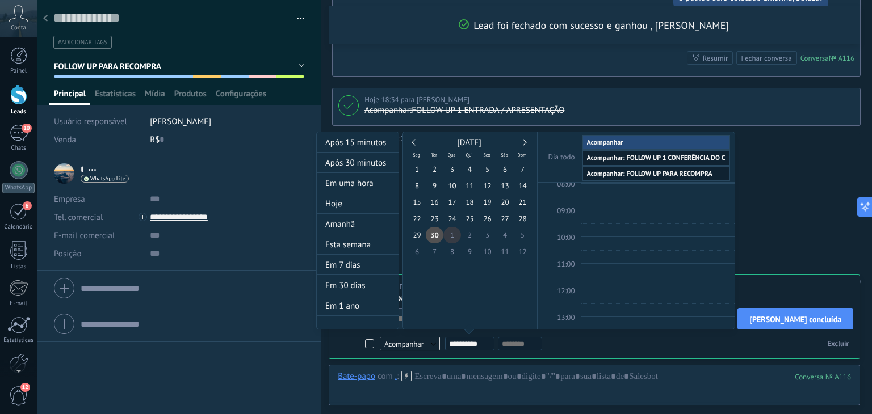
type input "**********"
click at [451, 230] on span "1" at bounding box center [452, 235] width 18 height 16
click at [810, 171] on div at bounding box center [436, 207] width 872 height 414
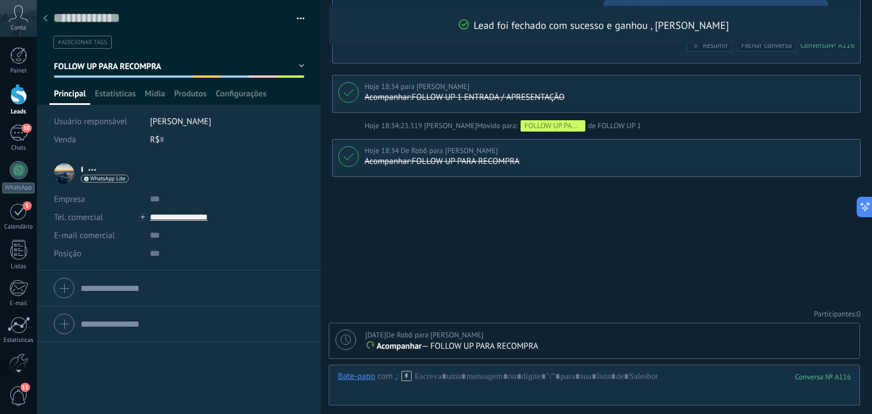
scroll to position [2184, 0]
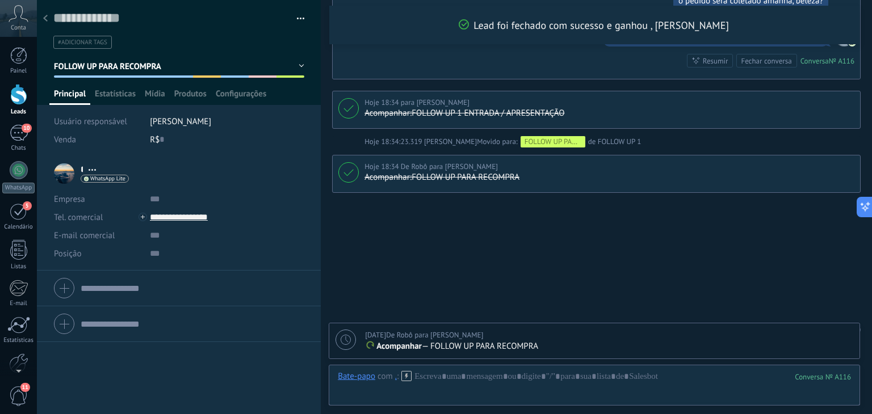
click at [49, 14] on div at bounding box center [45, 19] width 16 height 22
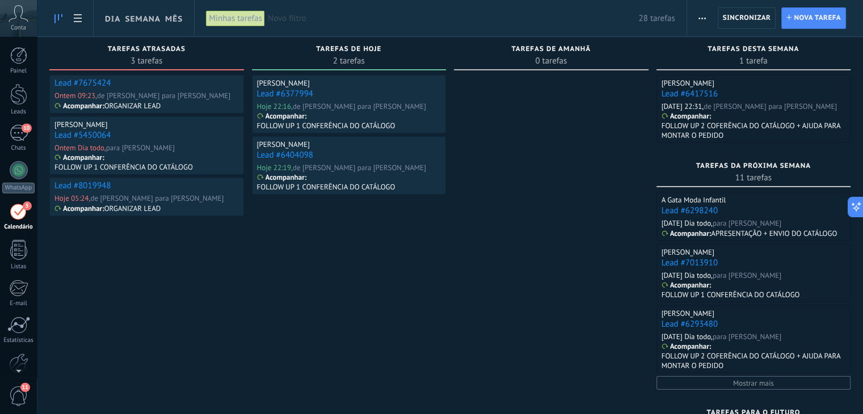
click at [100, 83] on link "Lead #7675424" at bounding box center [82, 83] width 56 height 11
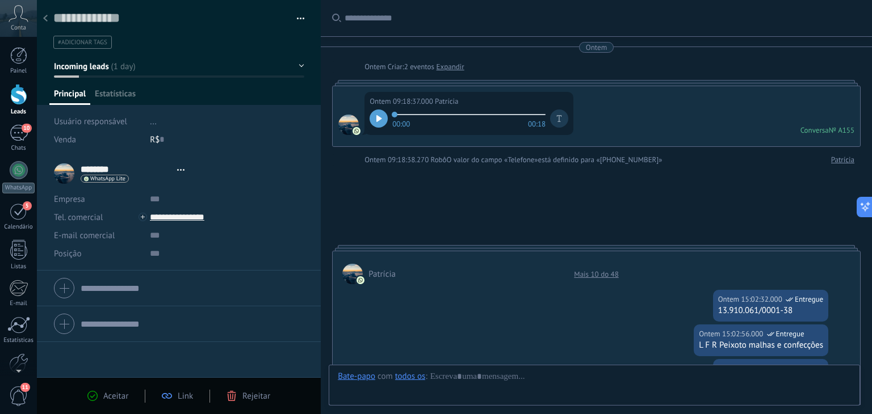
type textarea "**********"
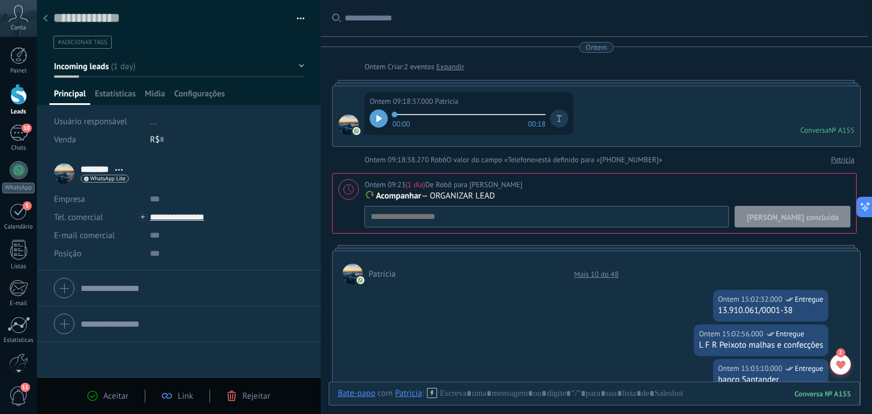
click at [797, 216] on span "[PERSON_NAME] concluída" at bounding box center [792, 217] width 92 height 8
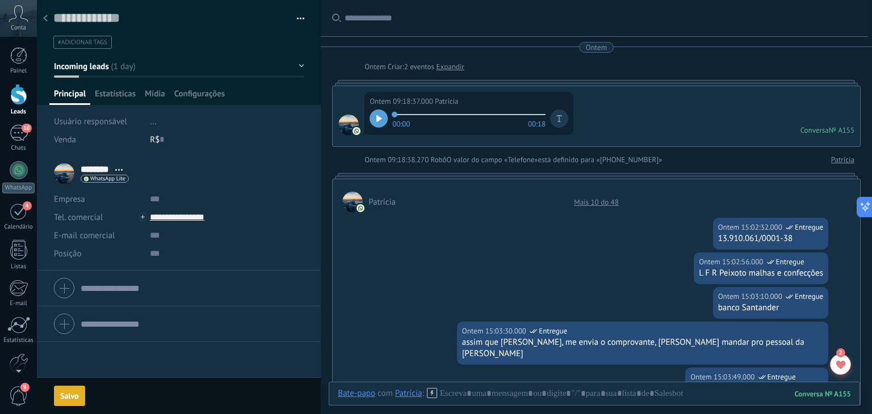
scroll to position [5, 0]
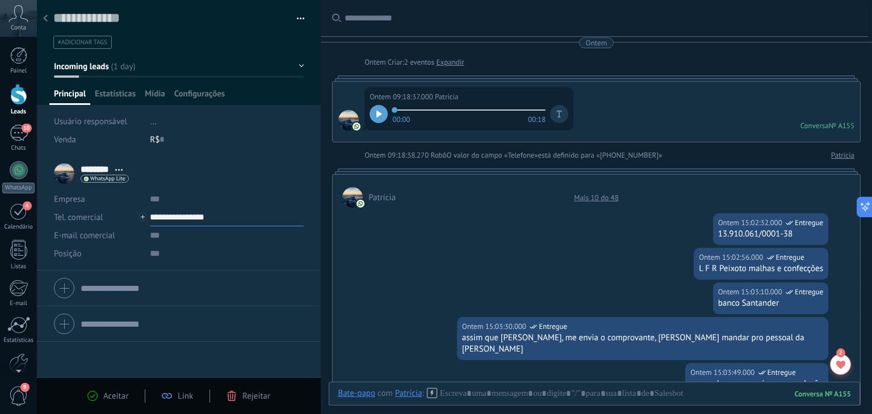
click at [183, 216] on input "**********" at bounding box center [227, 217] width 154 height 18
type input "**********"
click at [103, 64] on span "Incoming leads" at bounding box center [81, 66] width 55 height 11
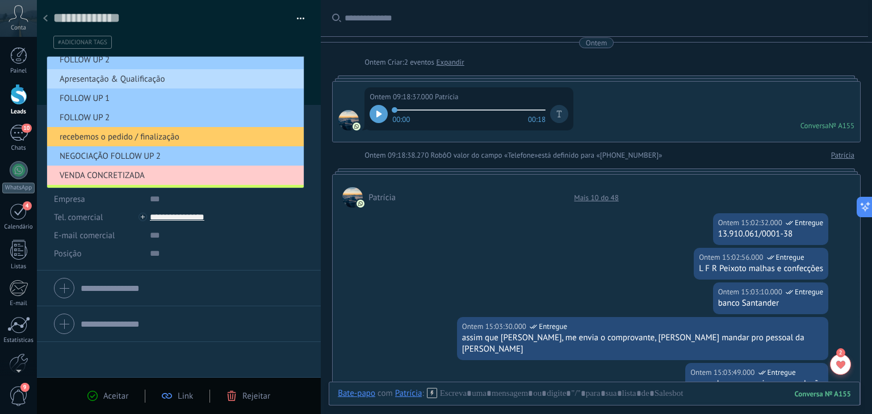
scroll to position [82, 0]
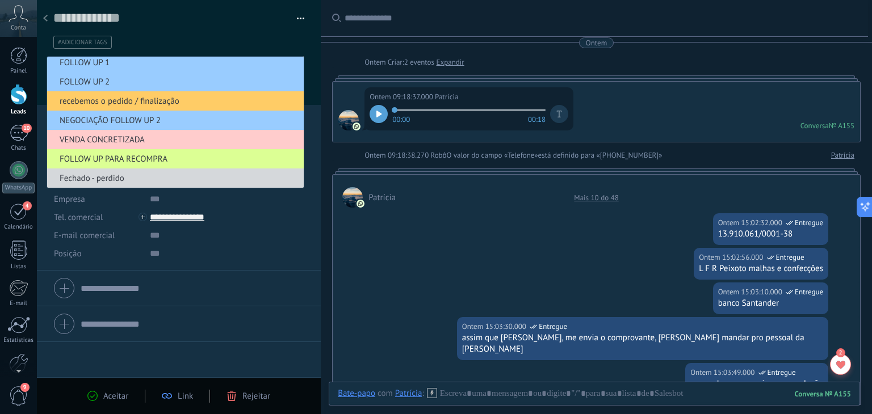
click at [108, 158] on span "FOLLOW UP PARA RECOMPRA" at bounding box center [173, 159] width 253 height 11
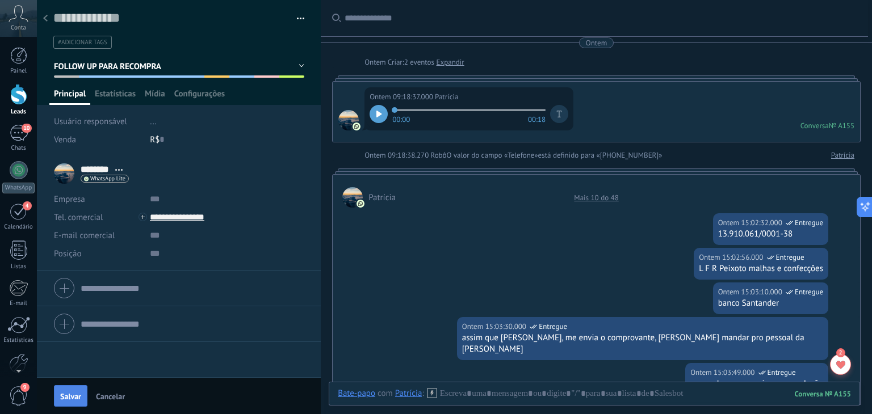
click at [65, 398] on span "Salvar" at bounding box center [70, 397] width 21 height 8
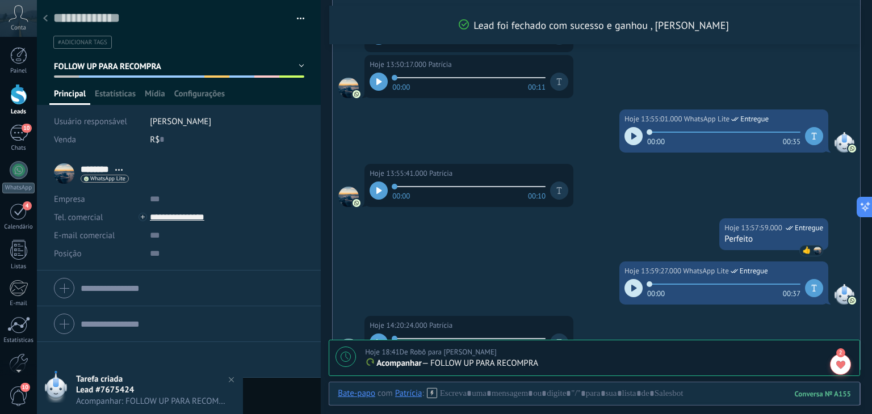
scroll to position [1158, 0]
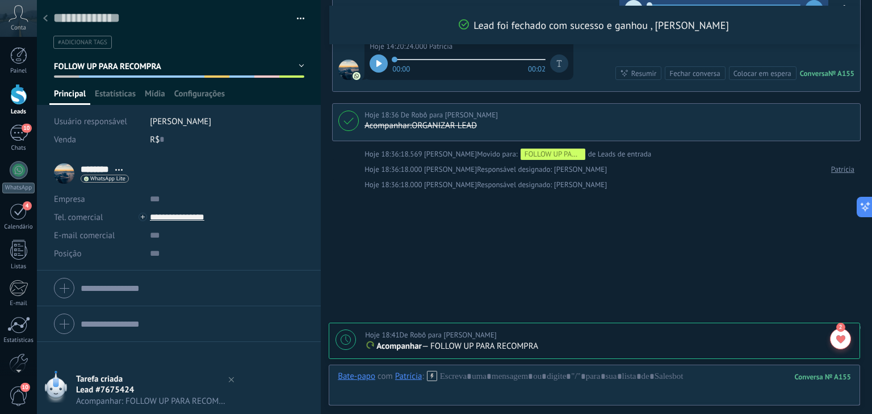
click at [352, 341] on div at bounding box center [345, 340] width 20 height 20
type textarea "**********"
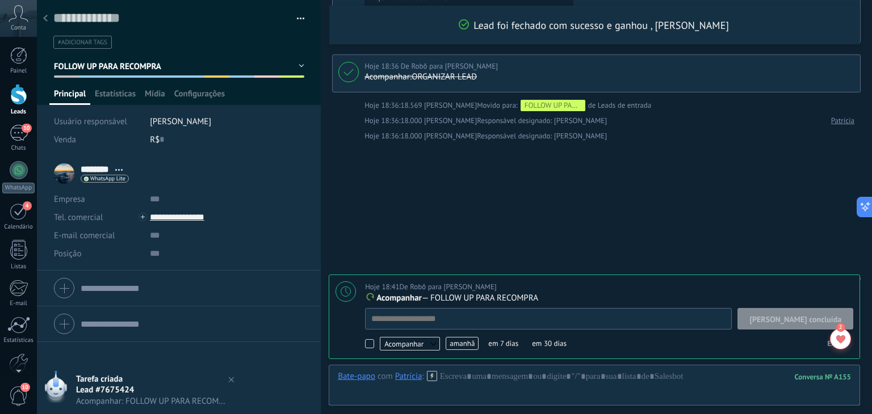
click at [454, 341] on span "amanhã" at bounding box center [461, 343] width 33 height 13
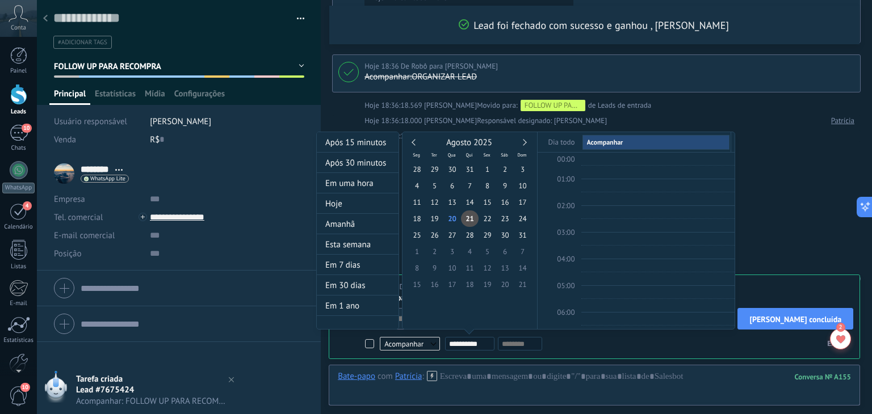
scroll to position [212, 0]
click at [522, 143] on link at bounding box center [523, 142] width 6 height 6
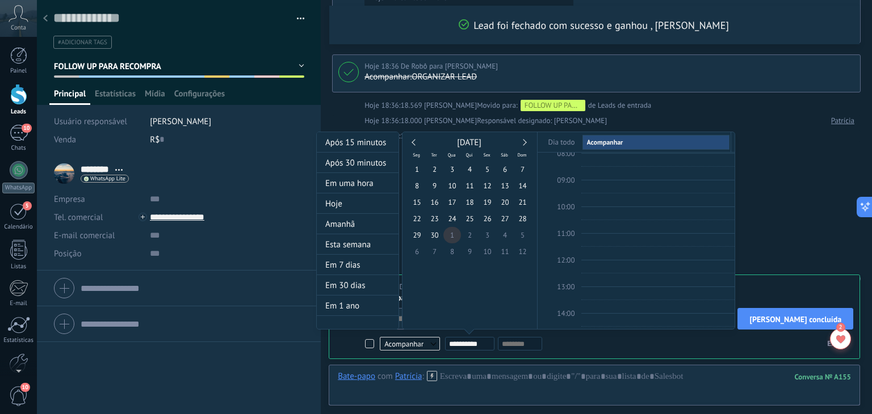
type input "**********"
click at [452, 233] on span "1" at bounding box center [452, 235] width 18 height 16
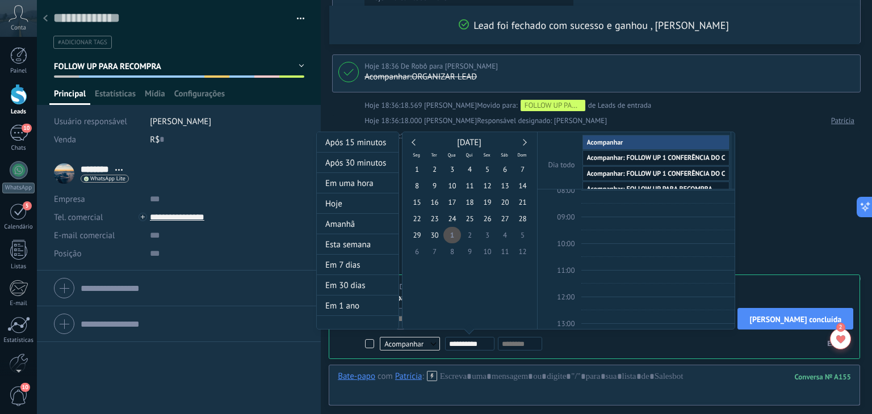
click at [768, 173] on div at bounding box center [436, 207] width 872 height 414
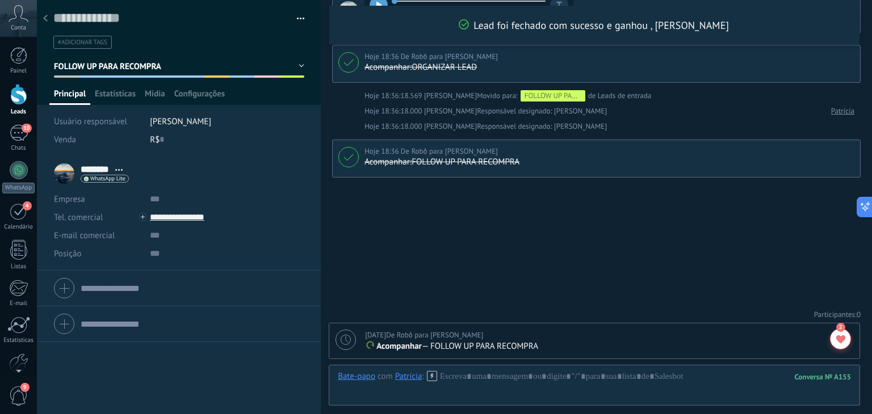
scroll to position [1203, 0]
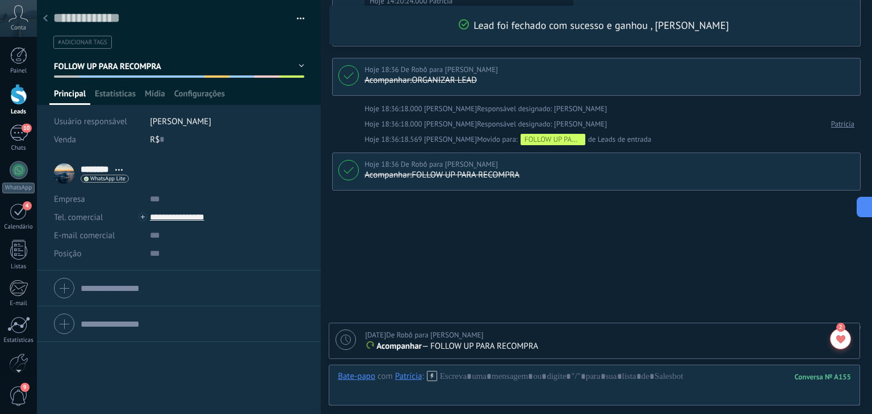
click at [44, 20] on icon at bounding box center [45, 18] width 5 height 7
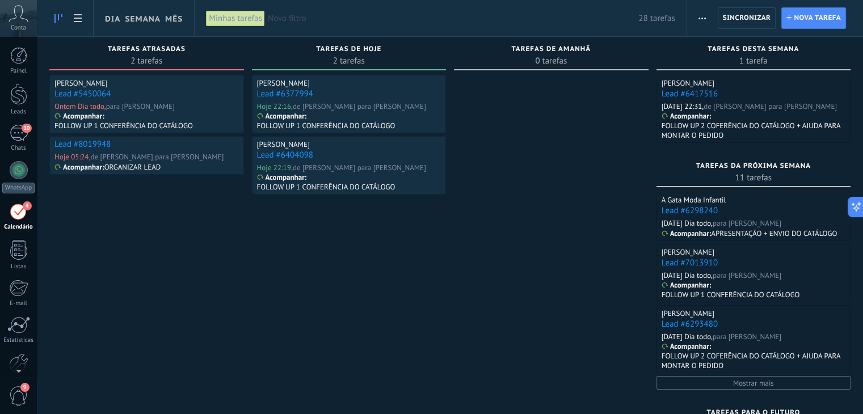
click at [75, 91] on link "Lead #5450064" at bounding box center [82, 94] width 56 height 11
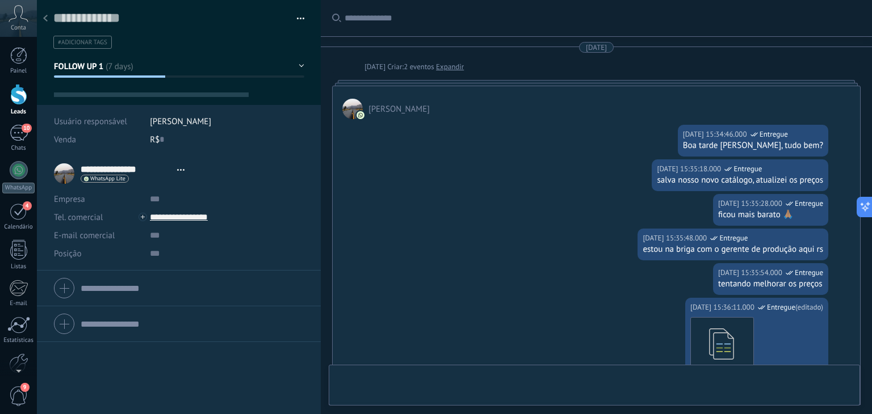
type textarea "**********"
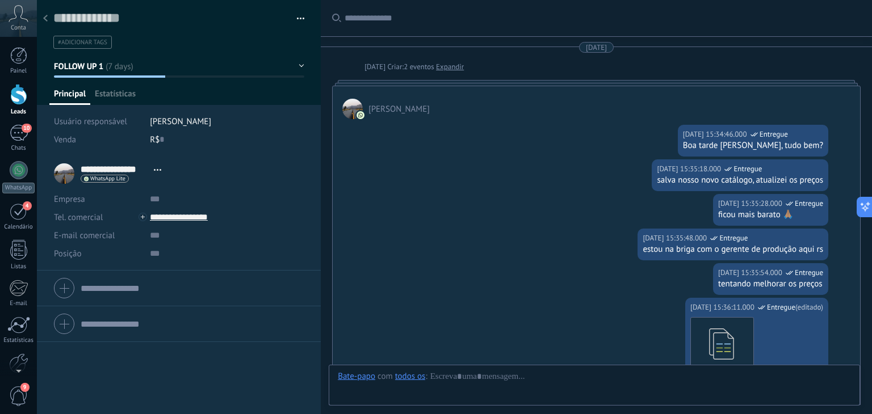
scroll to position [16, 0]
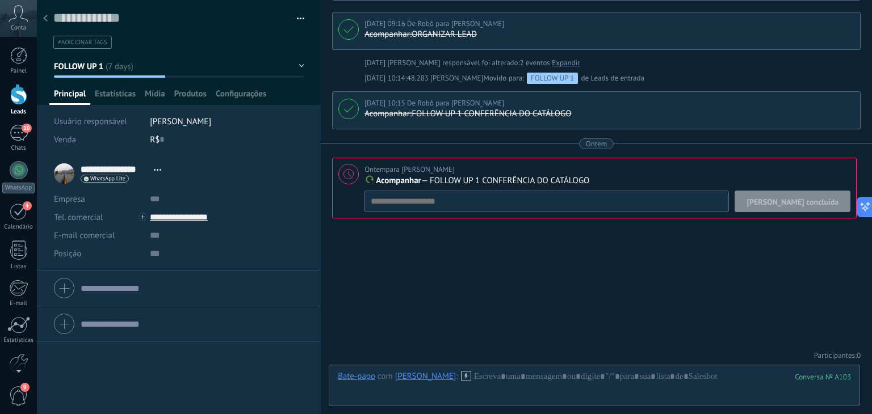
click at [811, 199] on span "[PERSON_NAME] concluída" at bounding box center [792, 202] width 92 height 8
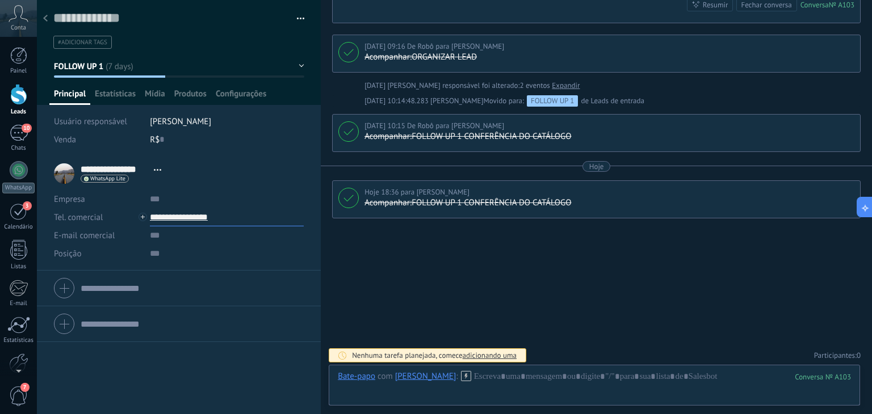
click at [177, 218] on input "**********" at bounding box center [227, 217] width 154 height 18
type input "**********"
click at [185, 273] on div "Copiar" at bounding box center [217, 275] width 134 height 19
click at [112, 67] on button "FOLLOW UP 1" at bounding box center [179, 66] width 250 height 20
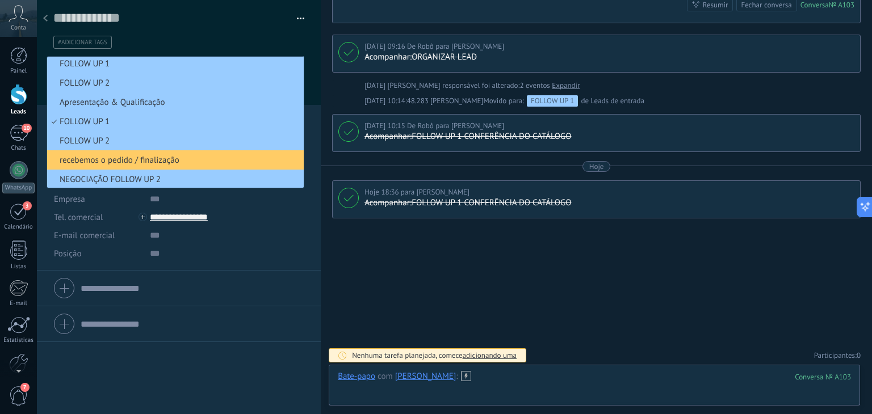
click at [544, 379] on div at bounding box center [594, 388] width 513 height 34
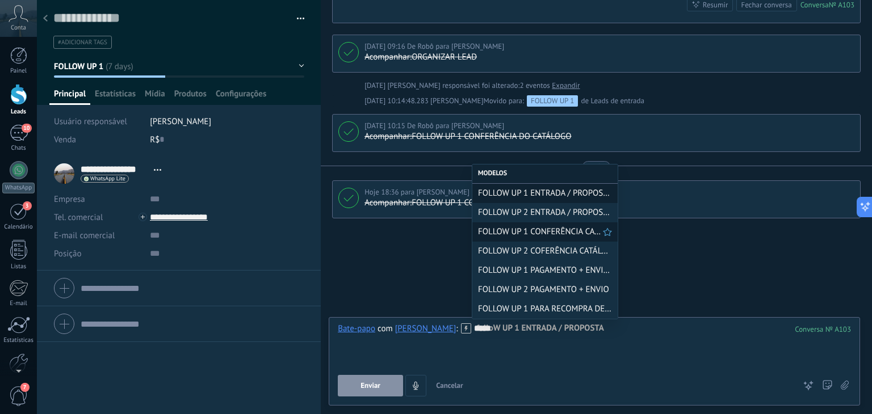
click at [540, 232] on span "FOLLOW UP 1 CONFERÊNCIA CATÁLOGO" at bounding box center [540, 231] width 125 height 11
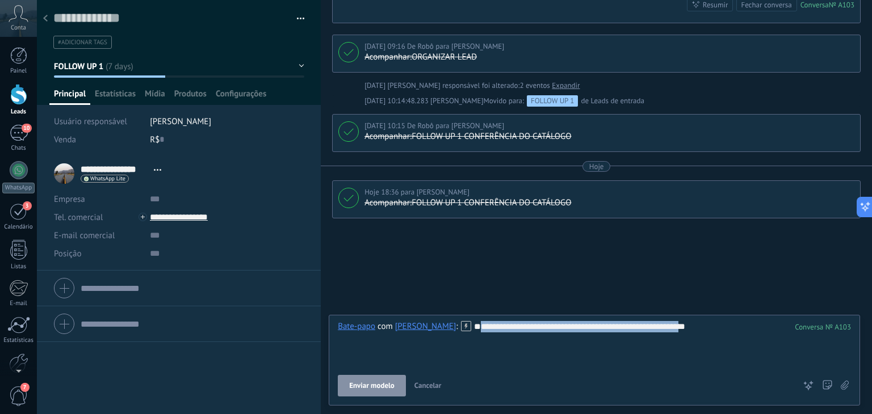
drag, startPoint x: 572, startPoint y: 350, endPoint x: 318, endPoint y: 353, distance: 254.2
click at [318, 353] on div "Salvar e criar Imprimir Gerenciar tags" at bounding box center [454, 207] width 835 height 414
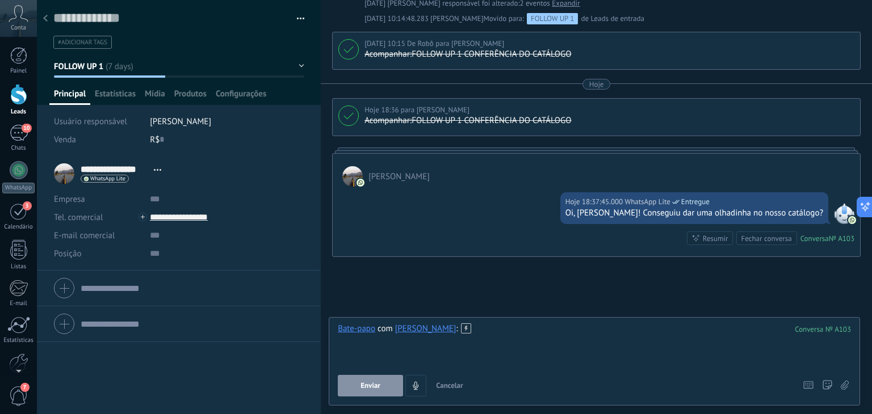
scroll to position [733, 0]
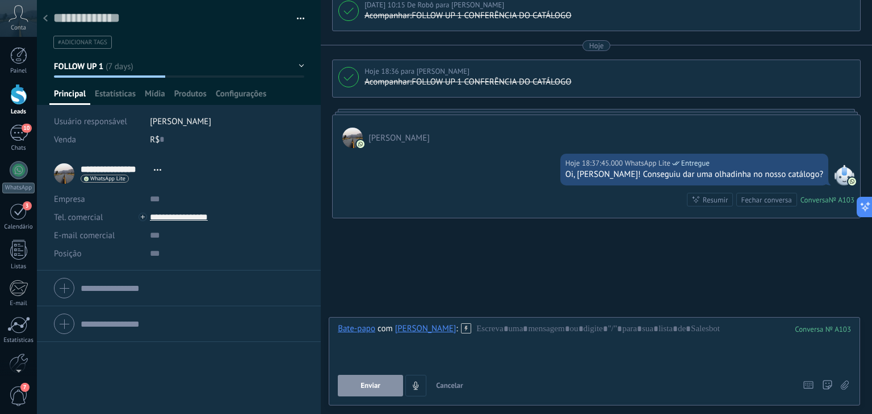
click at [451, 386] on span "Cancelar" at bounding box center [449, 386] width 27 height 10
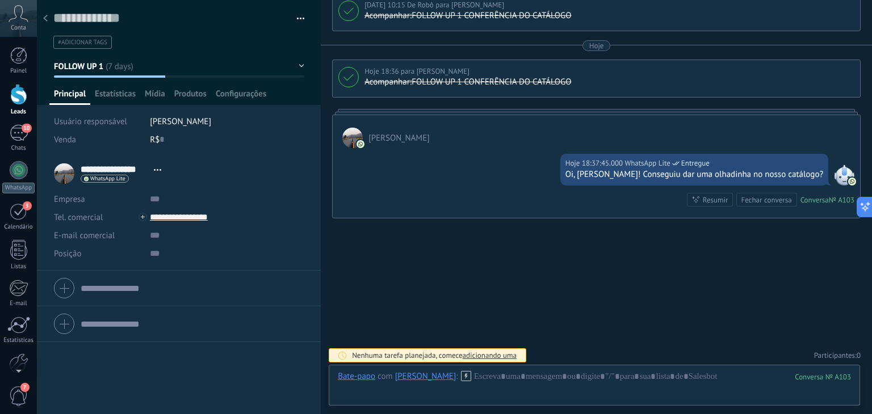
click at [84, 66] on span "FOLLOW UP 1" at bounding box center [79, 66] width 50 height 11
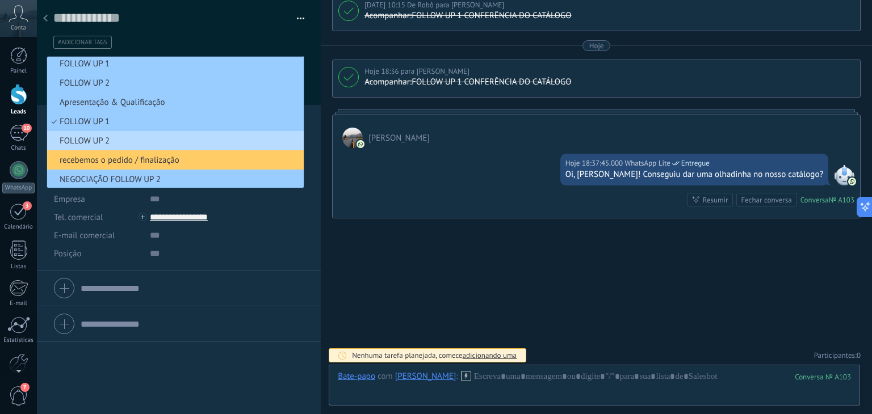
click at [120, 142] on span "FOLLOW UP 2" at bounding box center [173, 141] width 253 height 11
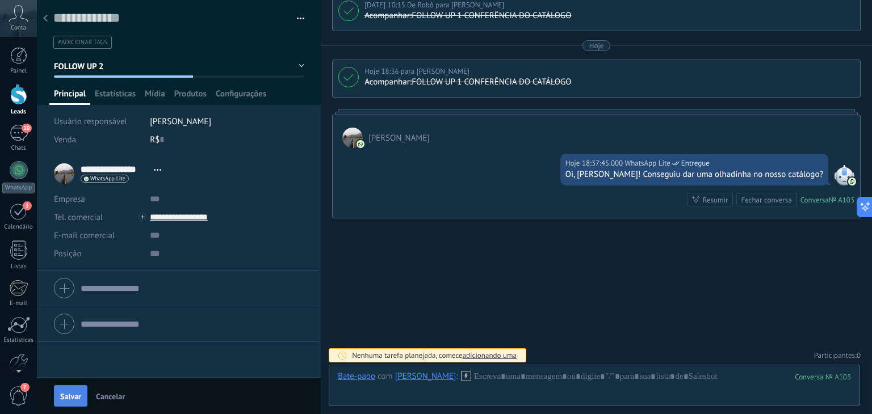
click at [70, 396] on span "Salvar" at bounding box center [70, 397] width 21 height 8
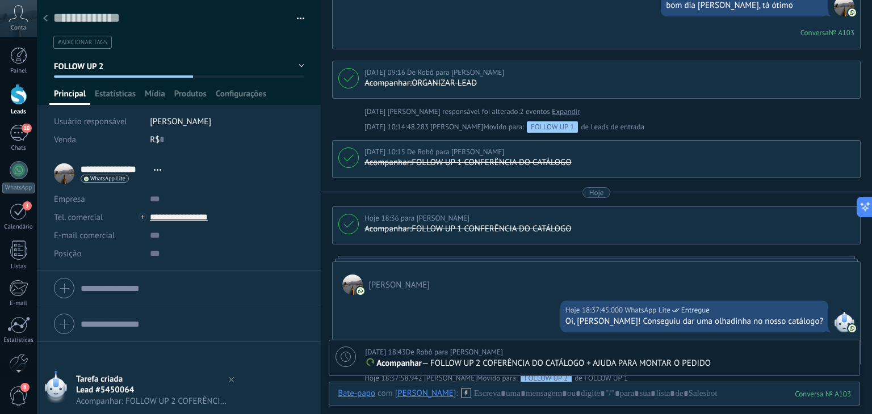
scroll to position [790, 0]
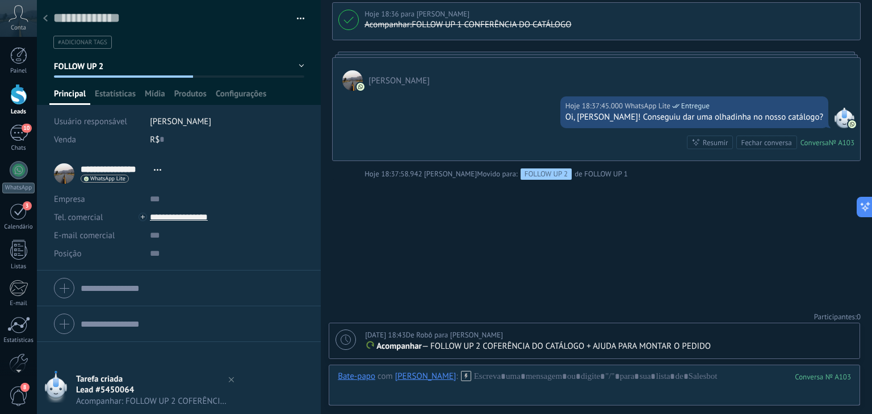
click at [358, 346] on div "[DATE] 18:43 De Robô para [PERSON_NAME] rio Acompanhar — FOLLOW UP 2 COFERÊNCIA…" at bounding box center [594, 340] width 530 height 35
type textarea "**********"
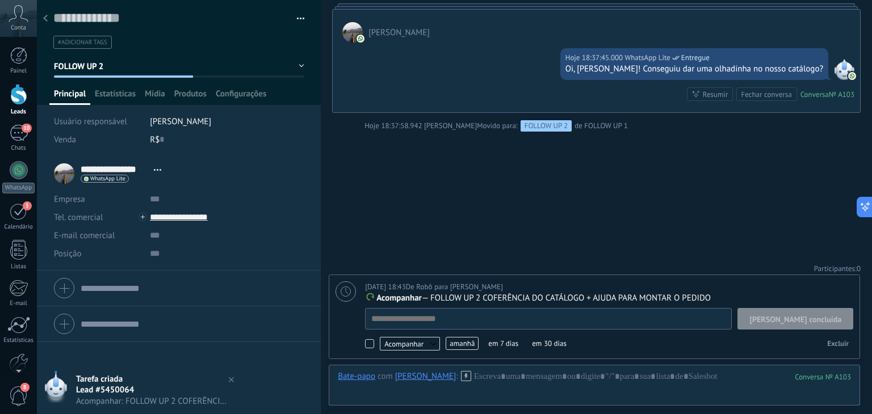
click at [468, 346] on span "amanhã" at bounding box center [461, 343] width 33 height 13
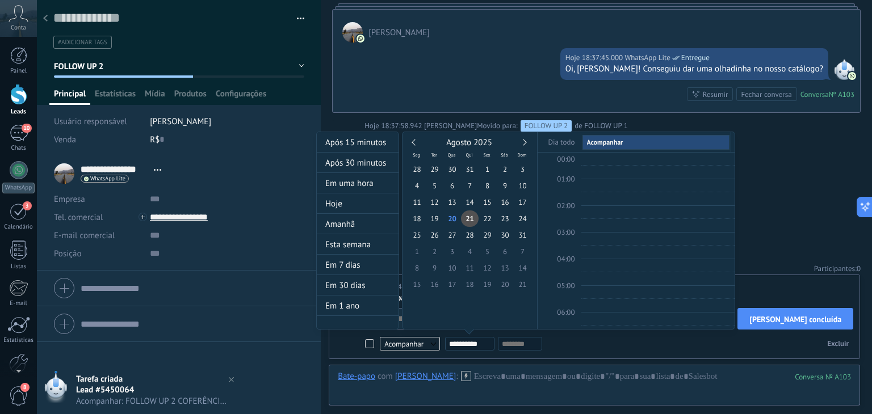
scroll to position [212, 0]
type input "**********"
click at [766, 213] on div at bounding box center [436, 207] width 872 height 414
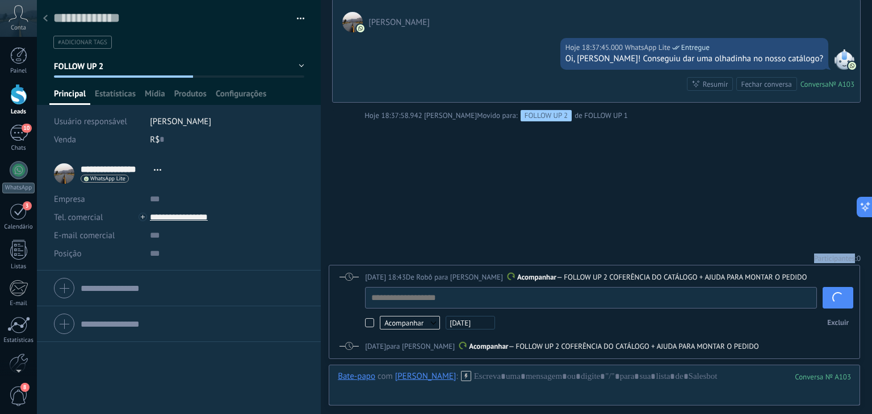
scroll to position [835, 0]
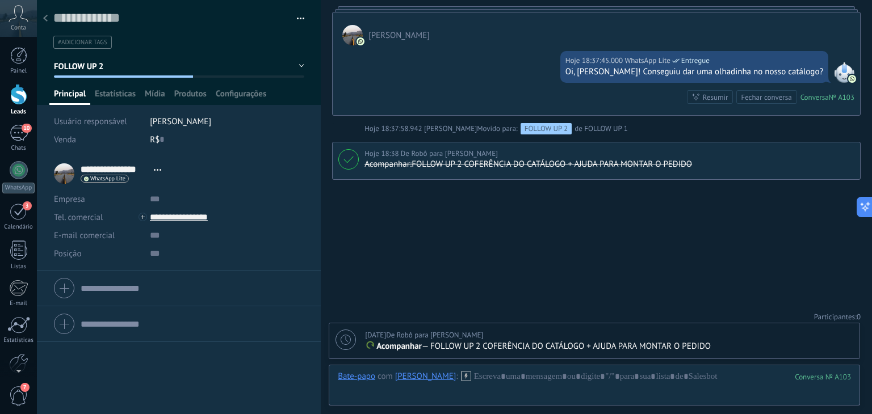
click at [45, 19] on use at bounding box center [45, 18] width 5 height 7
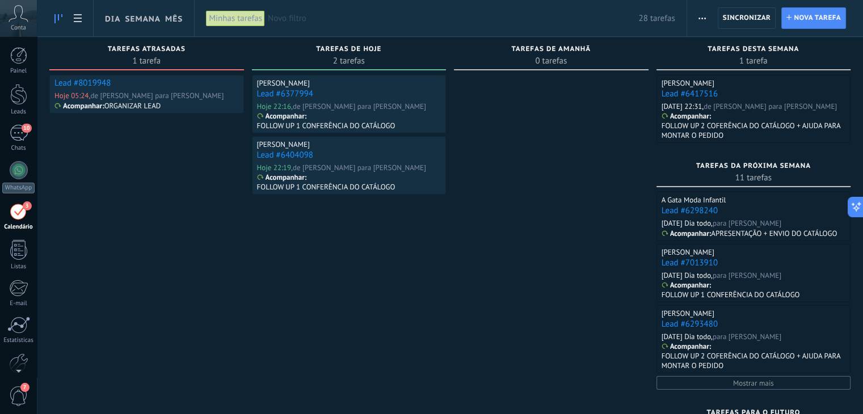
click at [77, 82] on link "Lead #8019948" at bounding box center [82, 83] width 56 height 11
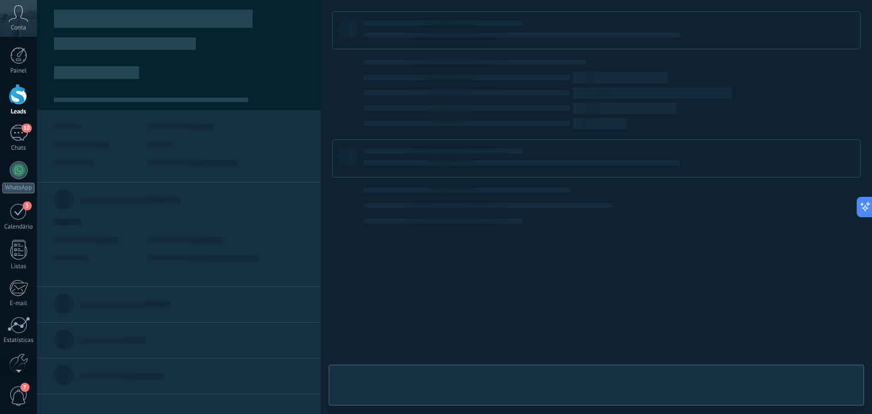
type textarea "**********"
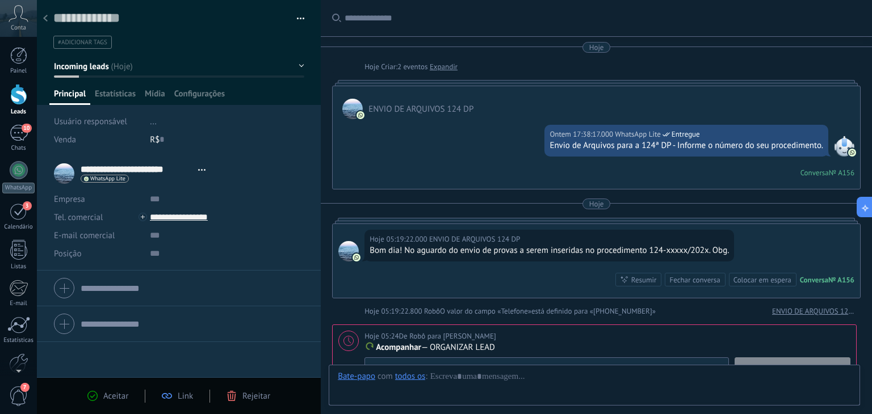
scroll to position [179, 0]
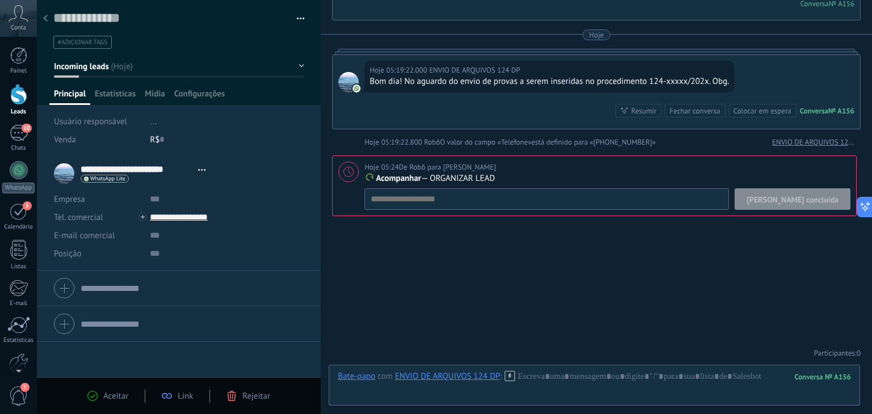
click at [821, 191] on button "[PERSON_NAME] concluída" at bounding box center [792, 199] width 116 height 22
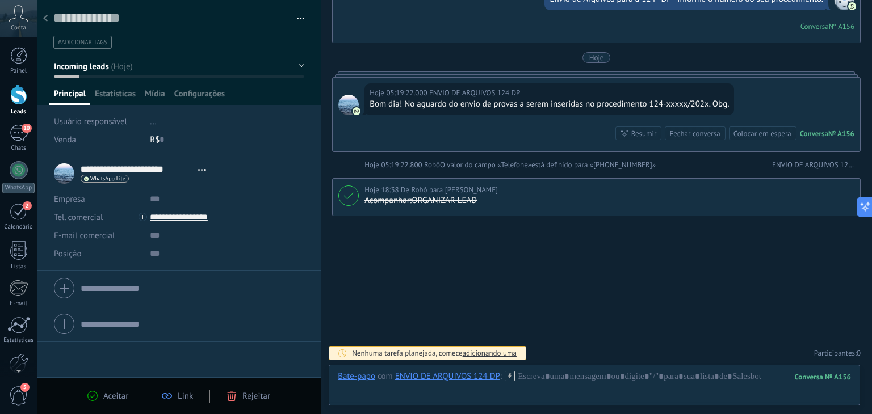
click at [243, 396] on span "Rejeitar" at bounding box center [256, 396] width 28 height 11
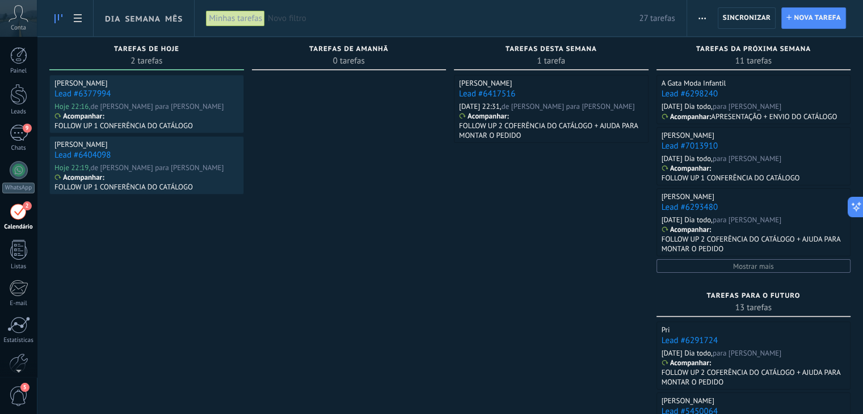
click at [88, 95] on link "Lead #6377994" at bounding box center [82, 94] width 56 height 11
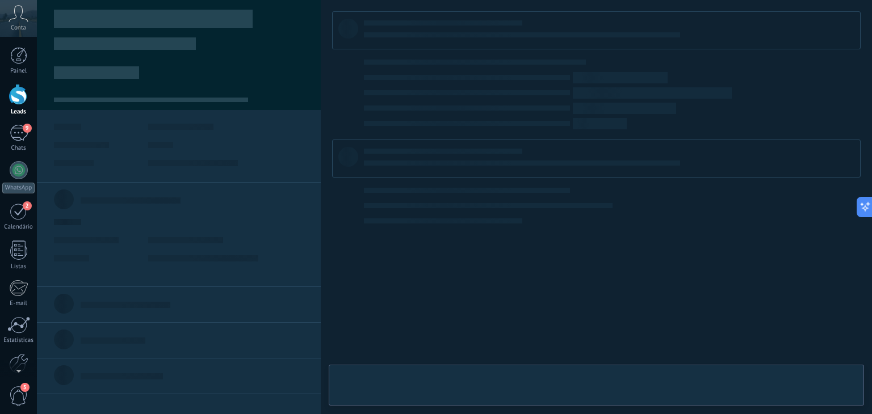
type textarea "**********"
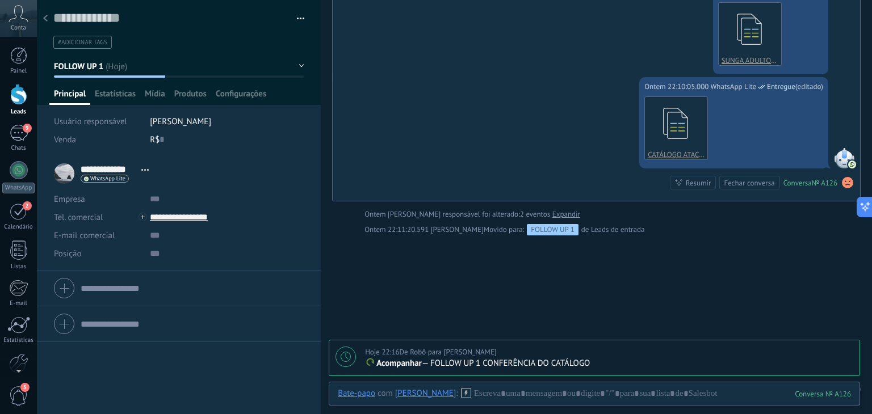
scroll to position [495, 0]
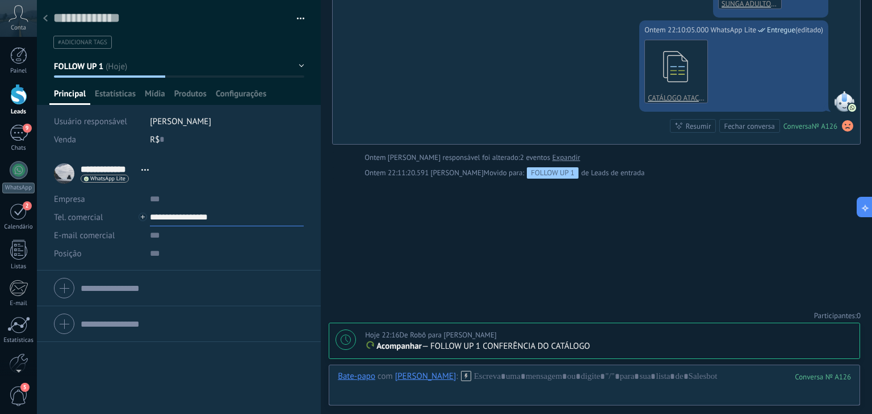
click at [190, 213] on input "**********" at bounding box center [227, 217] width 154 height 18
type input "**********"
click at [180, 274] on div "Copiar" at bounding box center [217, 275] width 134 height 19
drag, startPoint x: 470, startPoint y: 371, endPoint x: 470, endPoint y: 364, distance: 6.8
click at [470, 370] on div "Bate-papo E-mail Nota Tarefa Bate-papo com Stephanie Paz : 126 Enviar Cancelar …" at bounding box center [594, 385] width 531 height 41
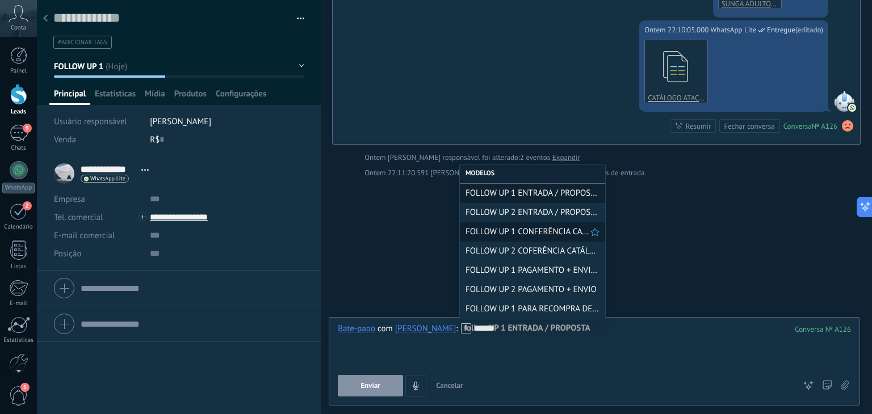
click at [522, 232] on span "FOLLOW UP 1 CONFERÊNCIA CATÁLOGO" at bounding box center [527, 231] width 125 height 11
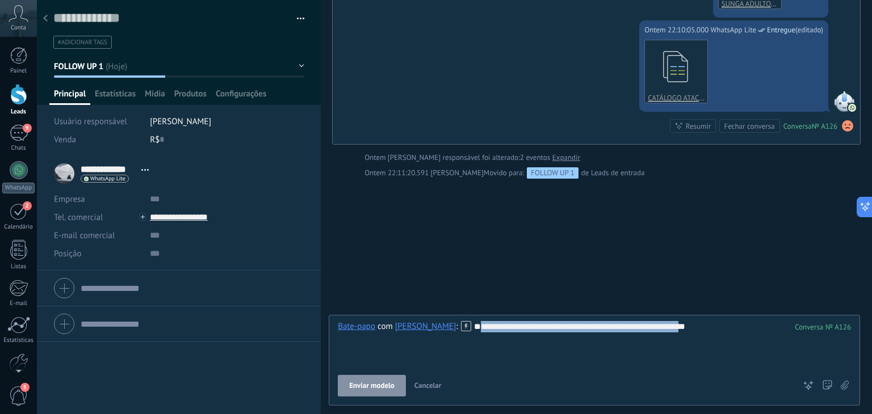
drag, startPoint x: 568, startPoint y: 347, endPoint x: 316, endPoint y: 346, distance: 252.5
click at [316, 346] on div "Salvar e criar Imprimir Gerenciar tags" at bounding box center [454, 207] width 835 height 414
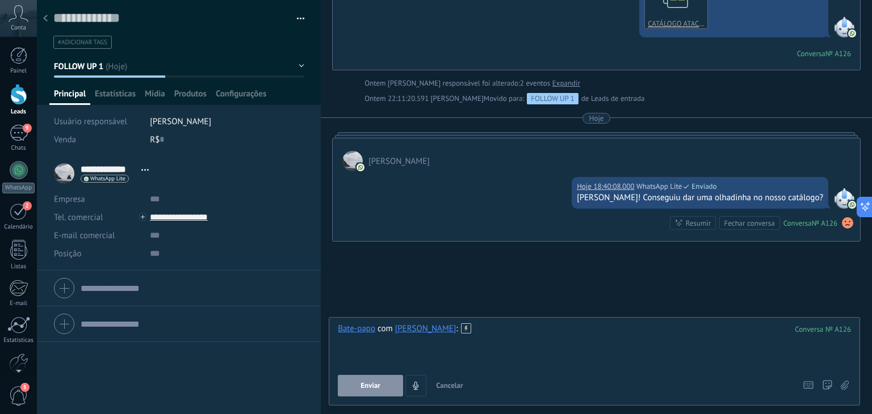
scroll to position [632, 0]
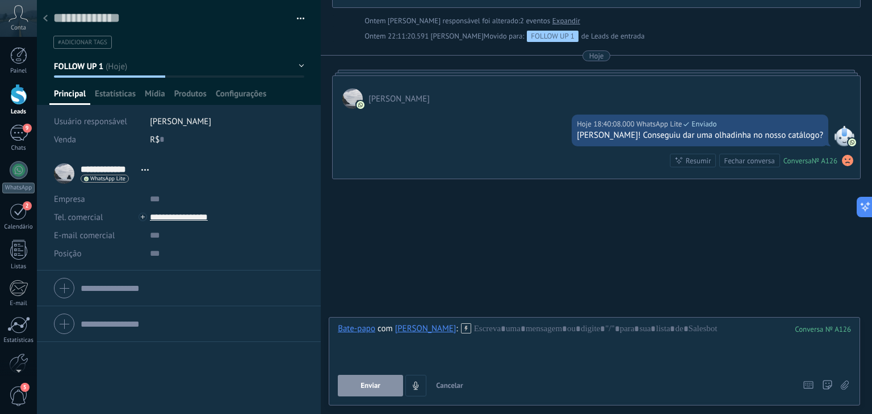
click at [455, 387] on span "Cancelar" at bounding box center [449, 386] width 27 height 10
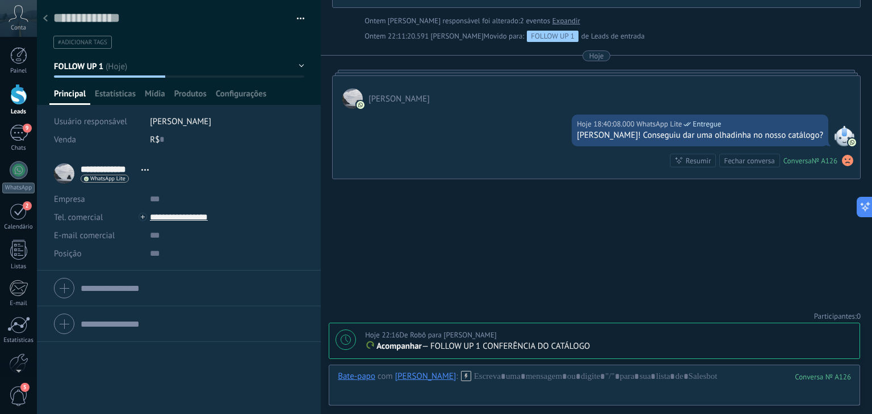
click at [346, 337] on icon at bounding box center [345, 340] width 10 height 10
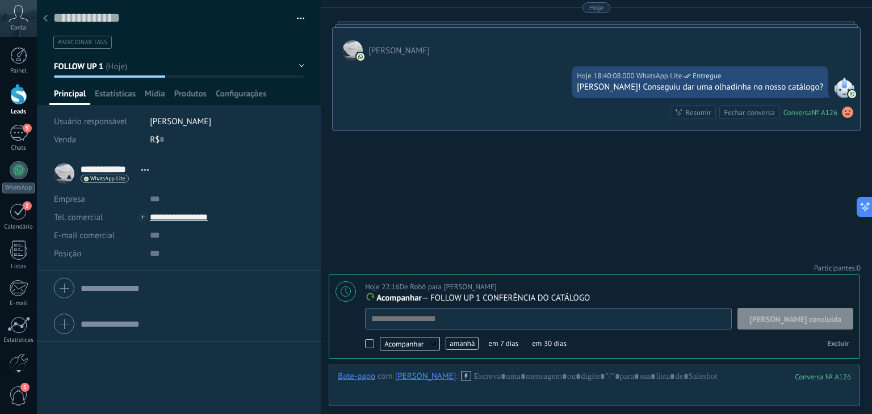
click at [823, 316] on span "[PERSON_NAME] concluída" at bounding box center [795, 320] width 92 height 8
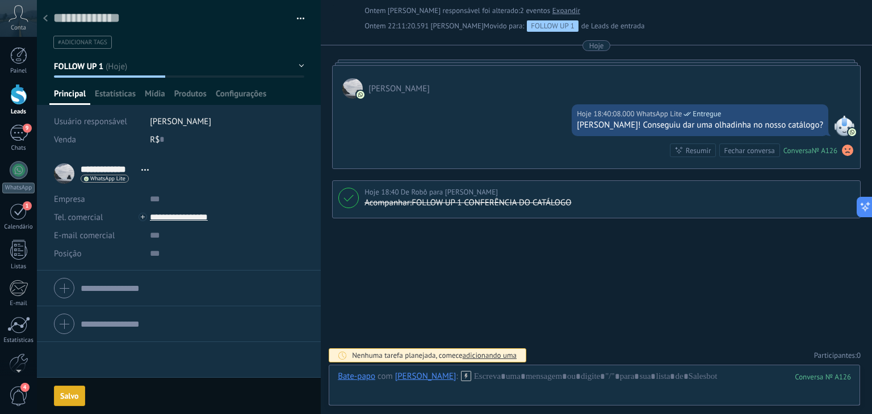
click at [89, 62] on span "FOLLOW UP 1" at bounding box center [79, 66] width 50 height 11
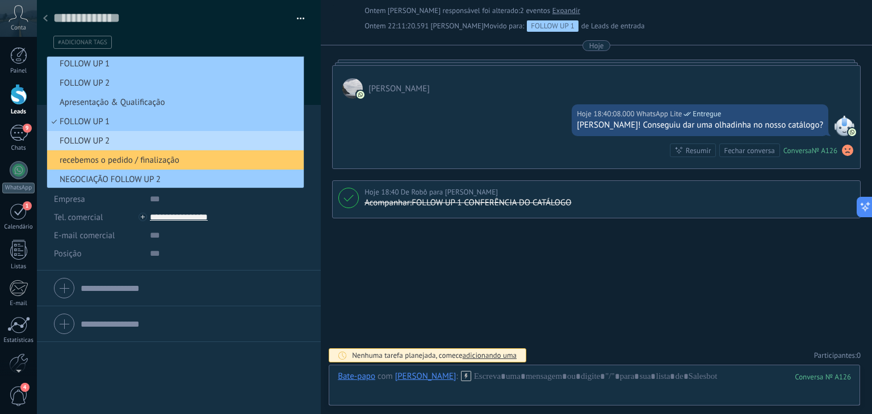
click at [92, 137] on span "FOLLOW UP 2" at bounding box center [173, 141] width 253 height 11
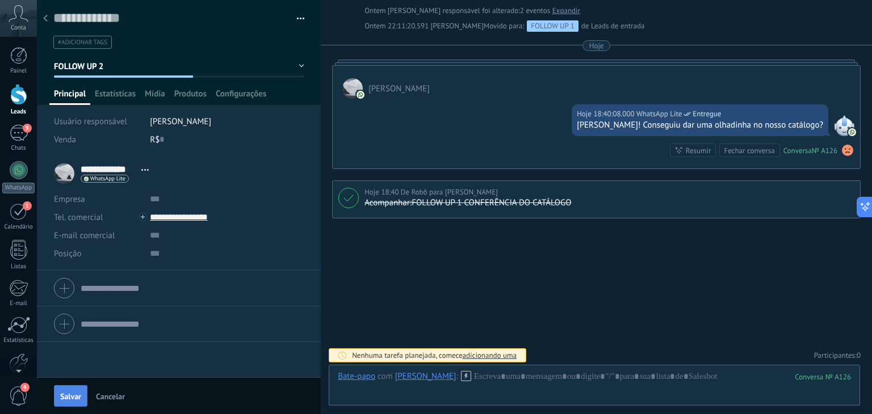
click at [68, 397] on span "Salvar" at bounding box center [70, 397] width 21 height 8
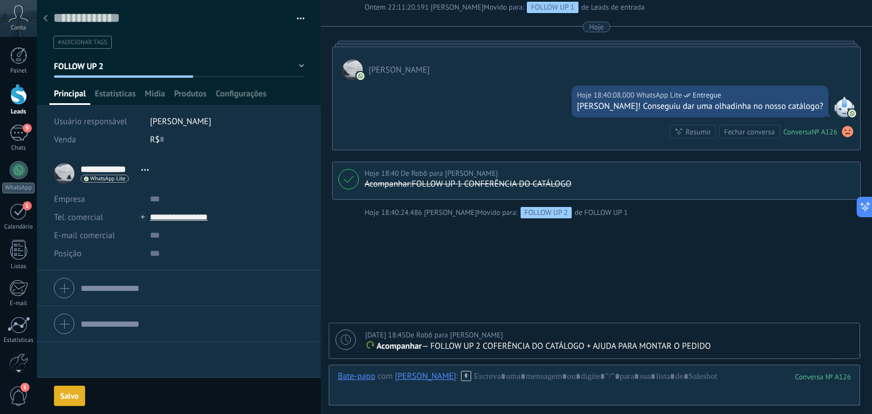
scroll to position [699, 0]
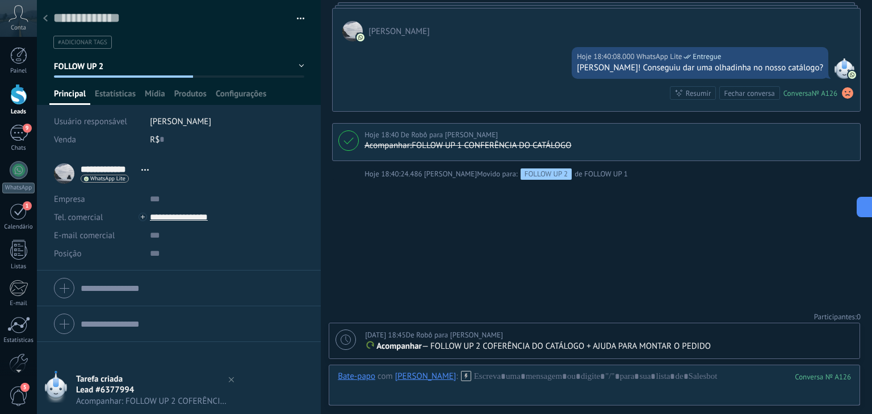
click at [347, 341] on icon at bounding box center [345, 340] width 10 height 10
type textarea "**********"
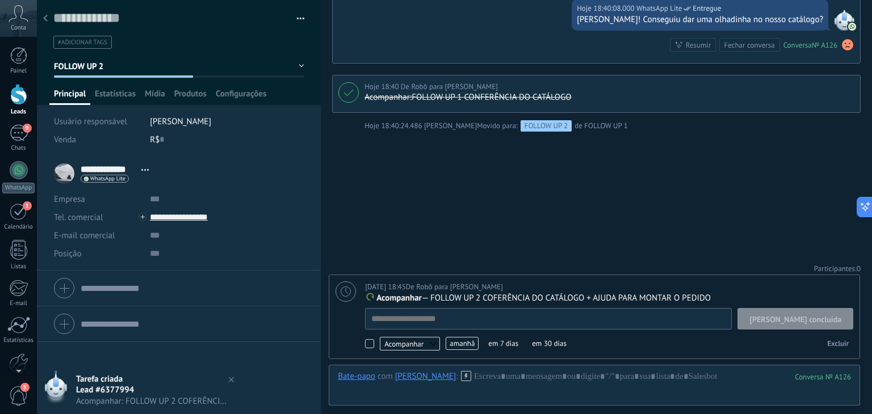
click at [468, 346] on span "amanhã" at bounding box center [461, 343] width 33 height 13
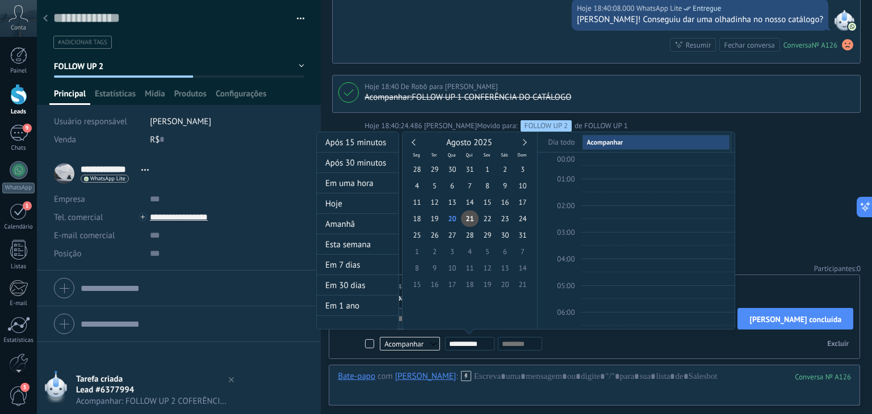
scroll to position [212, 0]
type input "**********"
click at [468, 255] on span "4" at bounding box center [470, 251] width 18 height 16
click at [770, 182] on div at bounding box center [436, 207] width 872 height 414
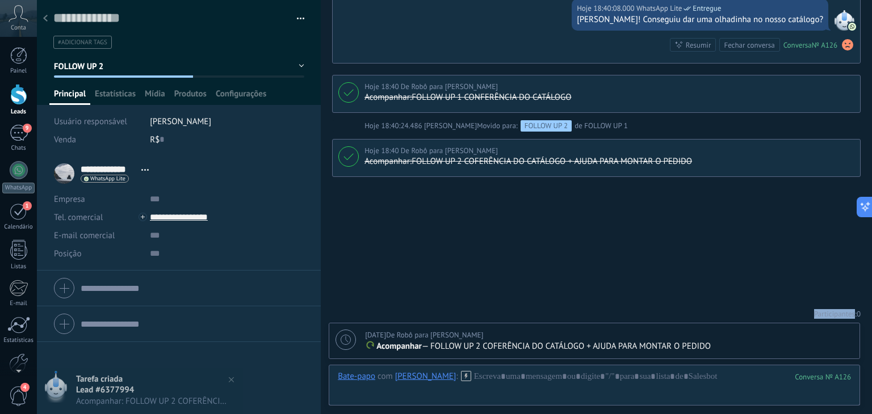
scroll to position [745, 0]
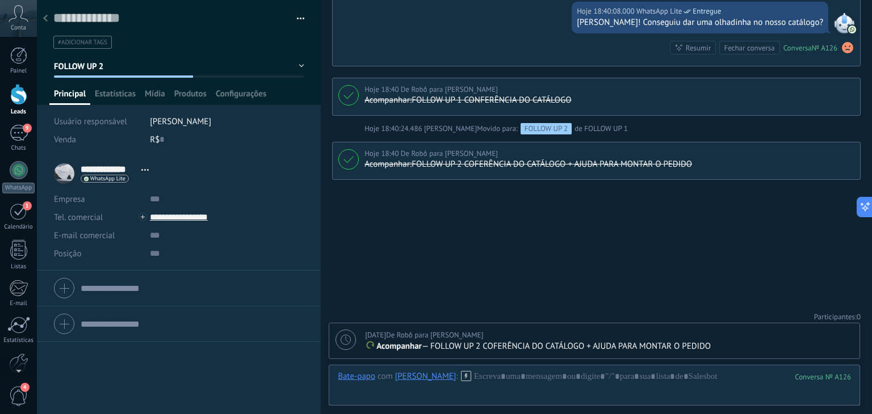
click at [44, 19] on use at bounding box center [45, 18] width 5 height 7
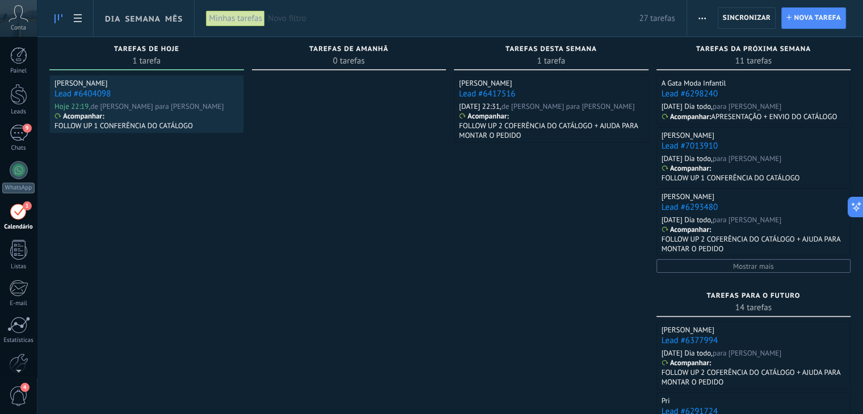
click at [77, 94] on link "Lead #6404098" at bounding box center [82, 94] width 56 height 11
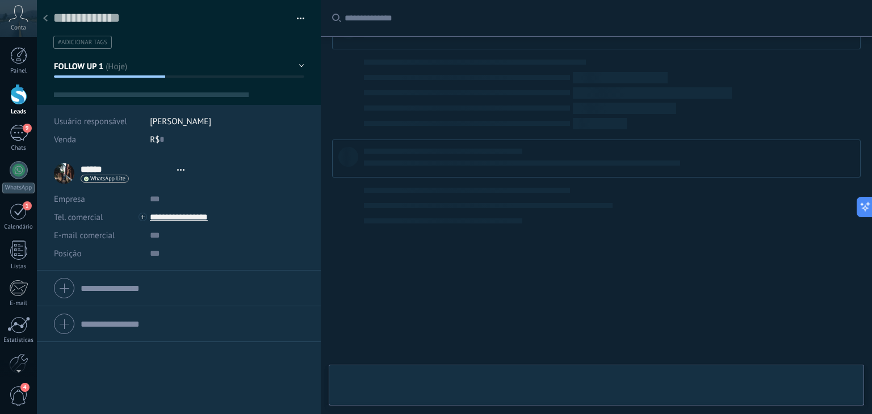
scroll to position [998, 0]
type textarea "**********"
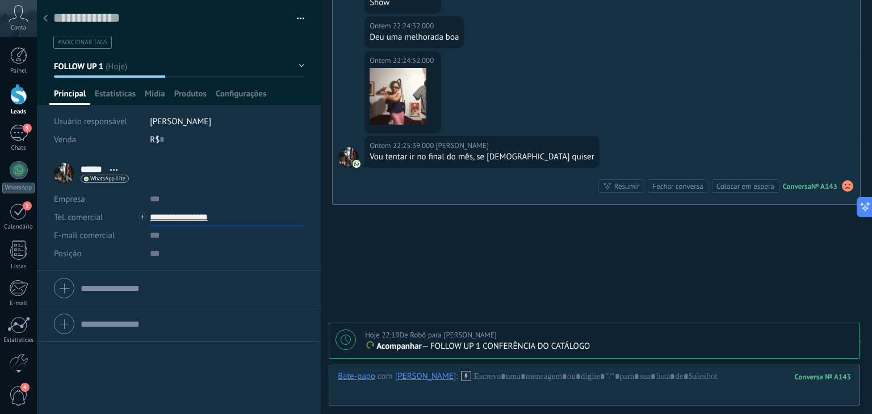
click at [199, 215] on input "**********" at bounding box center [227, 217] width 154 height 18
type input "**********"
click at [184, 277] on div "Copiar" at bounding box center [217, 275] width 134 height 19
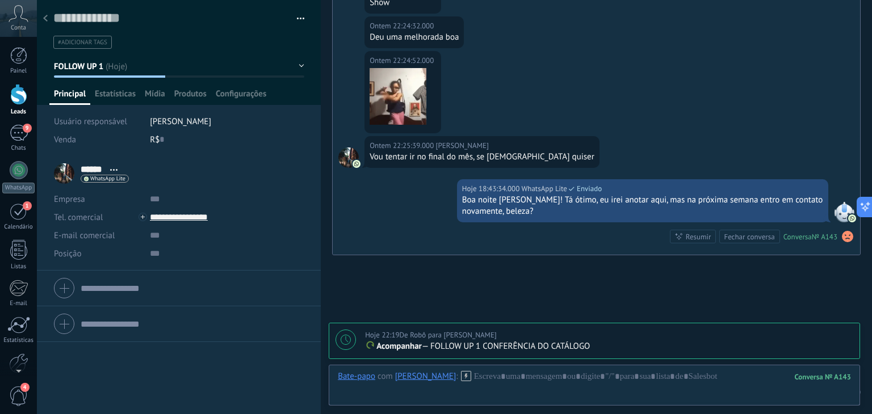
scroll to position [1074, 0]
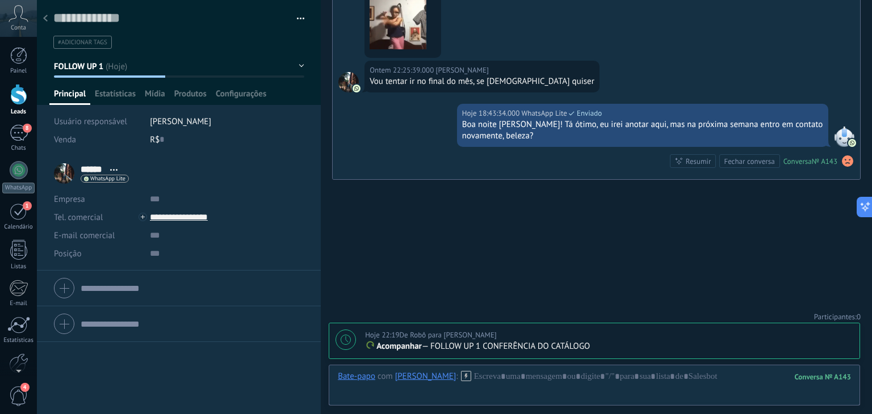
click at [107, 67] on button "FOLLOW UP 1" at bounding box center [179, 66] width 250 height 20
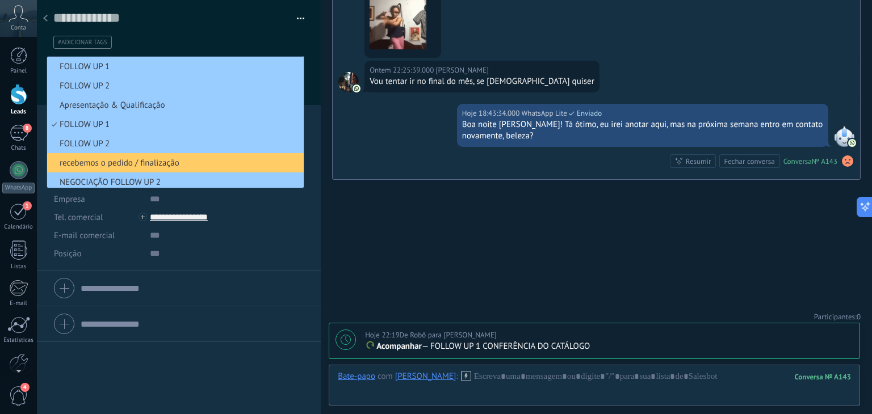
scroll to position [3, 0]
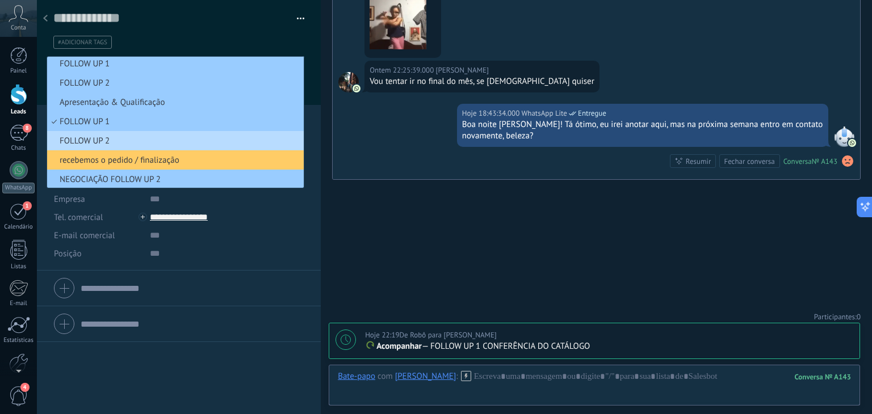
click at [107, 137] on span "FOLLOW UP 2" at bounding box center [173, 141] width 253 height 11
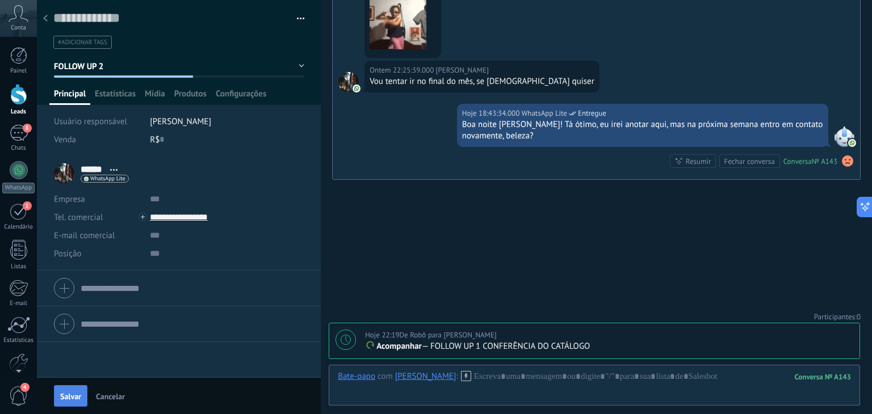
click at [69, 397] on span "Salvar" at bounding box center [70, 397] width 21 height 8
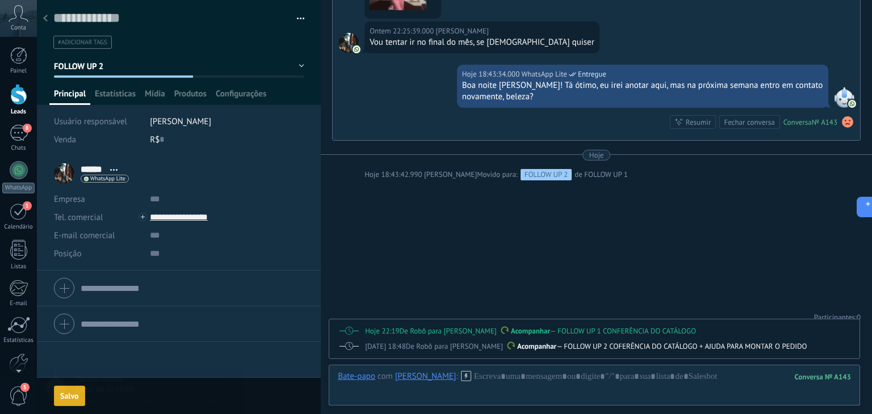
scroll to position [1117, 0]
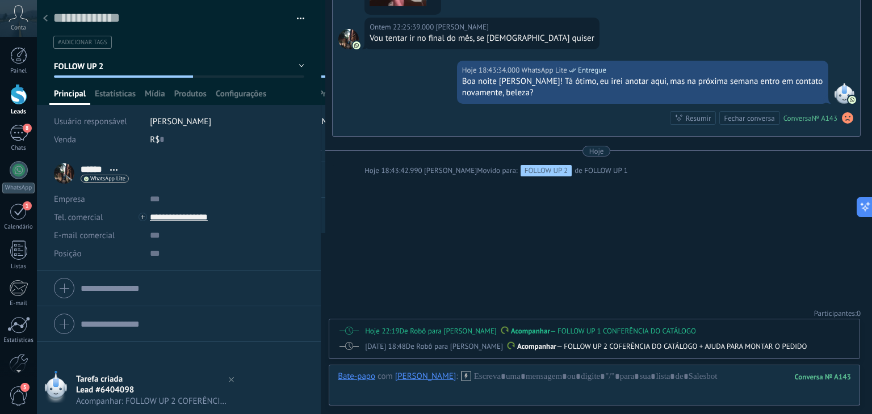
click at [351, 348] on icon at bounding box center [349, 346] width 8 height 8
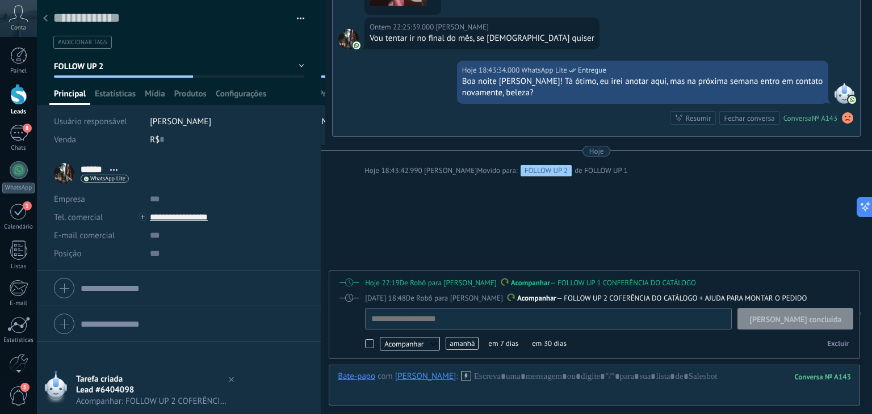
scroll to position [11, 0]
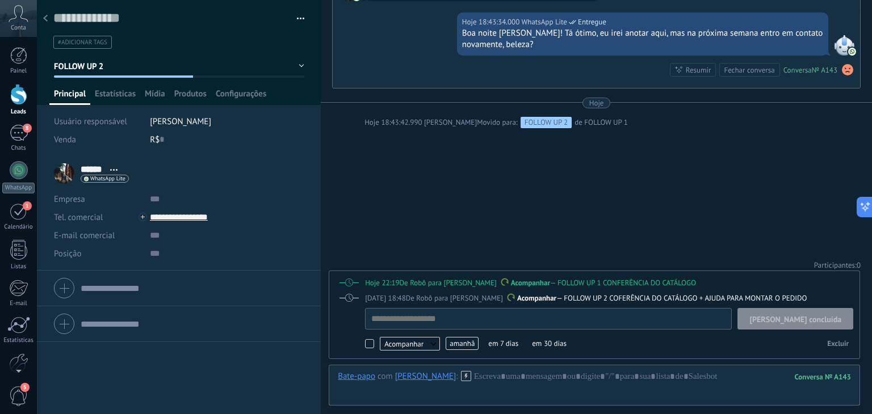
click at [825, 325] on button "[PERSON_NAME] concluída" at bounding box center [795, 319] width 116 height 22
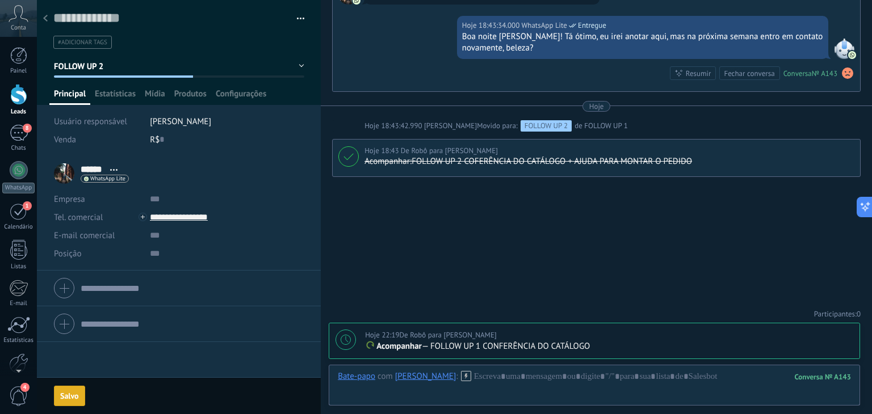
scroll to position [1158, 0]
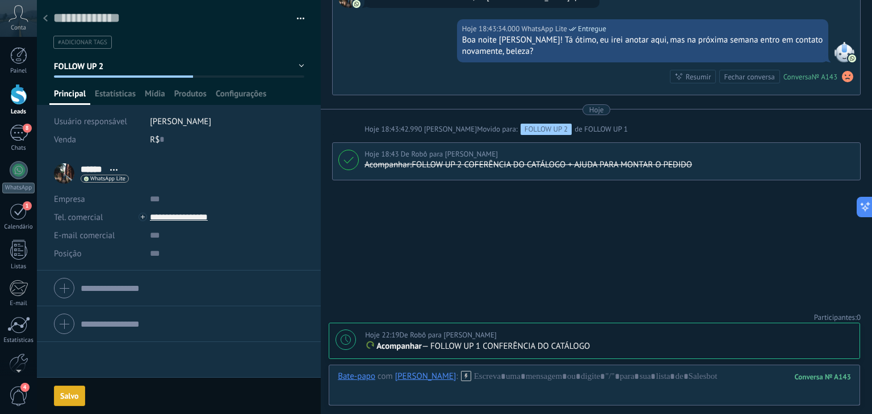
click at [359, 340] on div "Hoje 22:19 De Robô para Lucas Hana rio Acompanhar — FOLLOW UP 1 CONFERÊNCIA DO …" at bounding box center [594, 340] width 530 height 35
type textarea "**********"
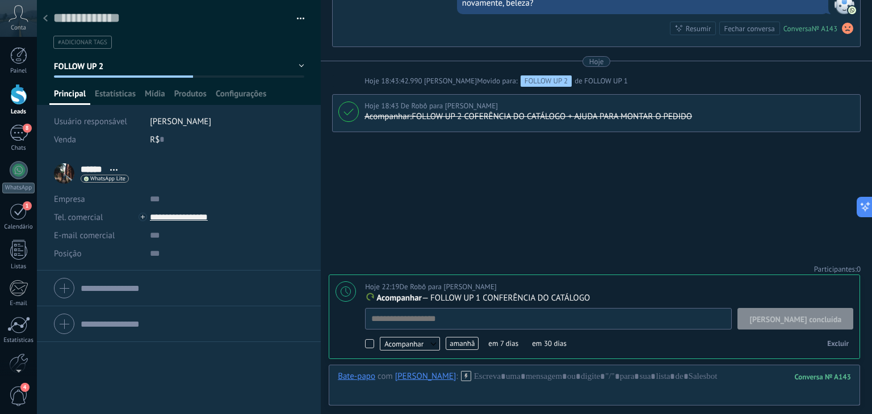
scroll to position [11, 0]
click at [469, 343] on span "amanhã" at bounding box center [461, 343] width 33 height 13
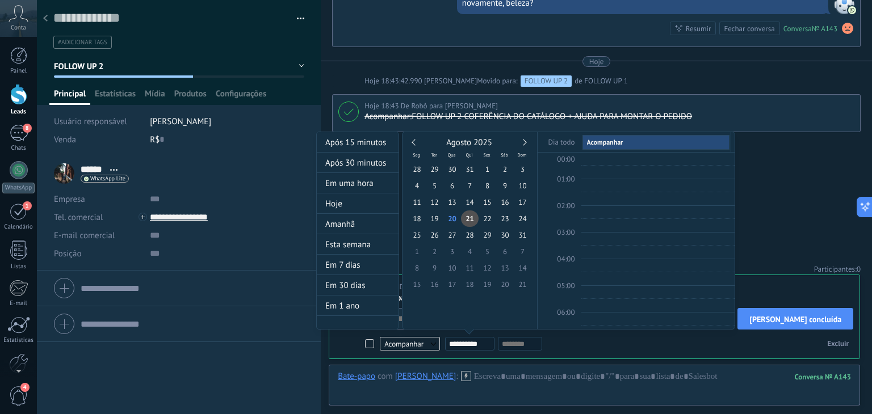
scroll to position [212, 0]
type input "**********"
click at [489, 235] on span "29" at bounding box center [487, 235] width 18 height 16
click at [804, 196] on div at bounding box center [436, 207] width 872 height 414
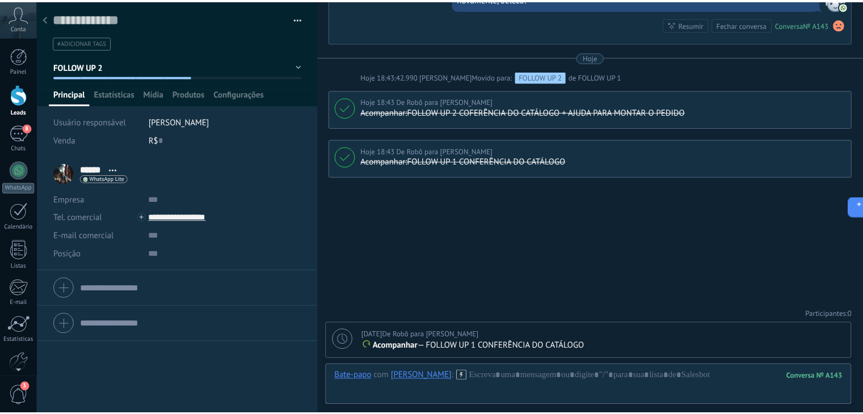
scroll to position [1208, 0]
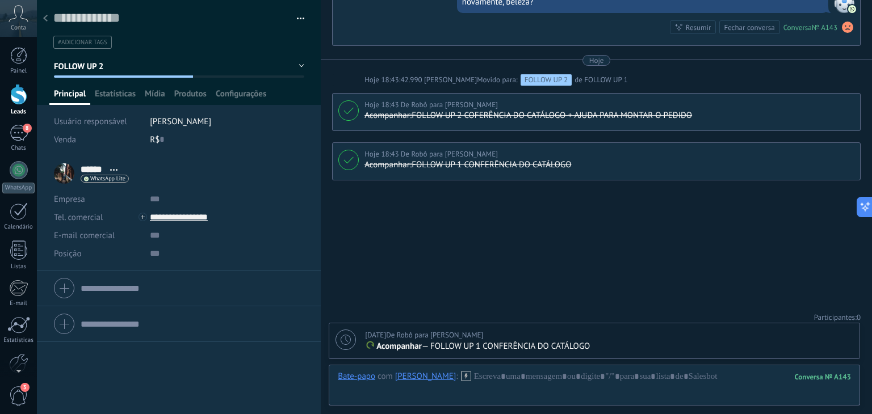
click at [45, 18] on use at bounding box center [45, 18] width 5 height 7
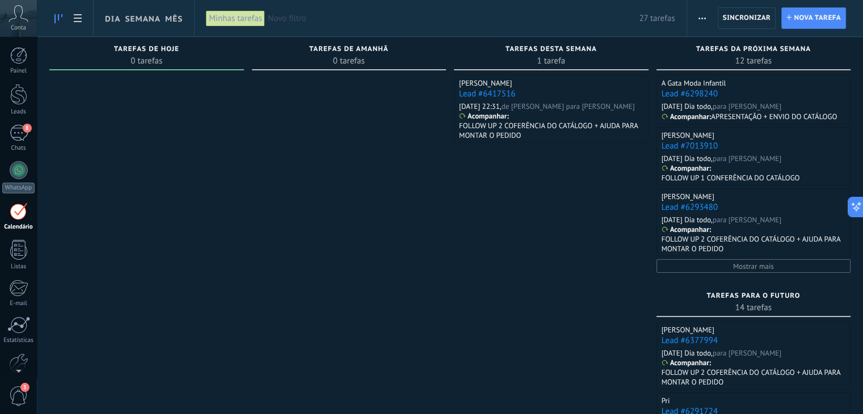
click at [773, 268] on span "Mostrar mais" at bounding box center [753, 267] width 41 height 10
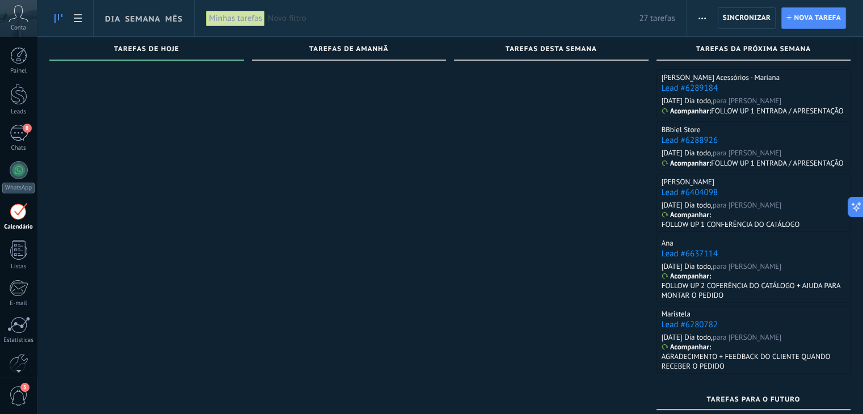
scroll to position [699, 0]
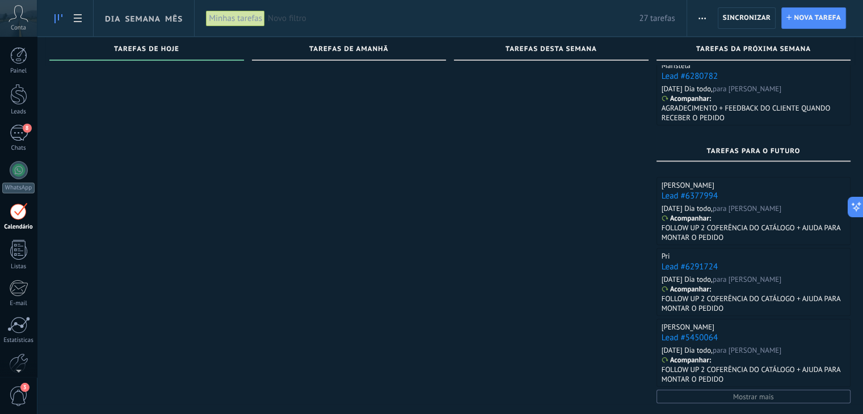
click at [751, 392] on span "Mostrar mais" at bounding box center [753, 397] width 41 height 10
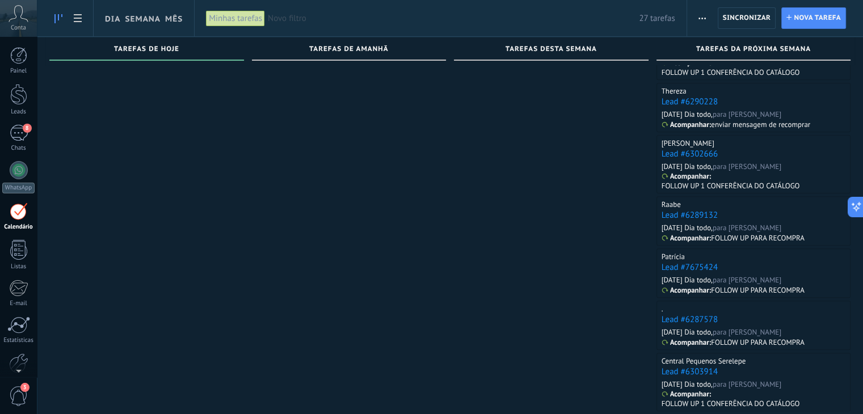
scroll to position [1264, 0]
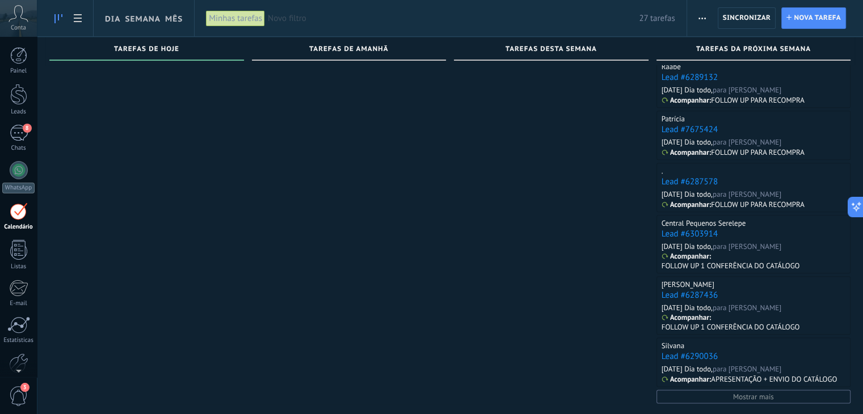
click at [750, 394] on span "Mostrar mais" at bounding box center [753, 397] width 41 height 10
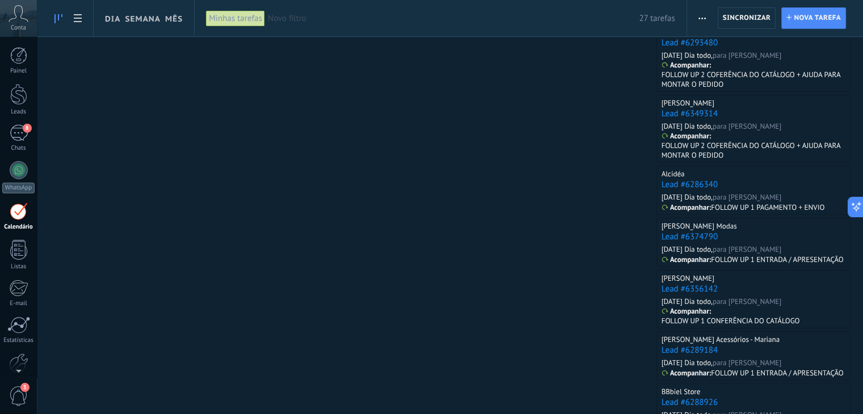
scroll to position [0, 0]
